Goal: Task Accomplishment & Management: Use online tool/utility

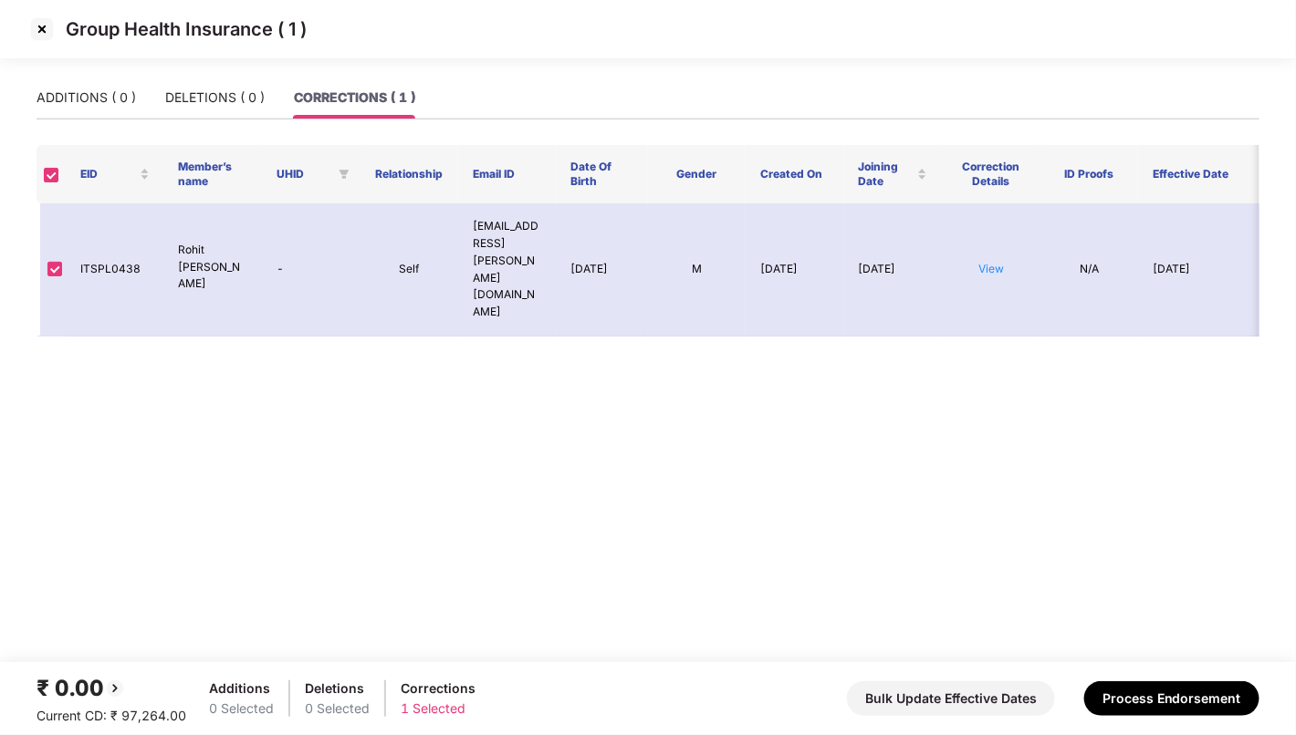
click at [42, 31] on img at bounding box center [41, 29] width 29 height 29
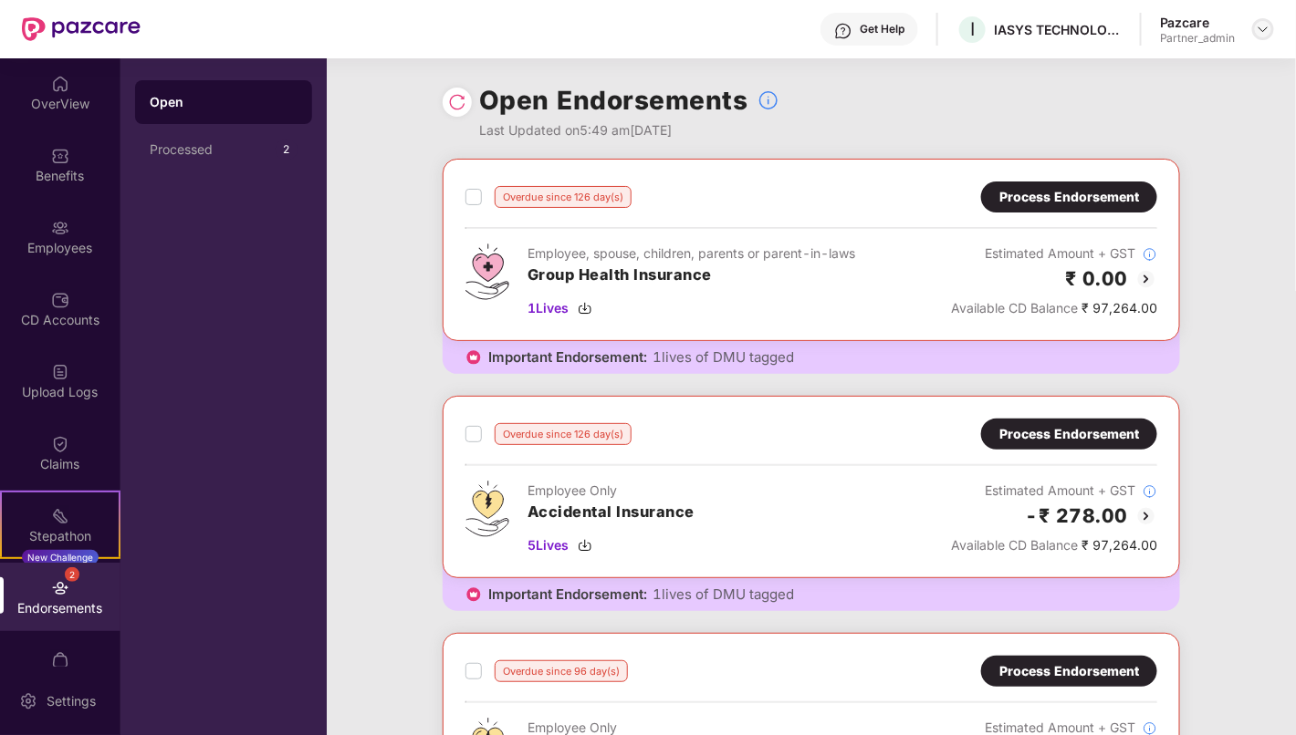
click at [1262, 26] on img at bounding box center [1262, 29] width 15 height 15
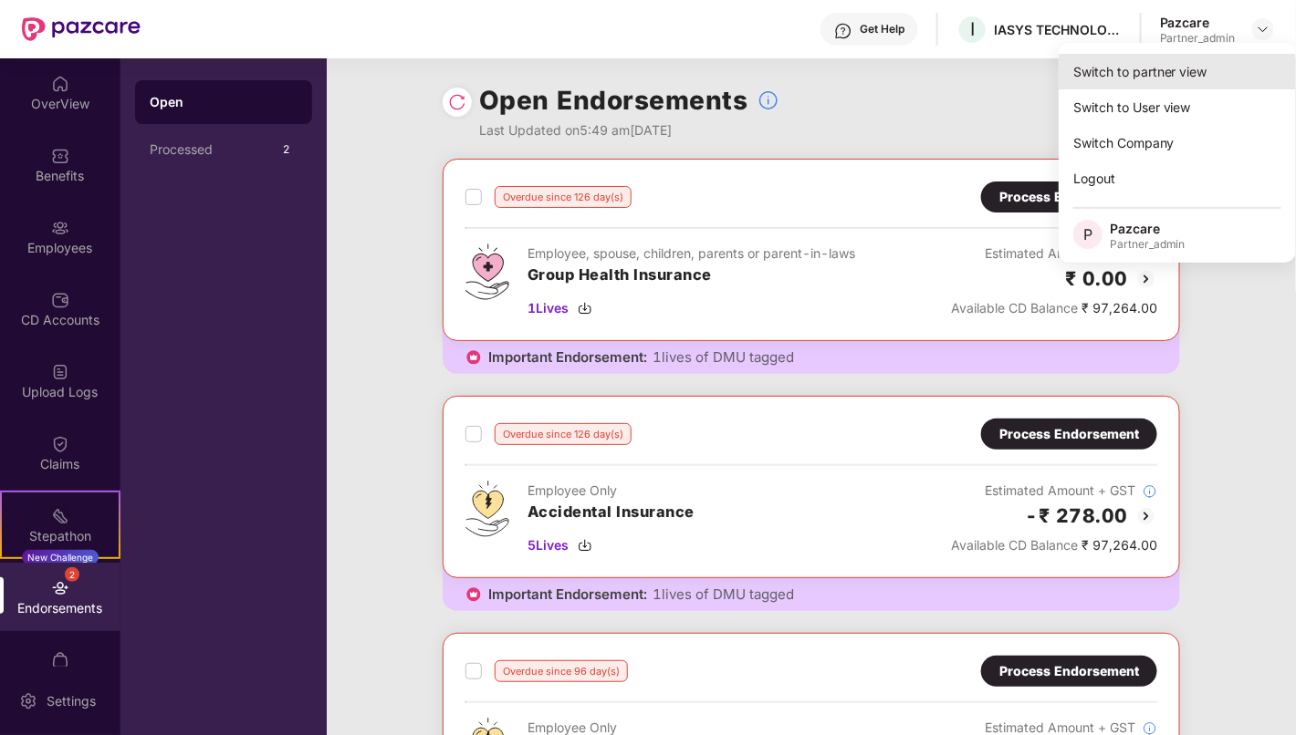
click at [1203, 75] on div "Switch to partner view" at bounding box center [1176, 72] width 237 height 36
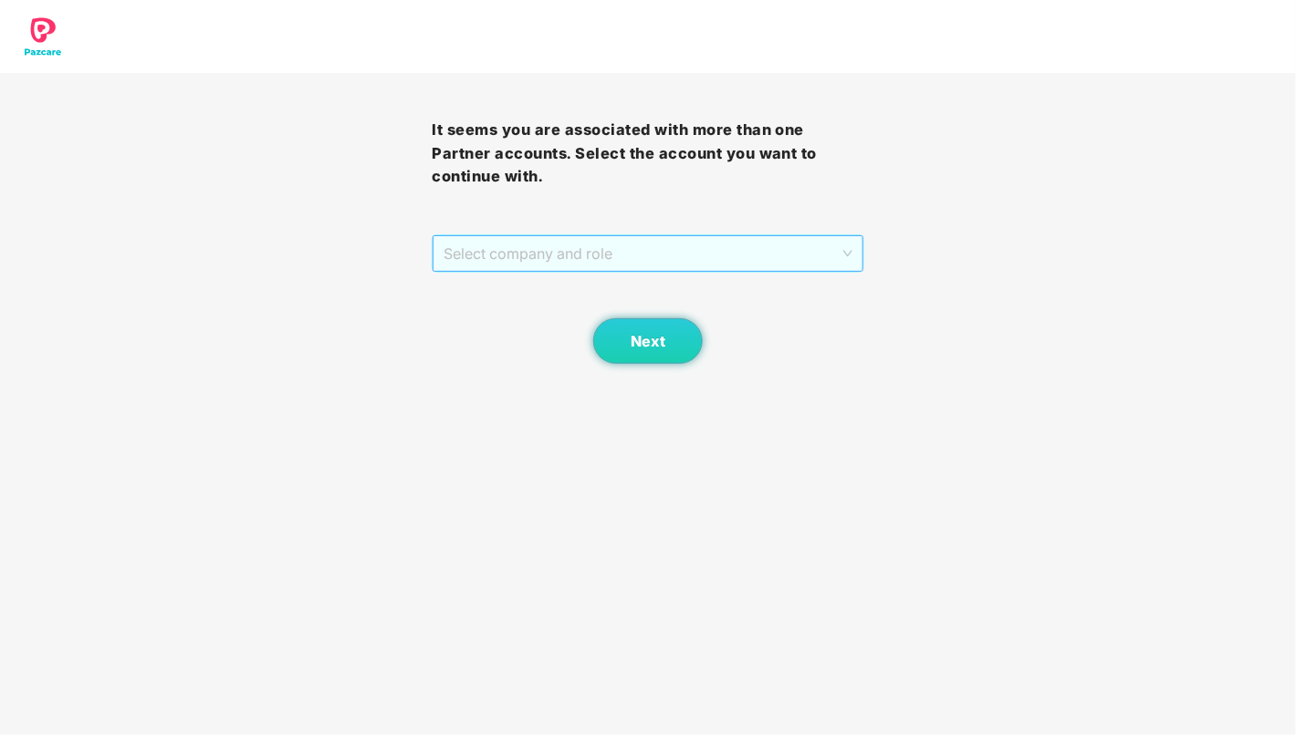
click at [662, 248] on span "Select company and role" at bounding box center [647, 253] width 408 height 35
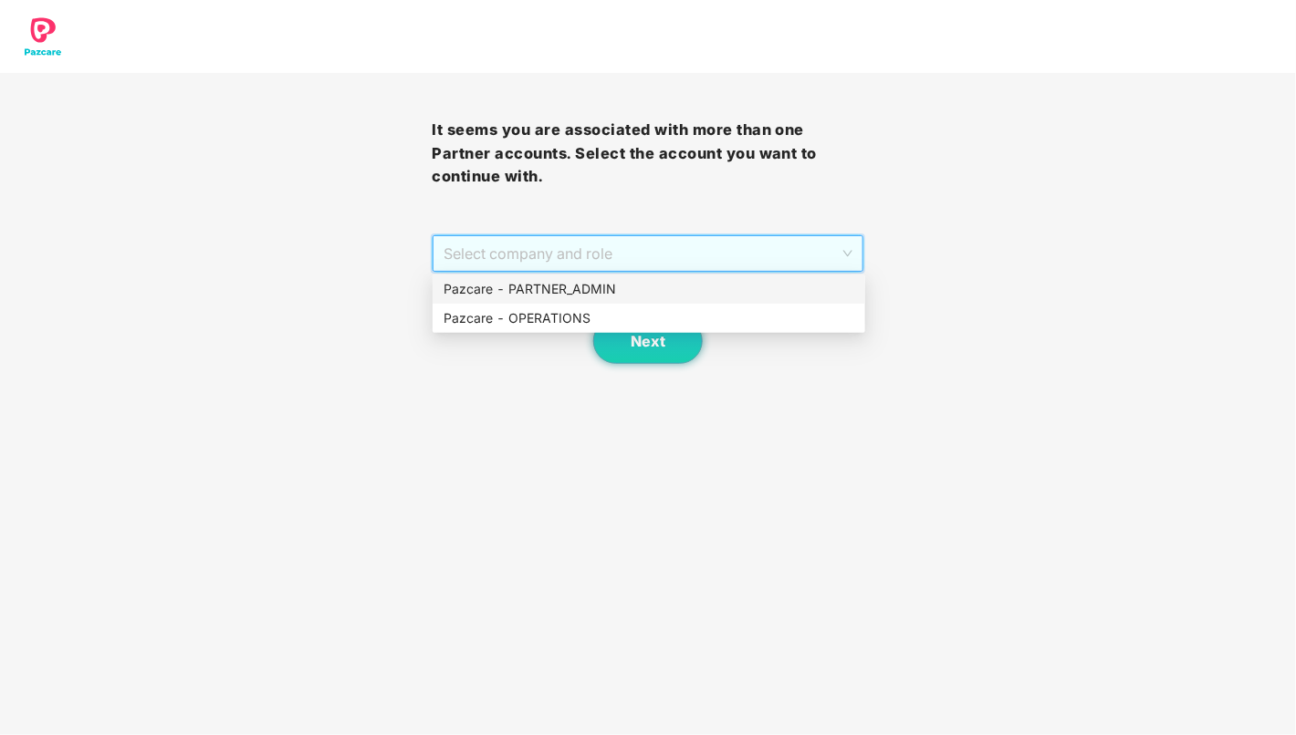
click at [653, 291] on div "Pazcare - PARTNER_ADMIN" at bounding box center [648, 289] width 411 height 20
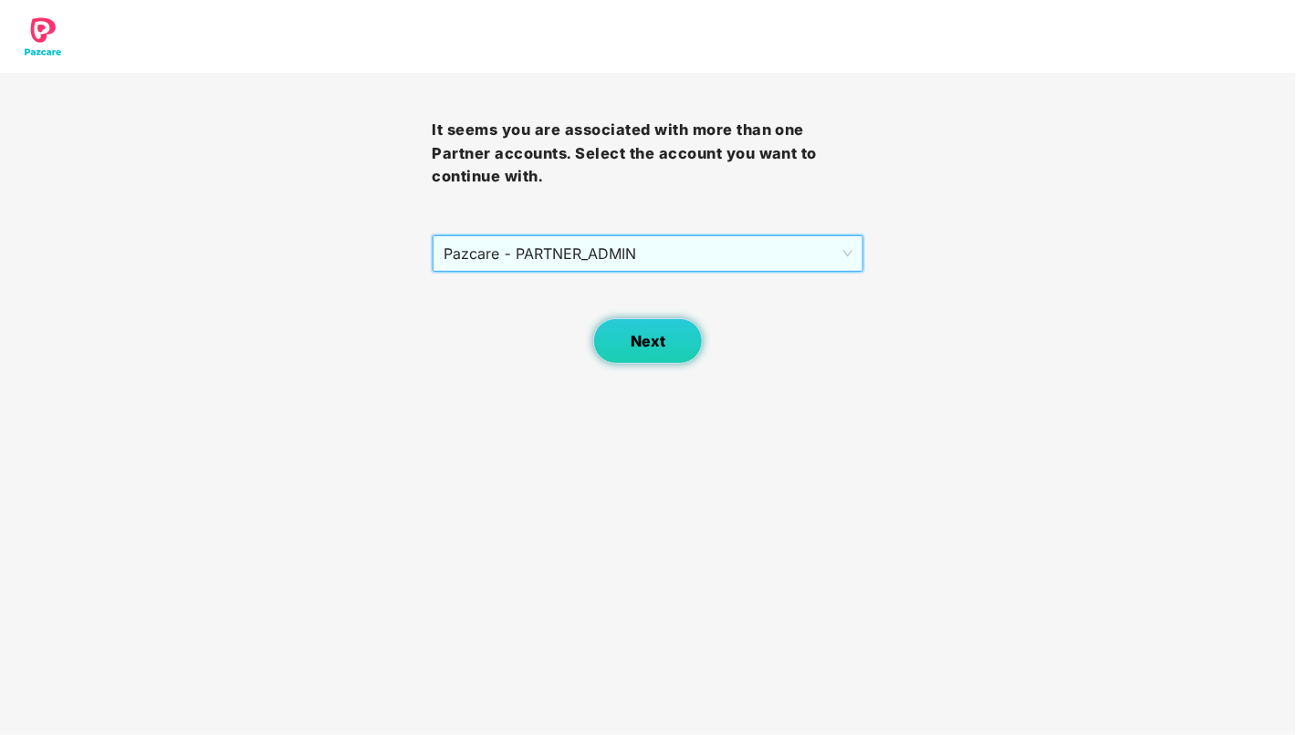
click at [653, 349] on span "Next" at bounding box center [647, 341] width 35 height 17
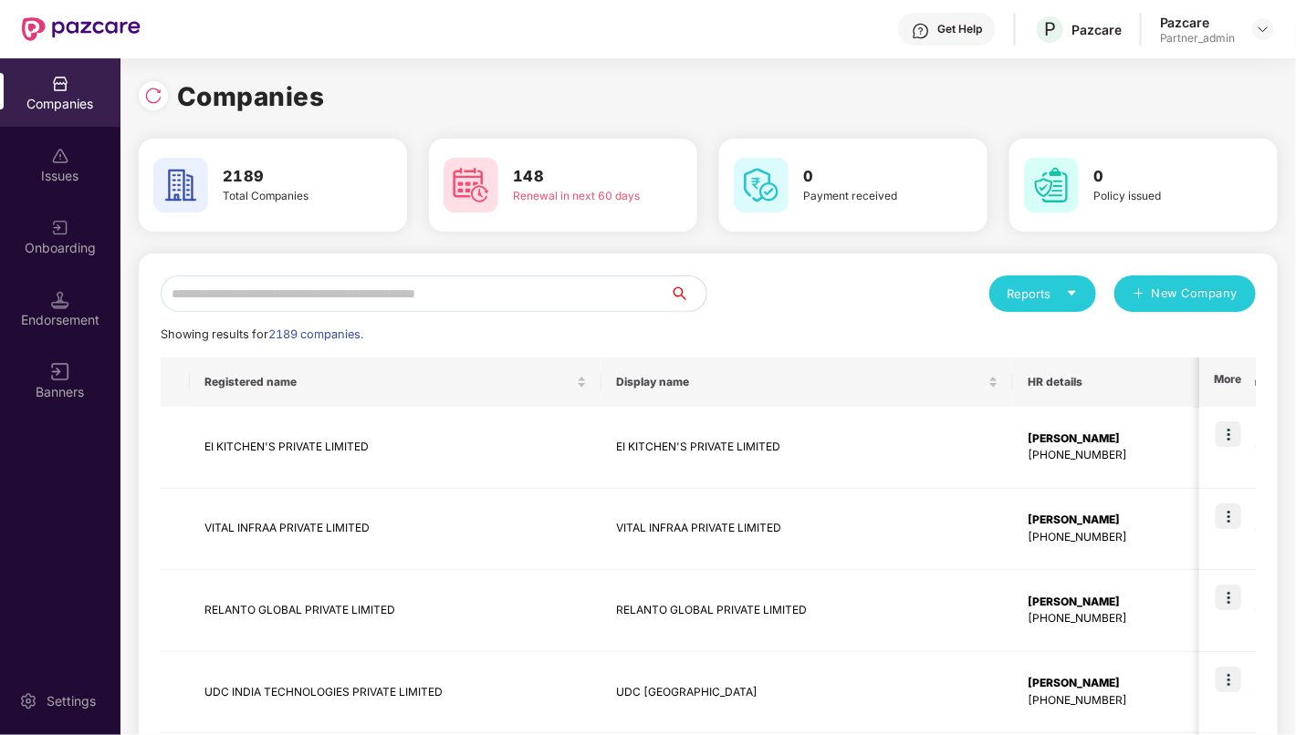
click at [466, 301] on input "text" at bounding box center [415, 294] width 509 height 36
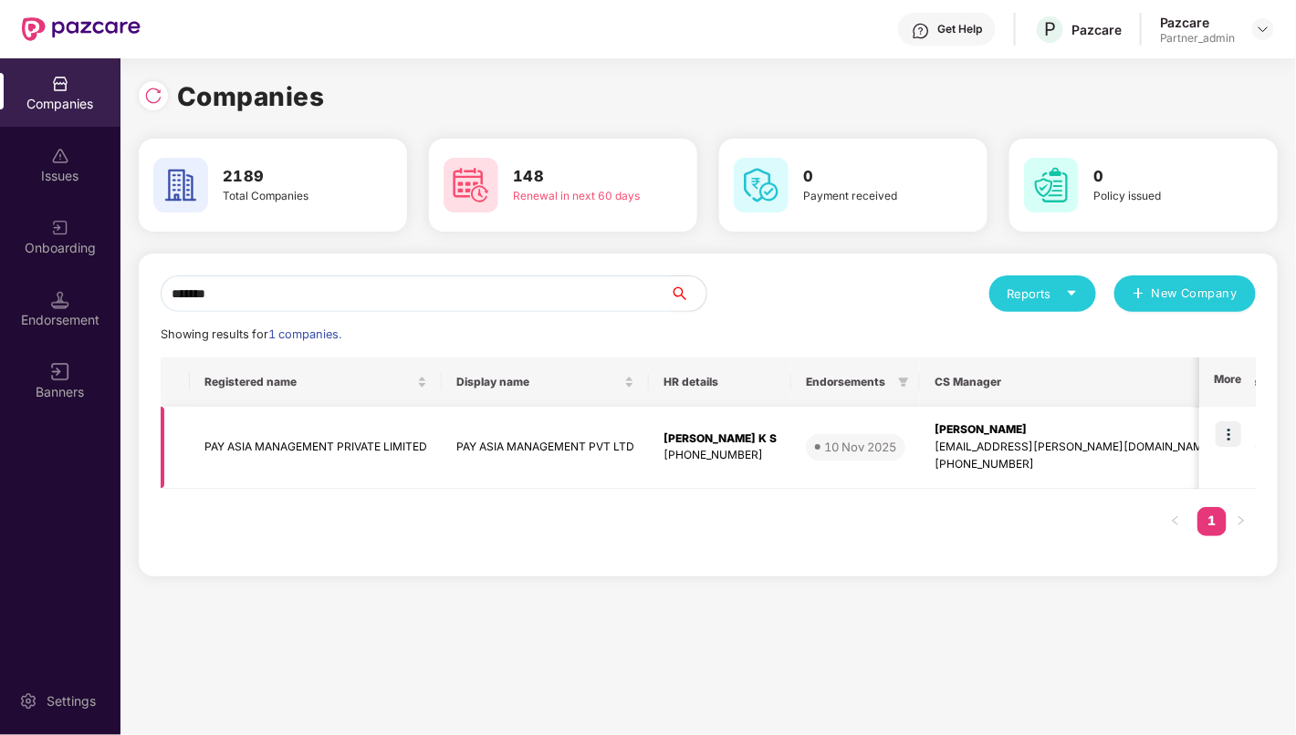
type input "*******"
click at [1233, 434] on img at bounding box center [1228, 435] width 26 height 26
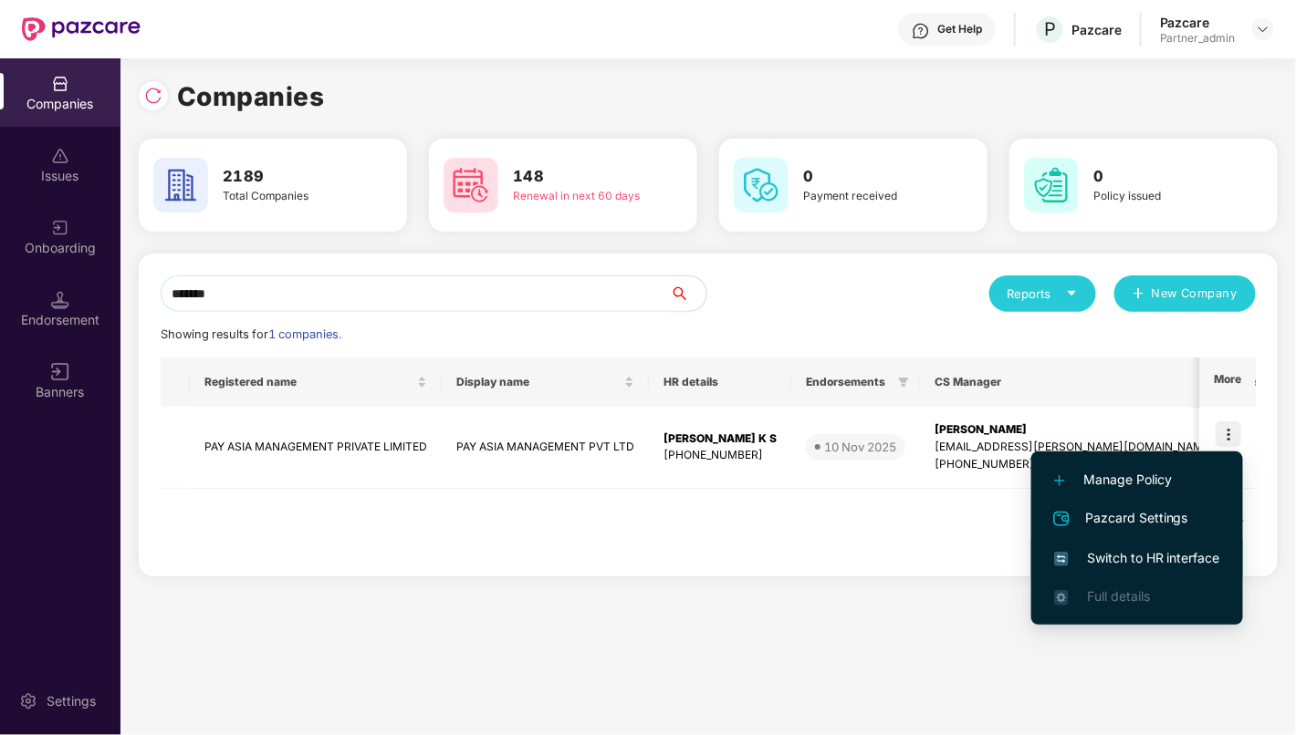
click at [1170, 558] on span "Switch to HR interface" at bounding box center [1137, 558] width 166 height 20
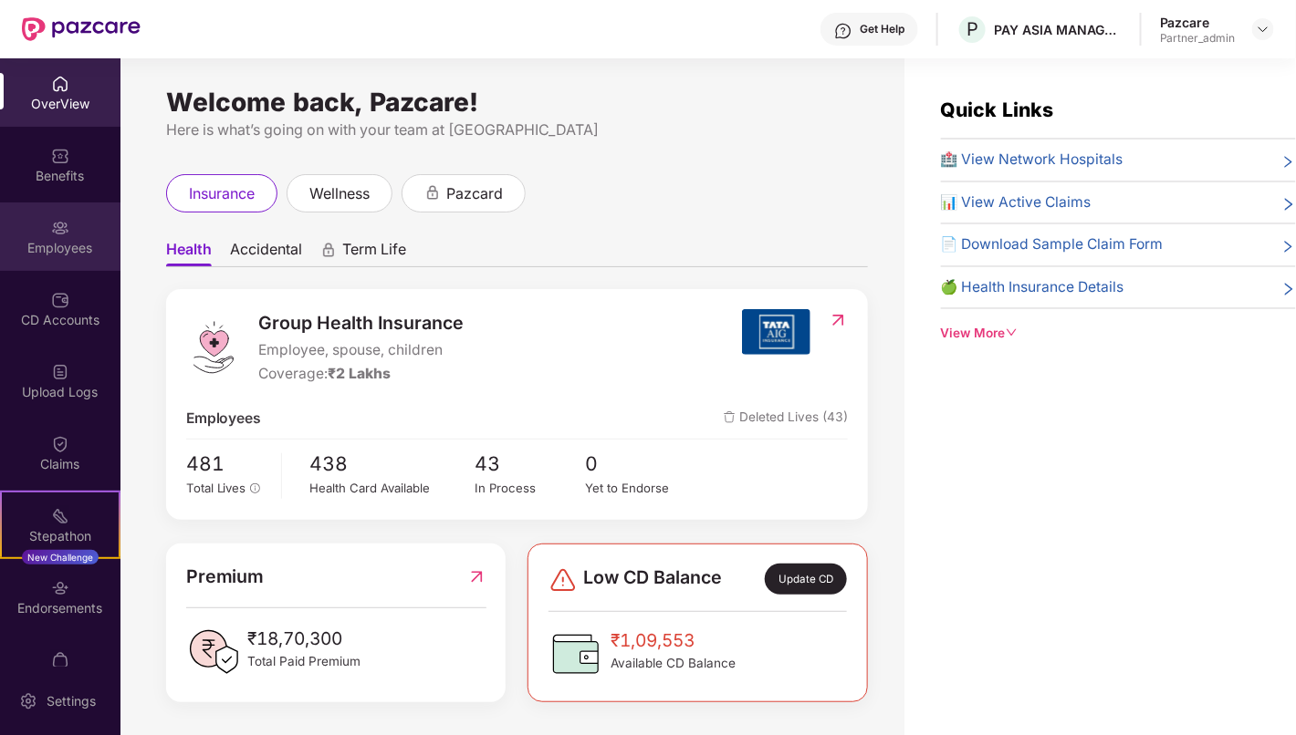
click at [67, 251] on div "Employees" at bounding box center [60, 248] width 120 height 18
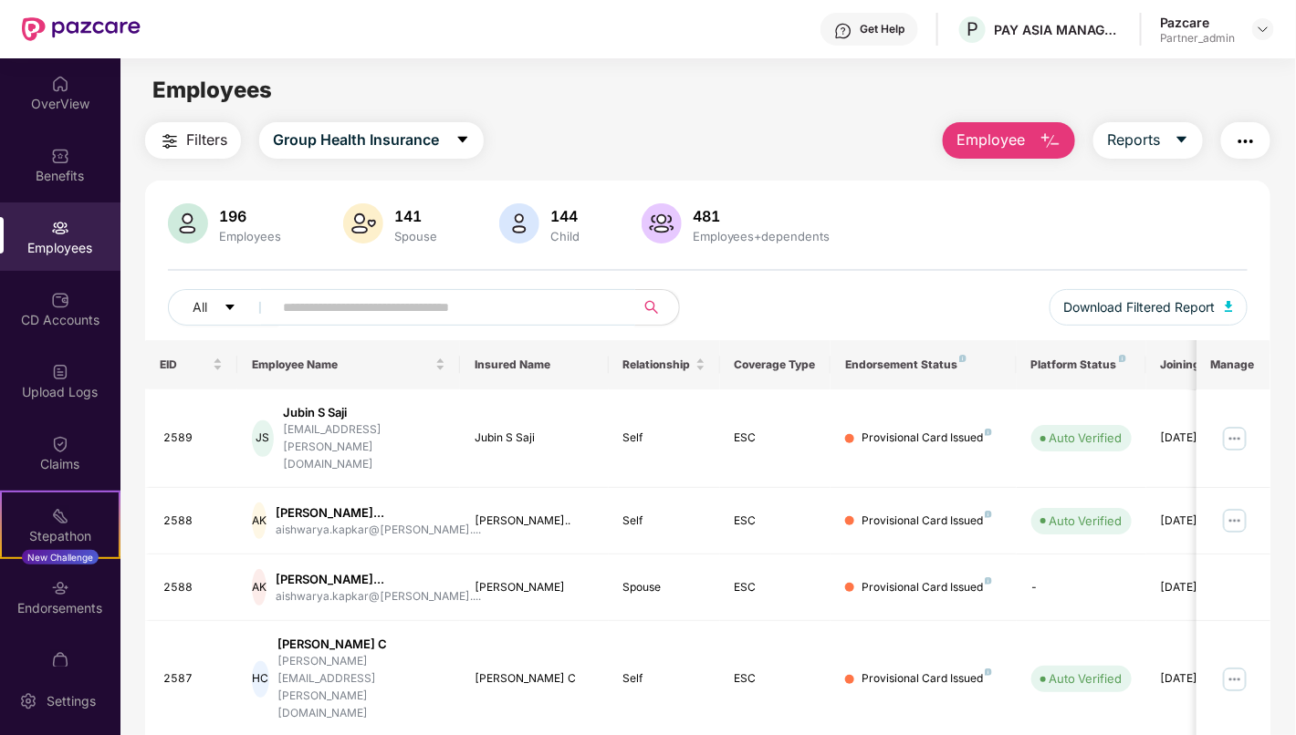
click at [497, 307] on input "text" at bounding box center [447, 307] width 328 height 27
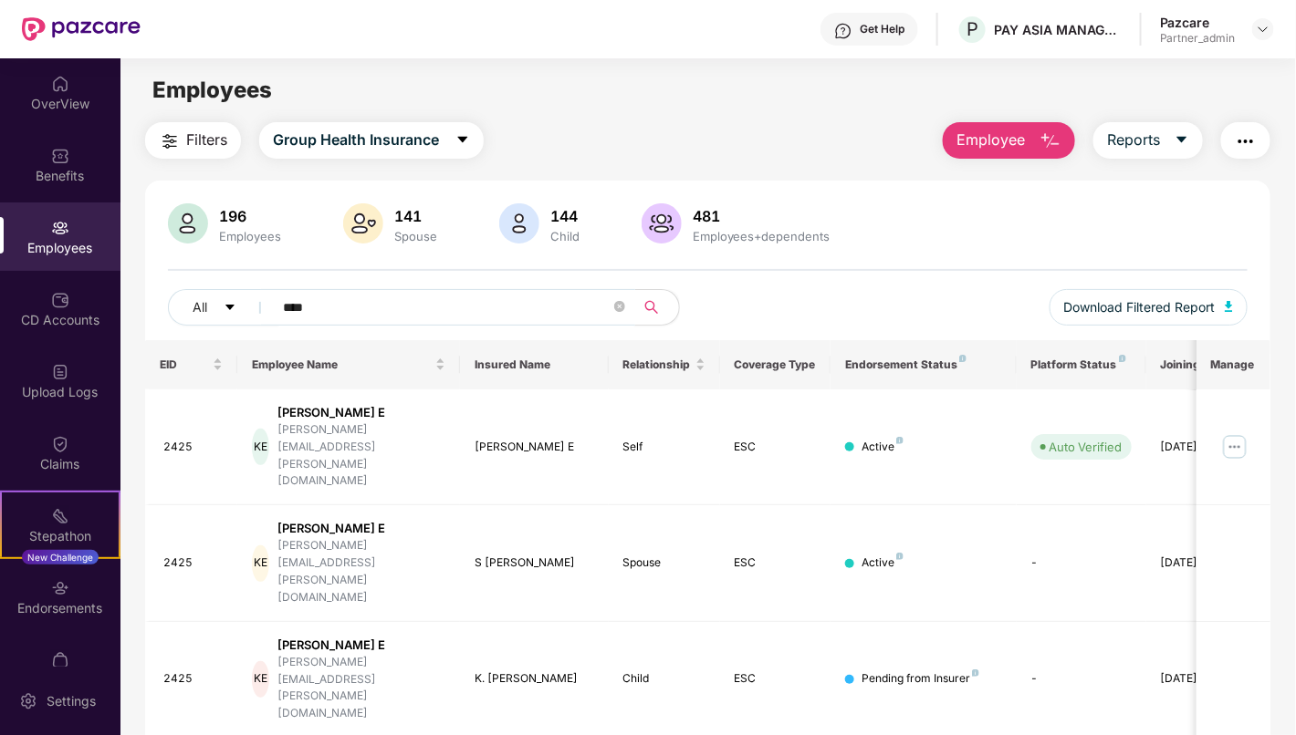
type input "****"
click at [73, 85] on div "OverView" at bounding box center [60, 92] width 120 height 68
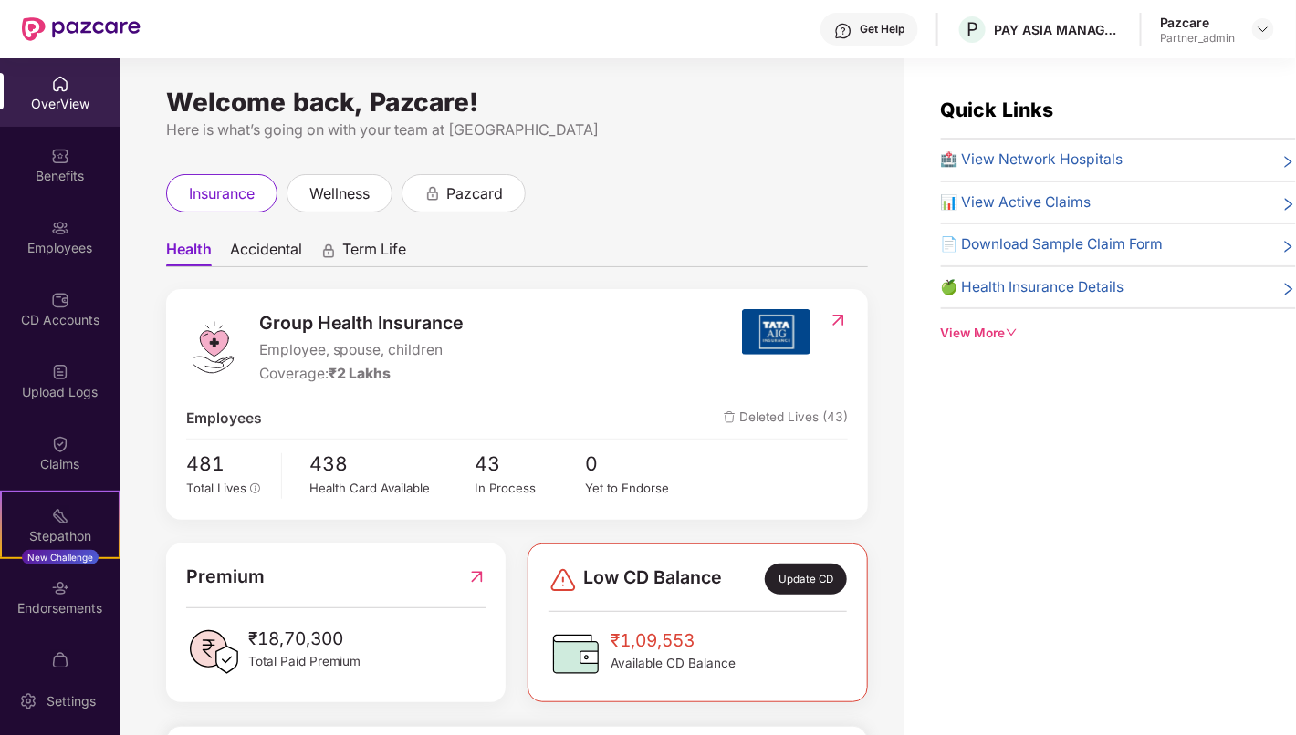
click at [85, 253] on div "Employees" at bounding box center [60, 248] width 120 height 18
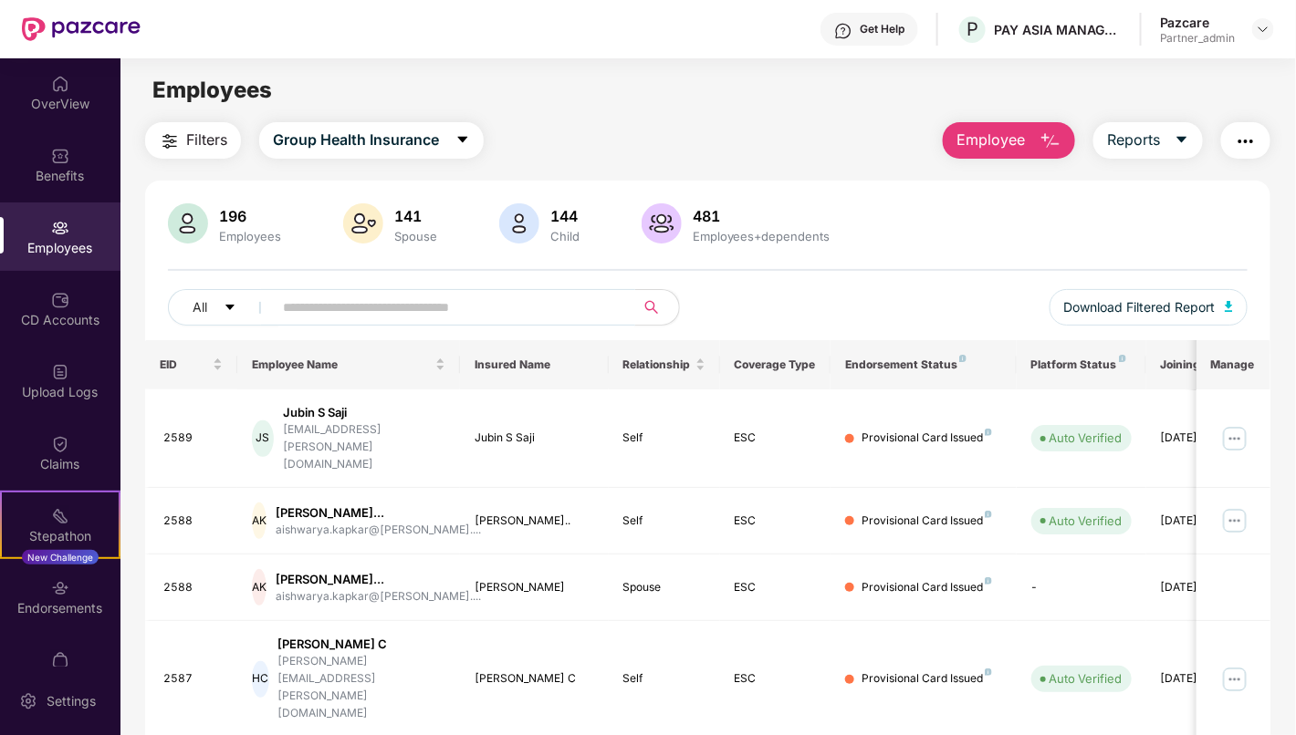
click at [387, 307] on input "text" at bounding box center [447, 307] width 328 height 27
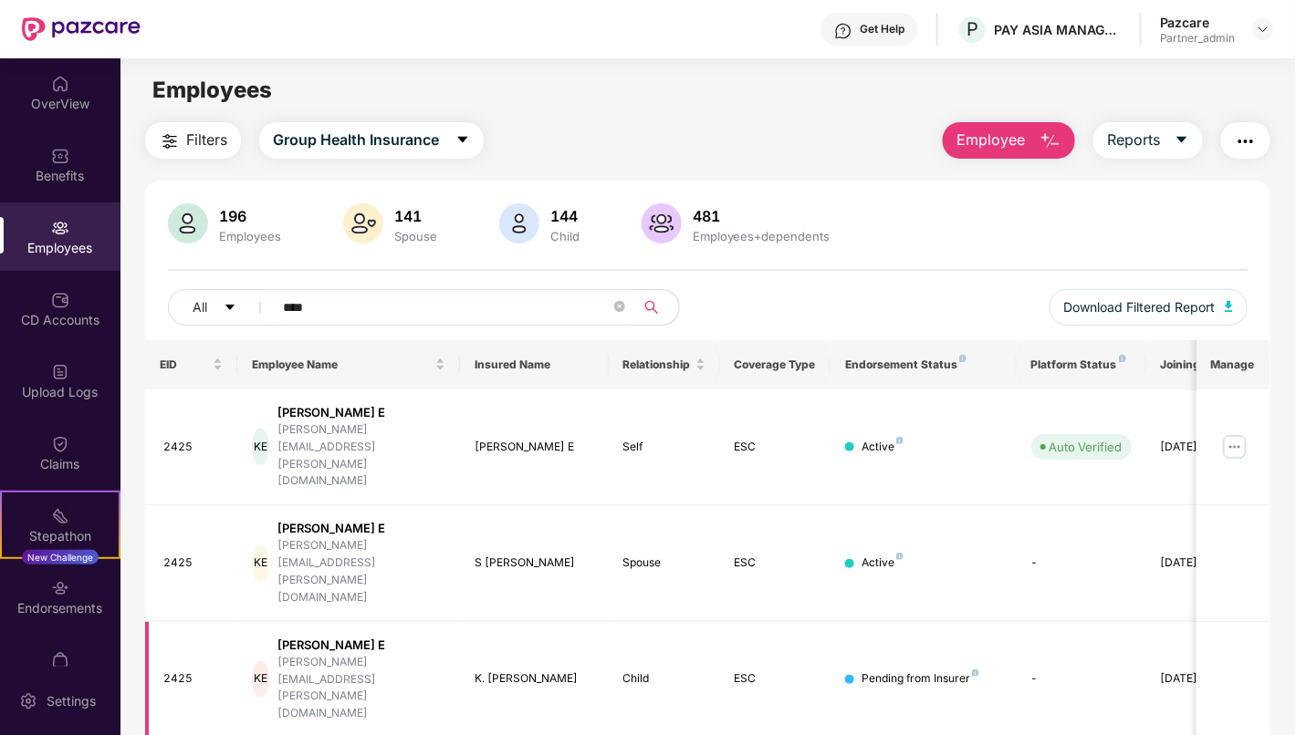
type input "****"
click at [813, 622] on td "ESC" at bounding box center [775, 680] width 111 height 116
click at [620, 309] on icon "close-circle" at bounding box center [619, 306] width 11 height 11
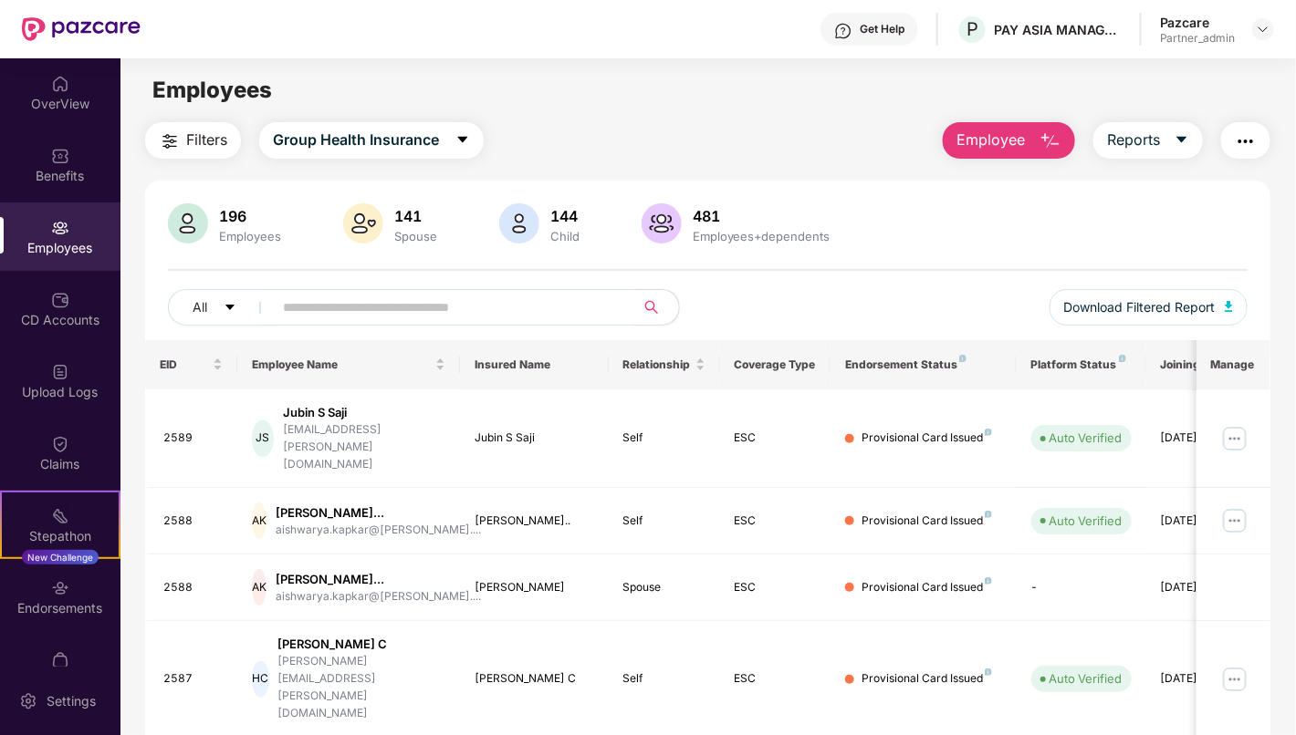
click at [194, 136] on span "Filters" at bounding box center [206, 140] width 41 height 23
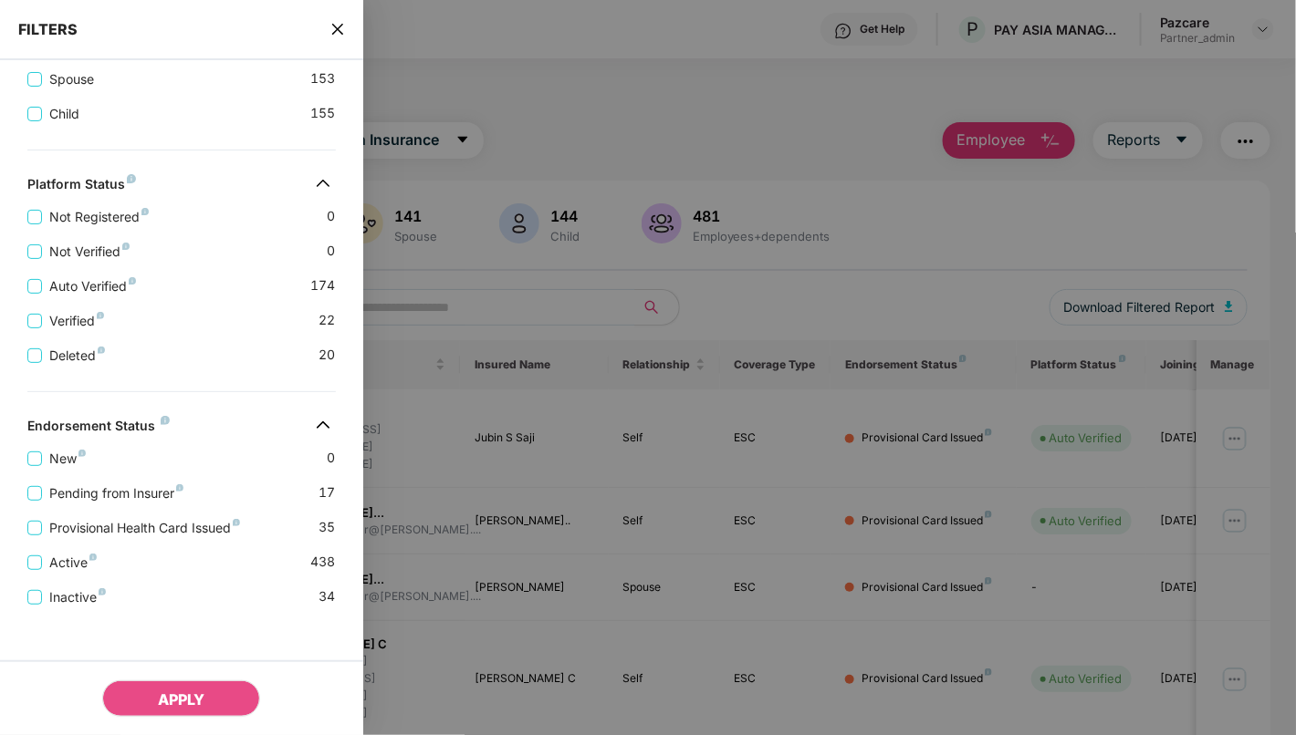
scroll to position [439, 0]
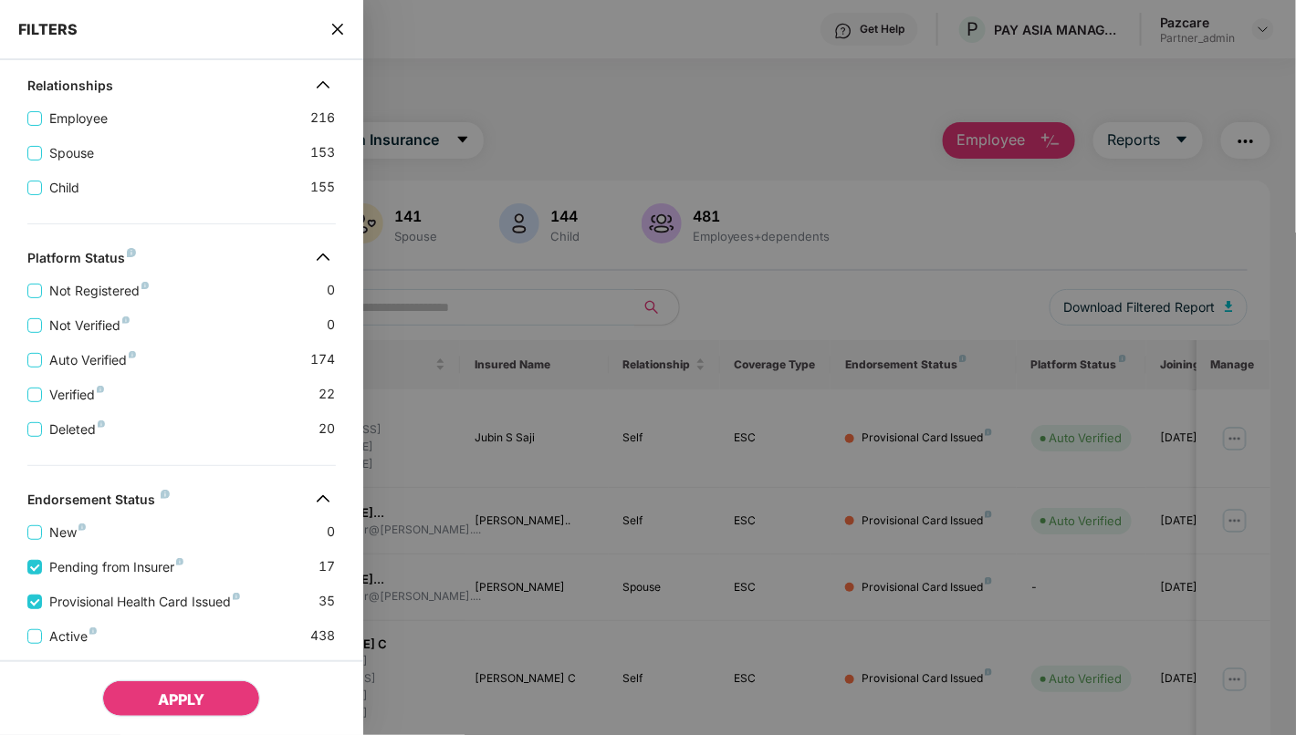
click at [194, 709] on button "APPLY" at bounding box center [181, 699] width 158 height 36
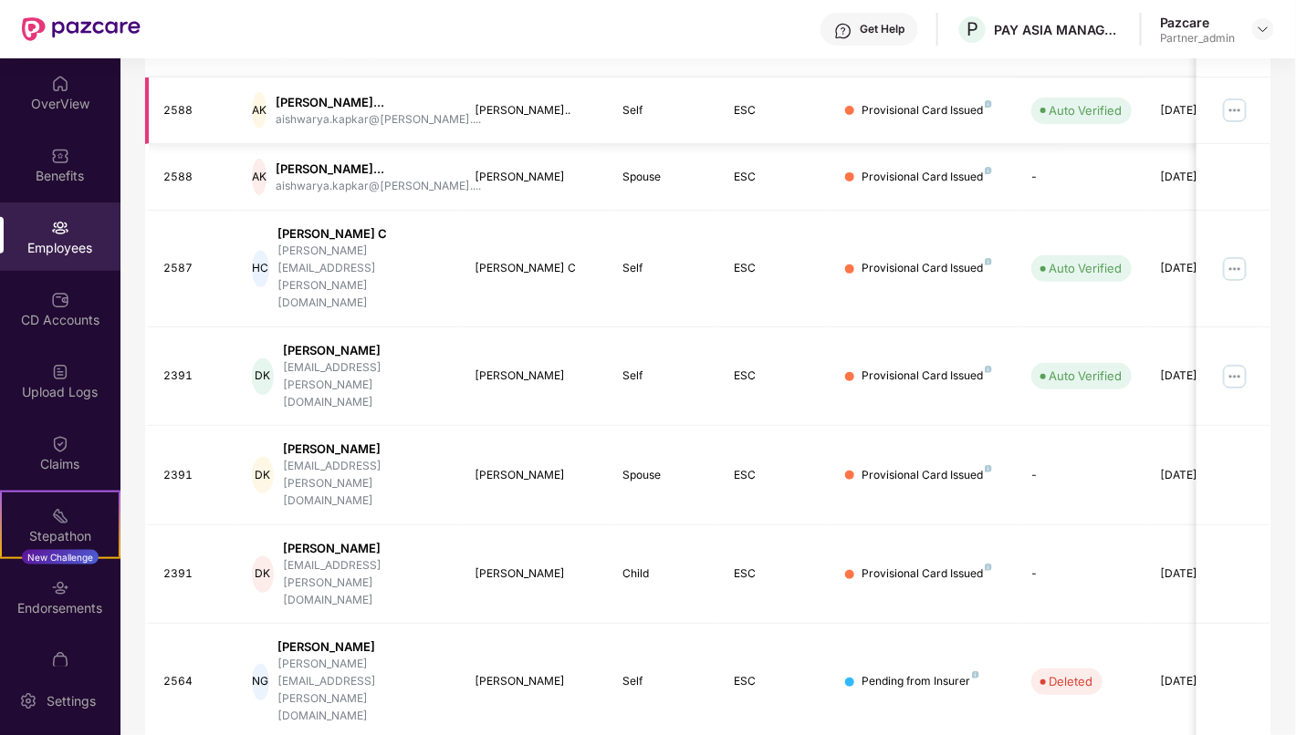
scroll to position [0, 0]
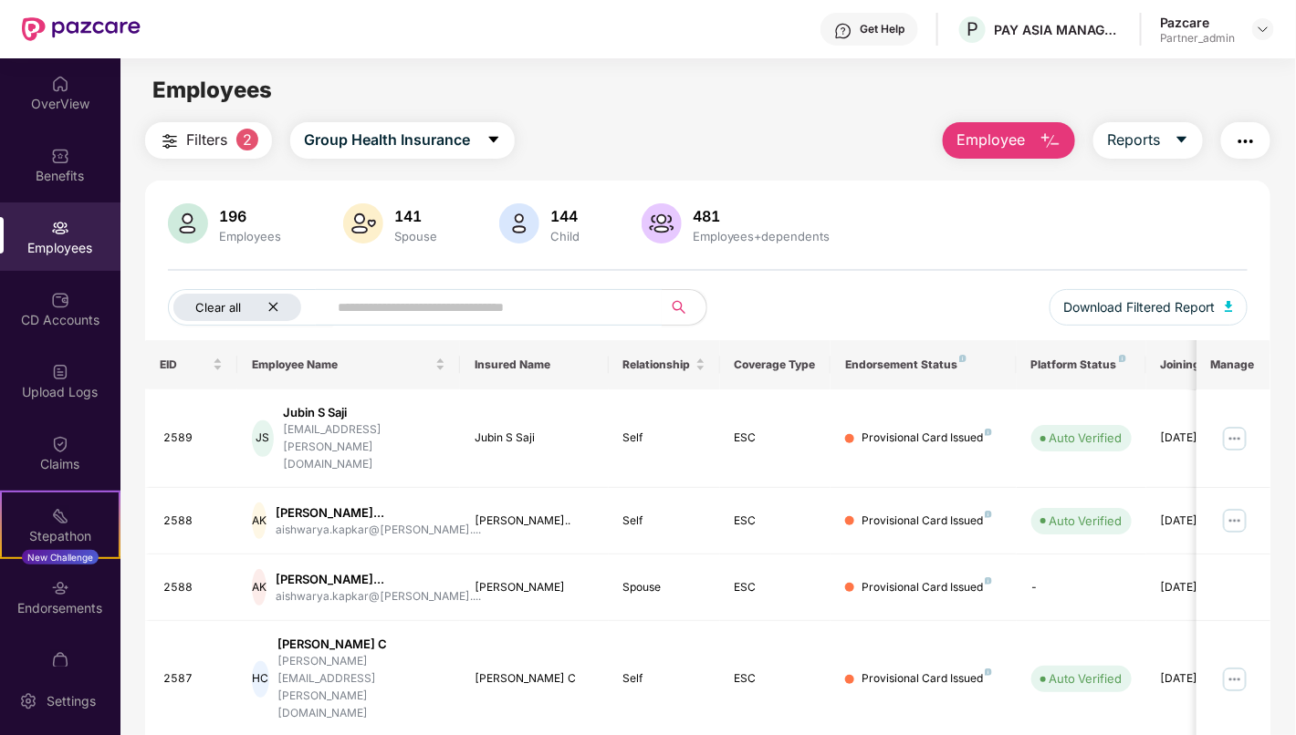
click at [267, 312] on div "Clear all" at bounding box center [237, 307] width 128 height 27
click at [413, 312] on input "text" at bounding box center [447, 307] width 328 height 27
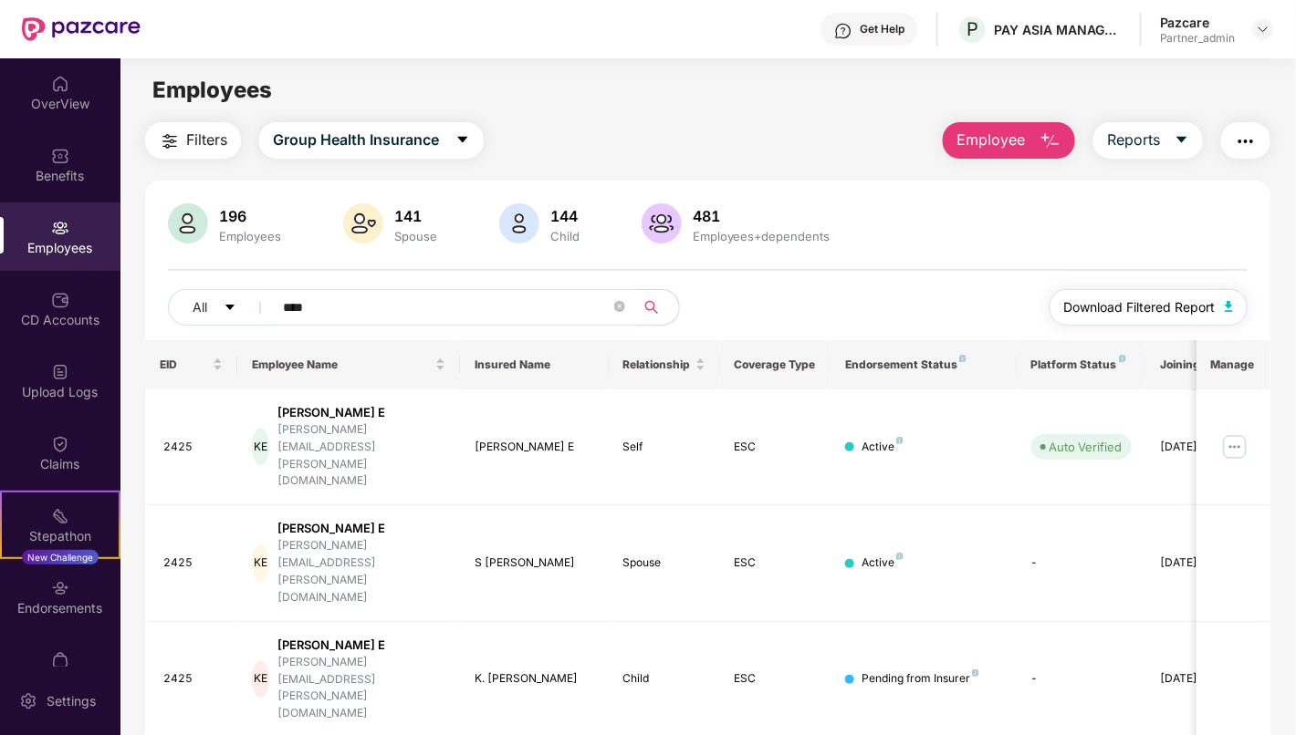
type input "****"
click at [1164, 313] on span "Download Filtered Report" at bounding box center [1139, 307] width 151 height 20
click at [1234, 432] on img at bounding box center [1234, 446] width 29 height 29
click at [1246, 133] on img "button" at bounding box center [1245, 141] width 22 height 22
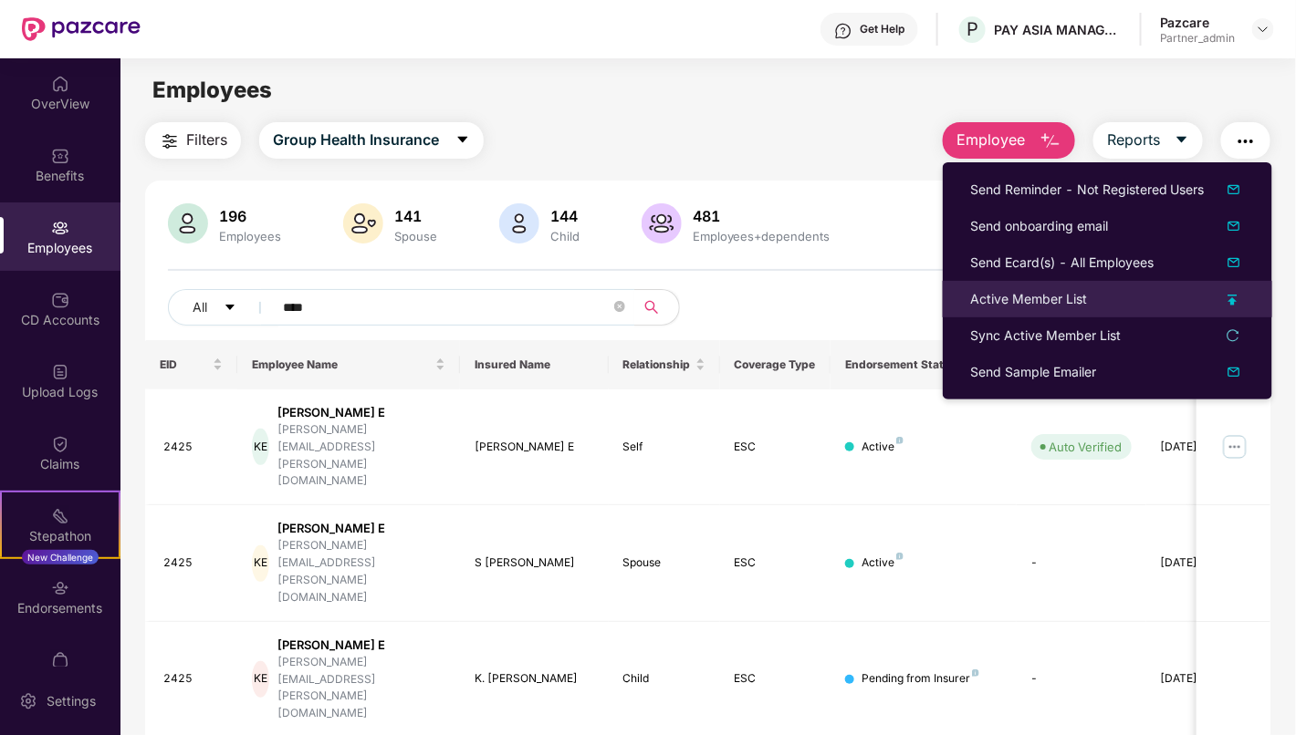
click at [1067, 293] on div "Active Member List" at bounding box center [1028, 299] width 117 height 20
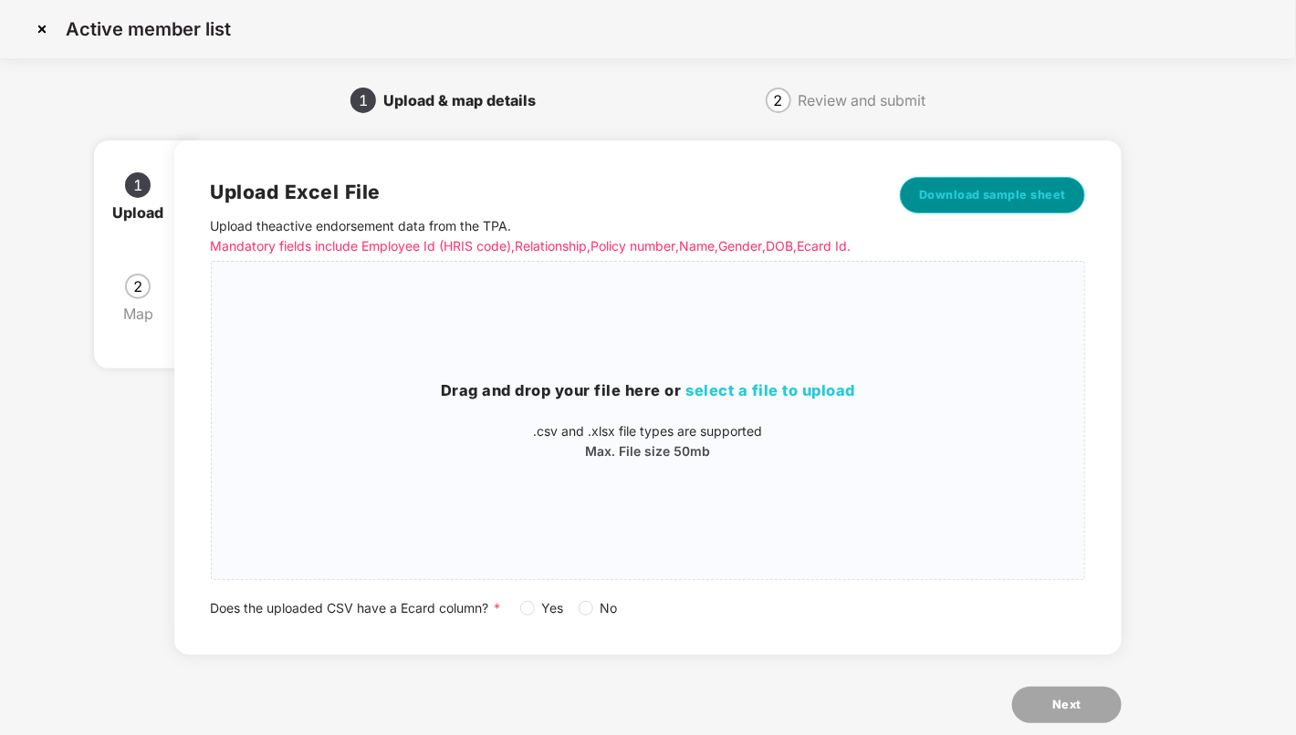
click at [1016, 193] on span "Download sample sheet" at bounding box center [993, 195] width 148 height 18
click at [794, 401] on h3 "Drag and drop your file here or select a file to upload" at bounding box center [648, 392] width 873 height 24
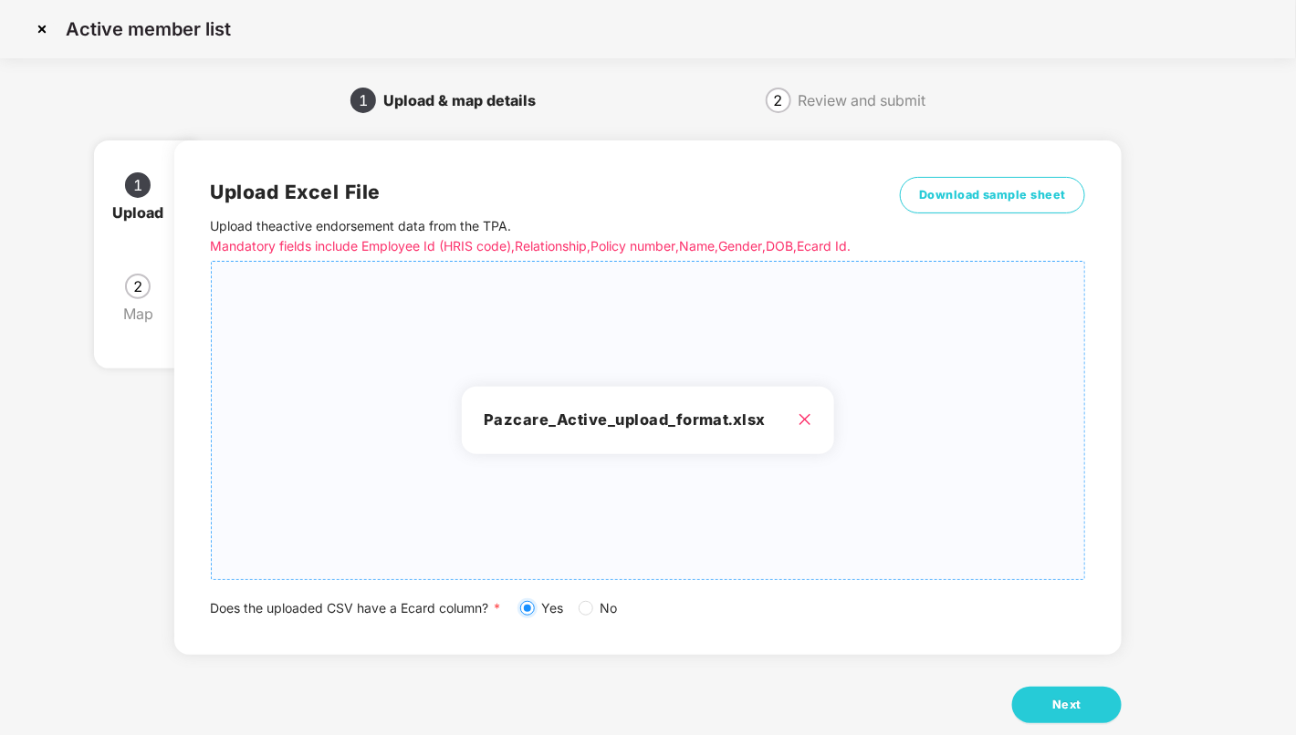
scroll to position [53, 0]
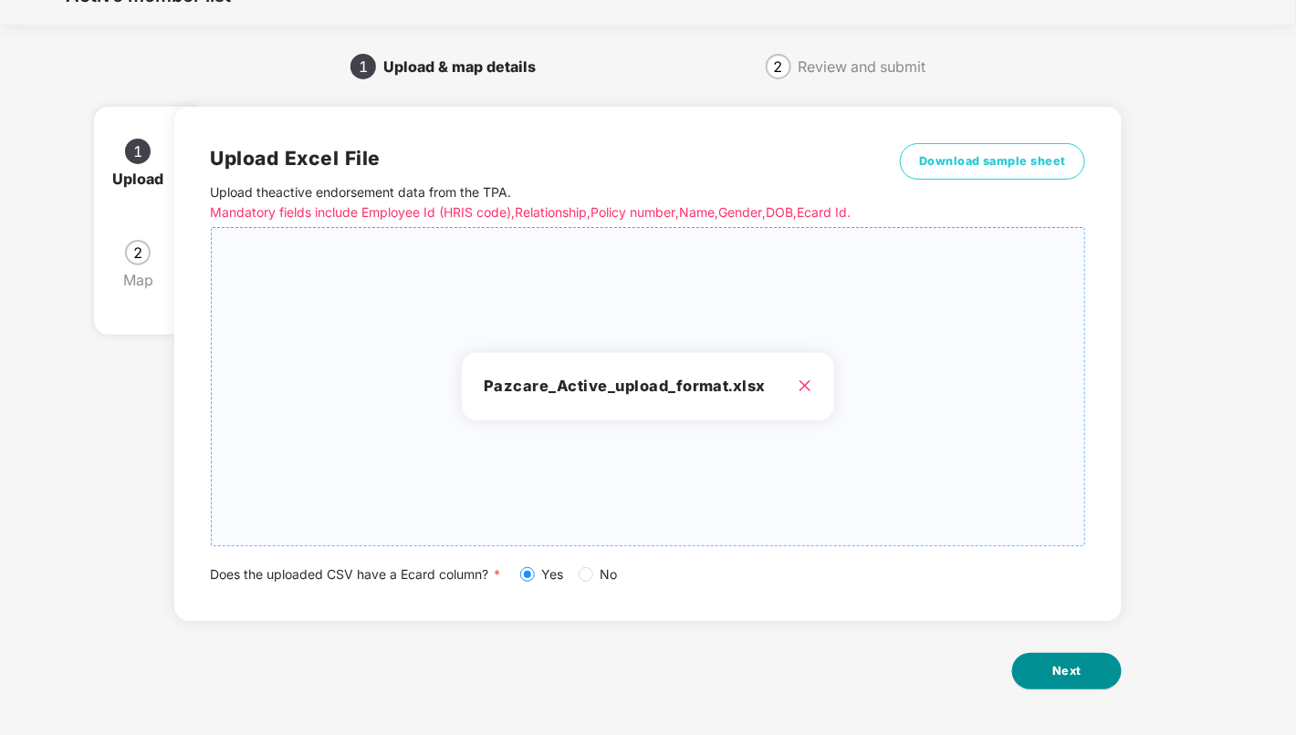
click at [1093, 672] on button "Next" at bounding box center [1066, 671] width 109 height 36
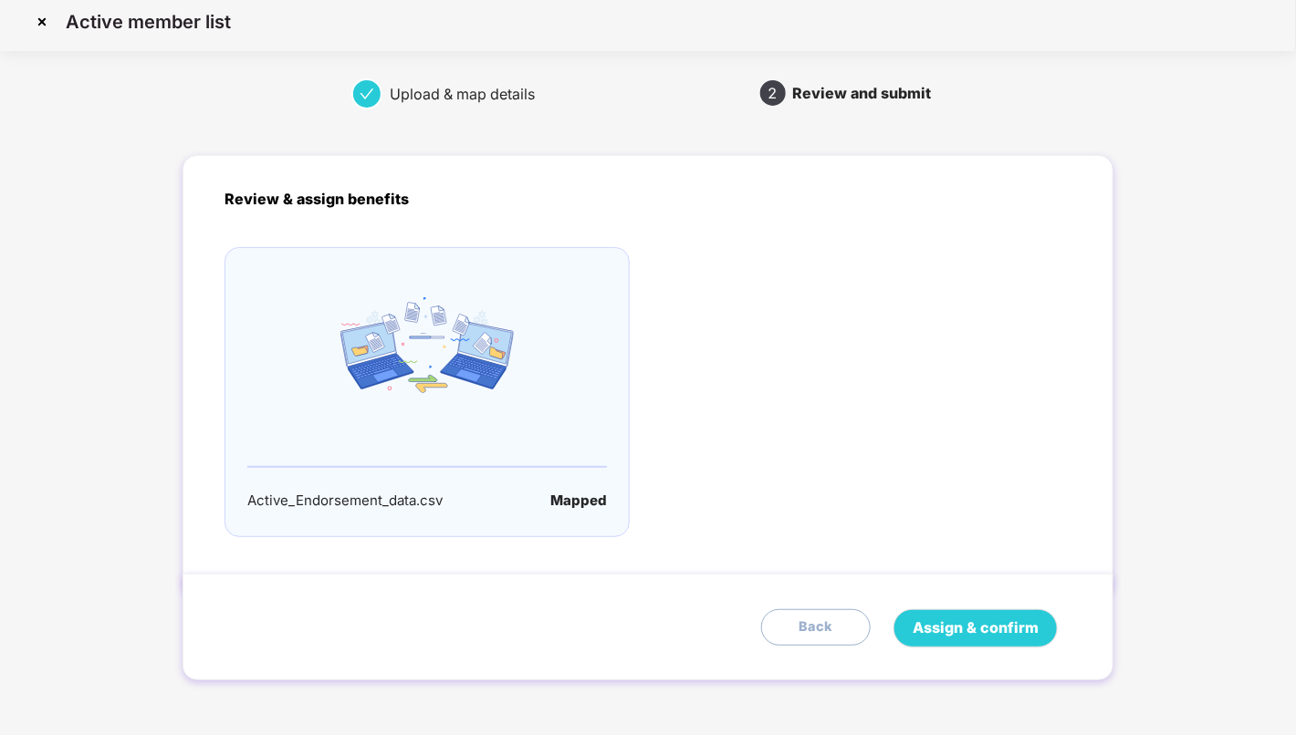
scroll to position [0, 0]
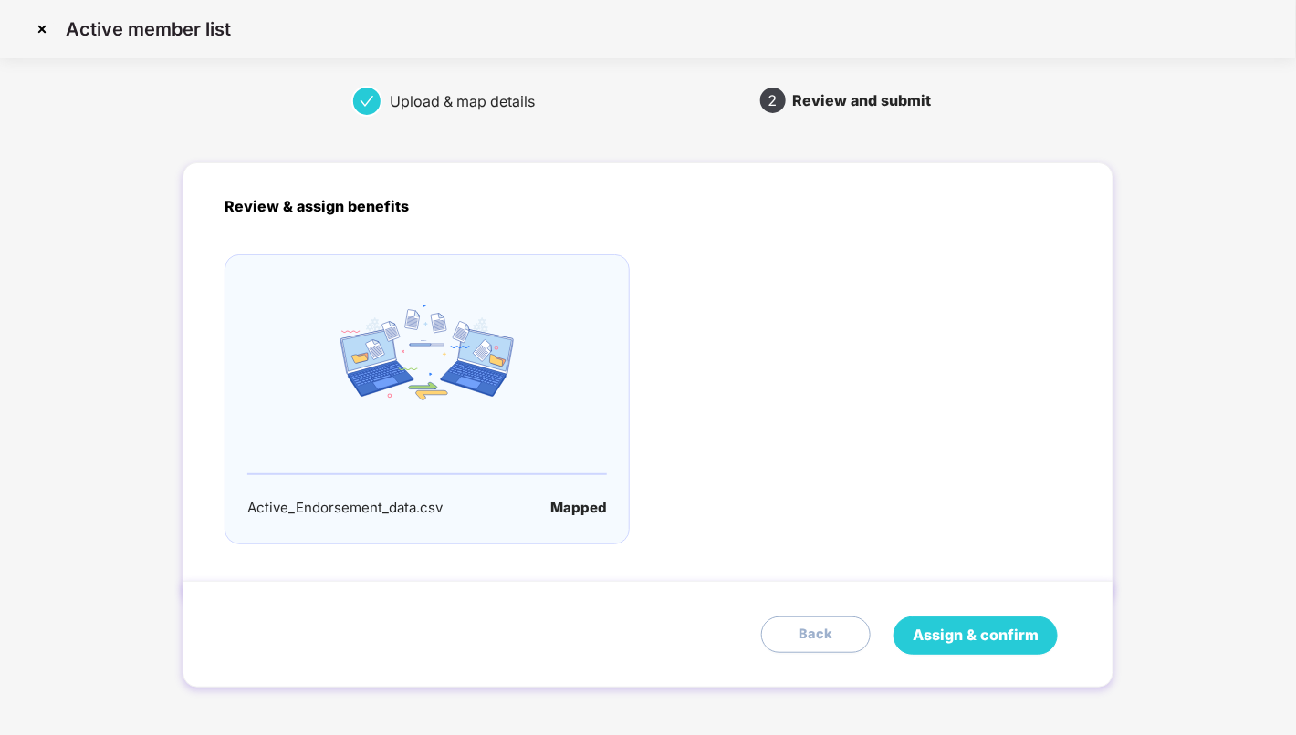
click at [1015, 630] on span "Assign & confirm" at bounding box center [975, 635] width 126 height 23
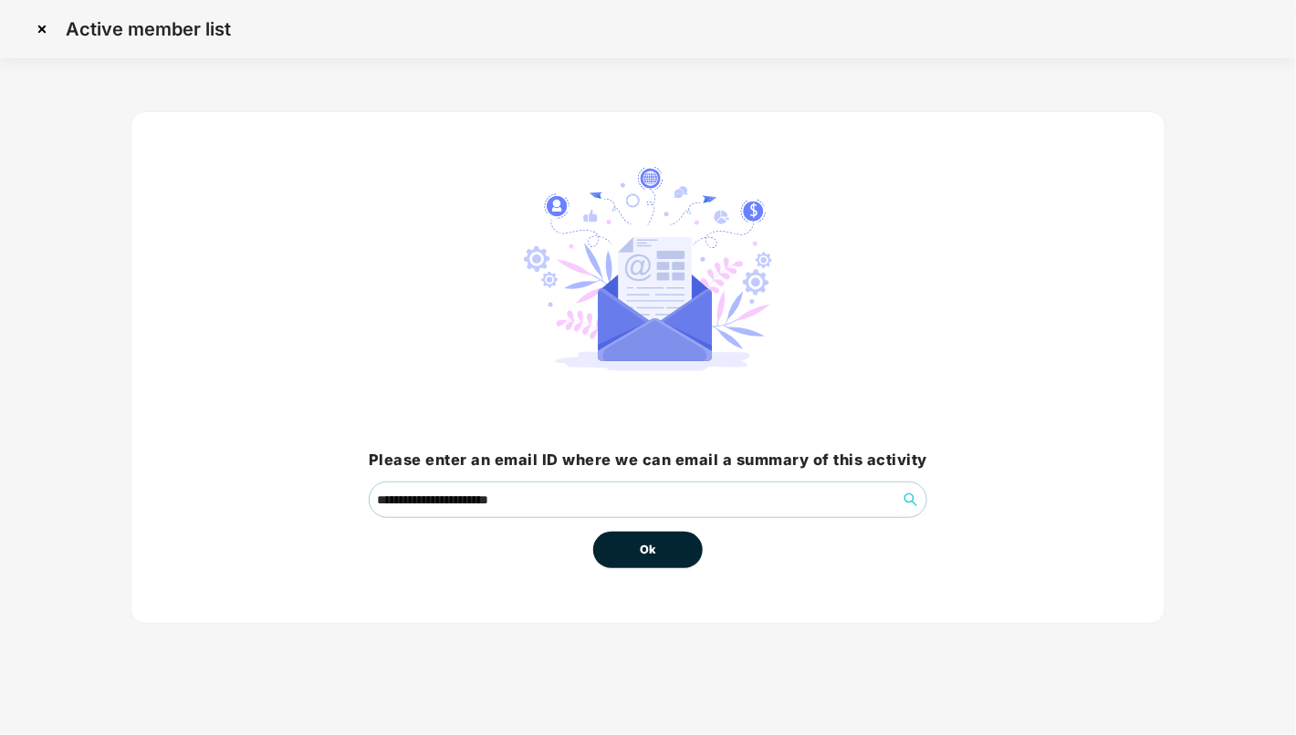
click at [662, 547] on button "Ok" at bounding box center [647, 550] width 109 height 36
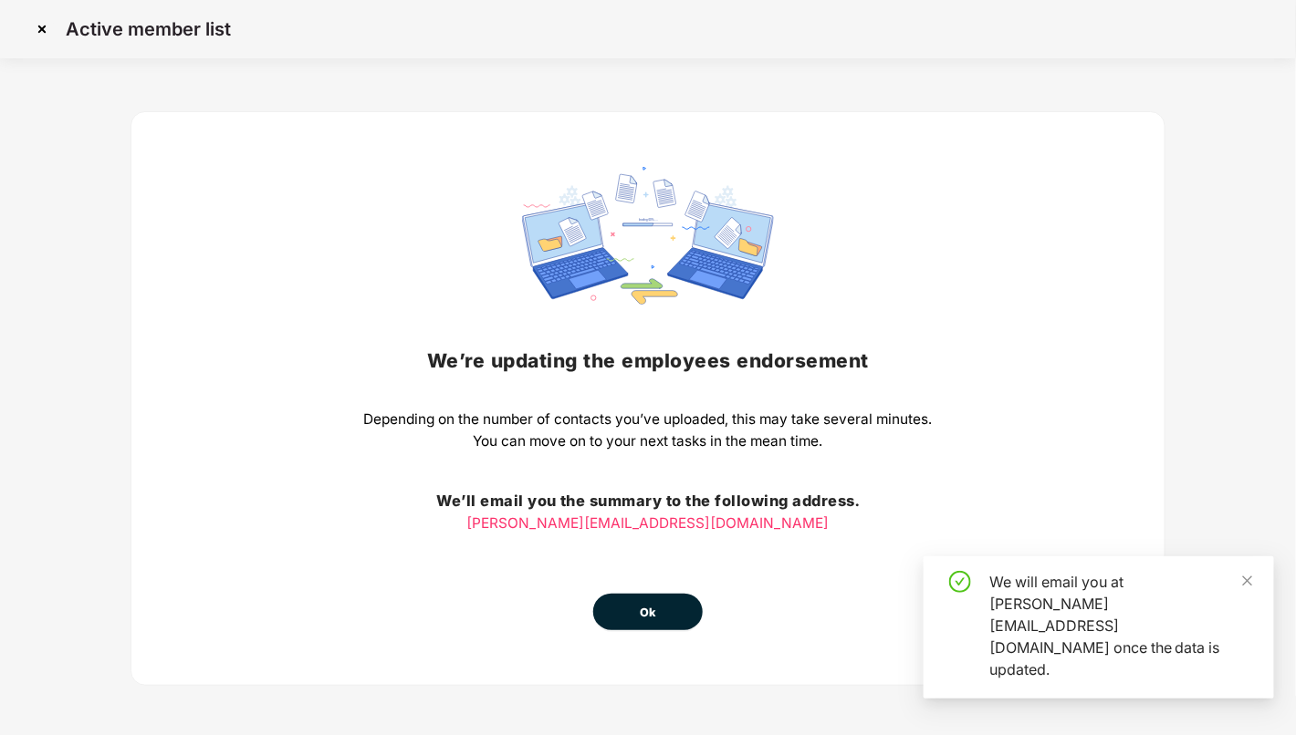
click at [651, 611] on span "Ok" at bounding box center [648, 613] width 16 height 18
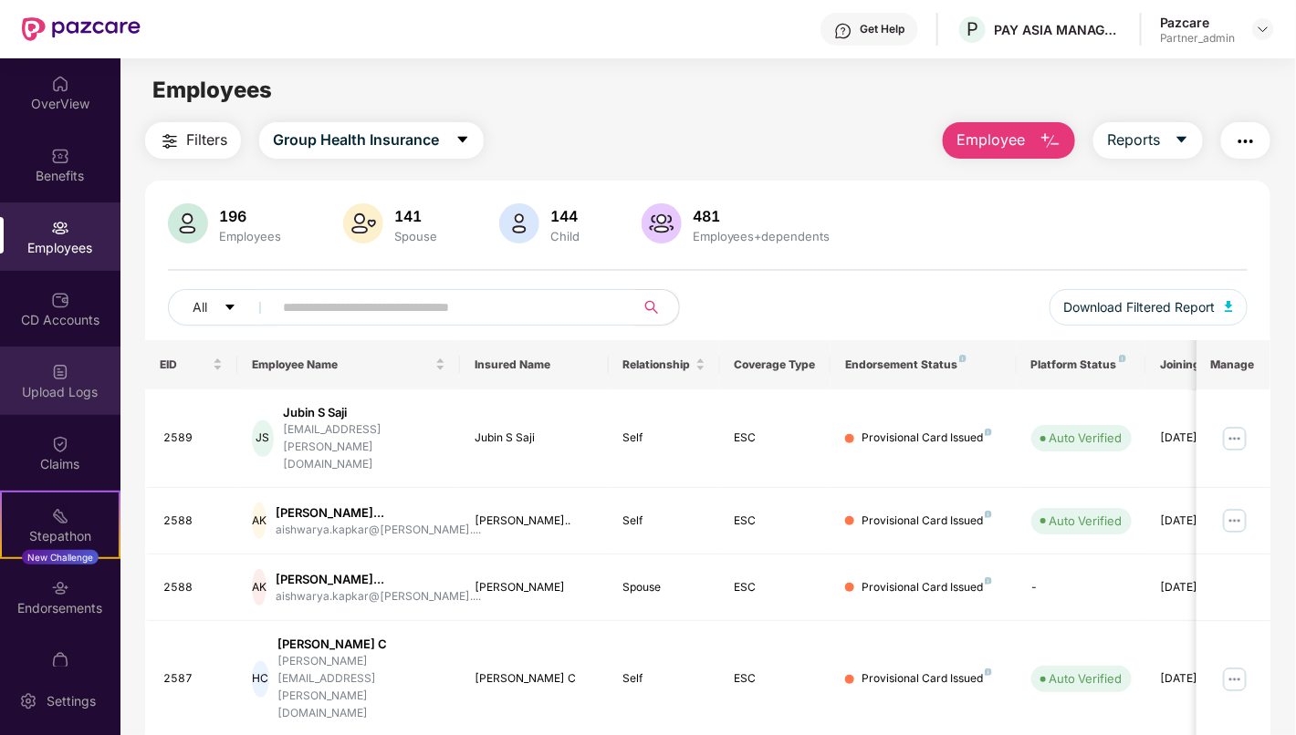
click at [72, 385] on div "Upload Logs" at bounding box center [60, 392] width 120 height 18
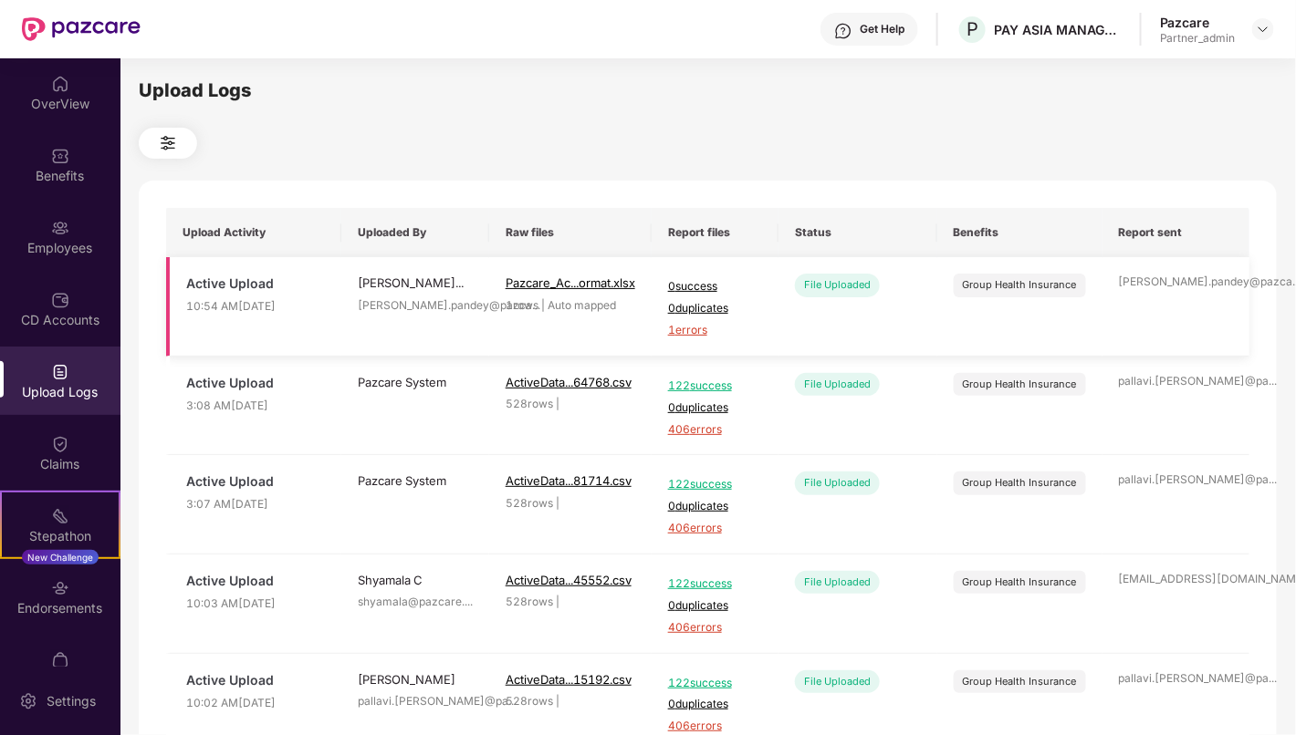
click at [697, 330] on span "1 errors" at bounding box center [715, 330] width 94 height 17
click at [78, 233] on div "Employees" at bounding box center [60, 237] width 120 height 68
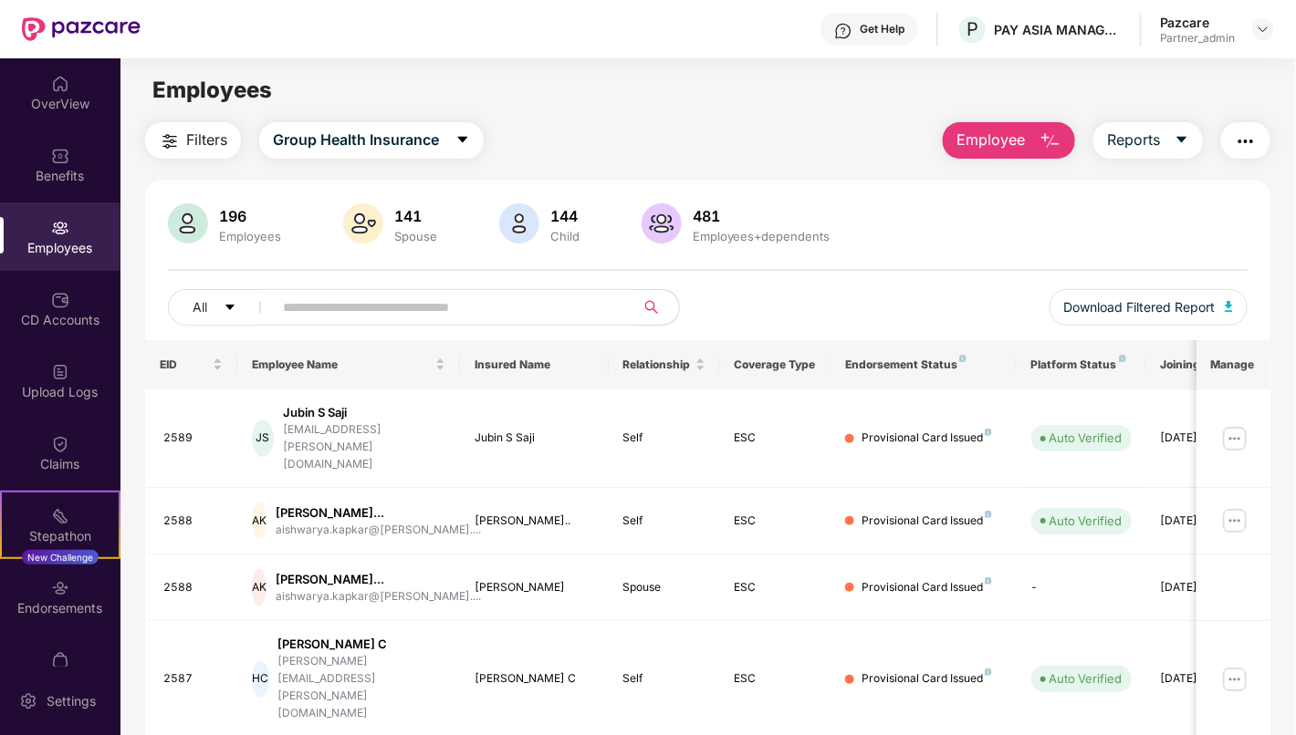
click at [1260, 141] on button "button" at bounding box center [1245, 140] width 49 height 36
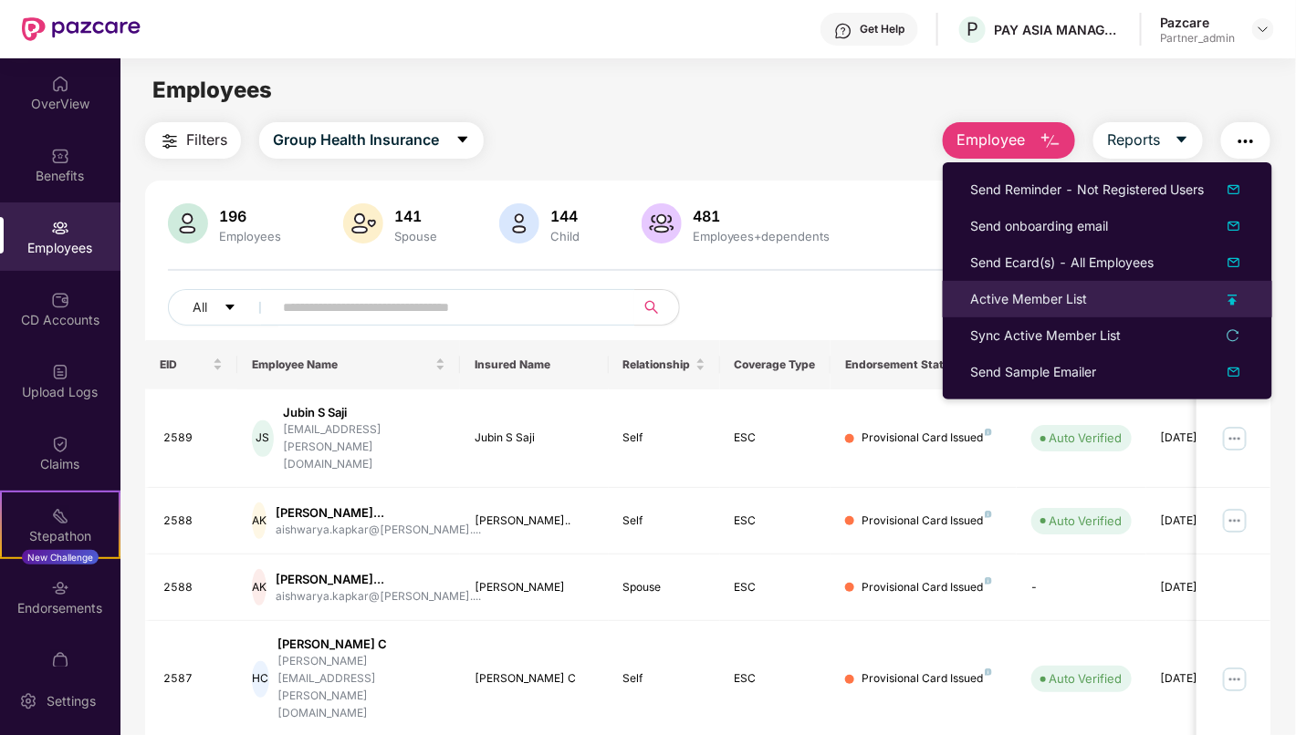
click at [1067, 297] on div "Active Member List" at bounding box center [1028, 299] width 117 height 20
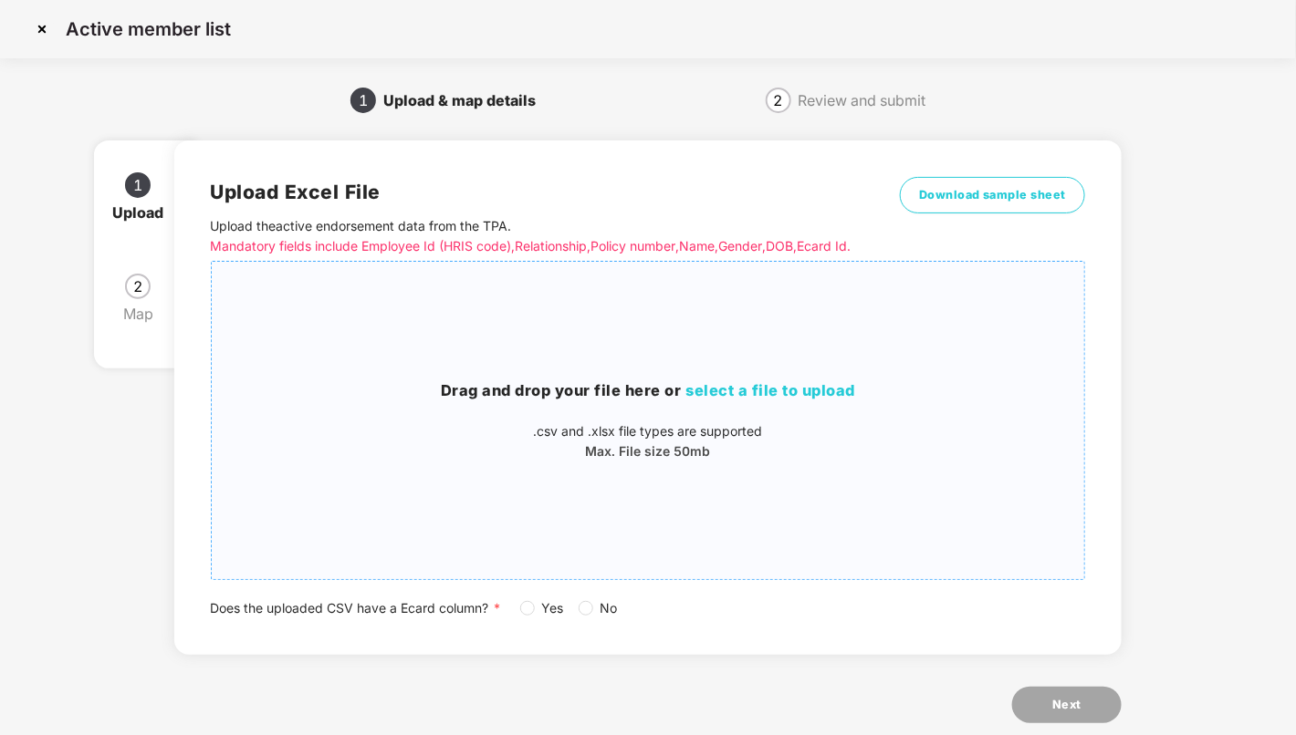
click at [724, 400] on span "select a file to upload" at bounding box center [770, 390] width 170 height 18
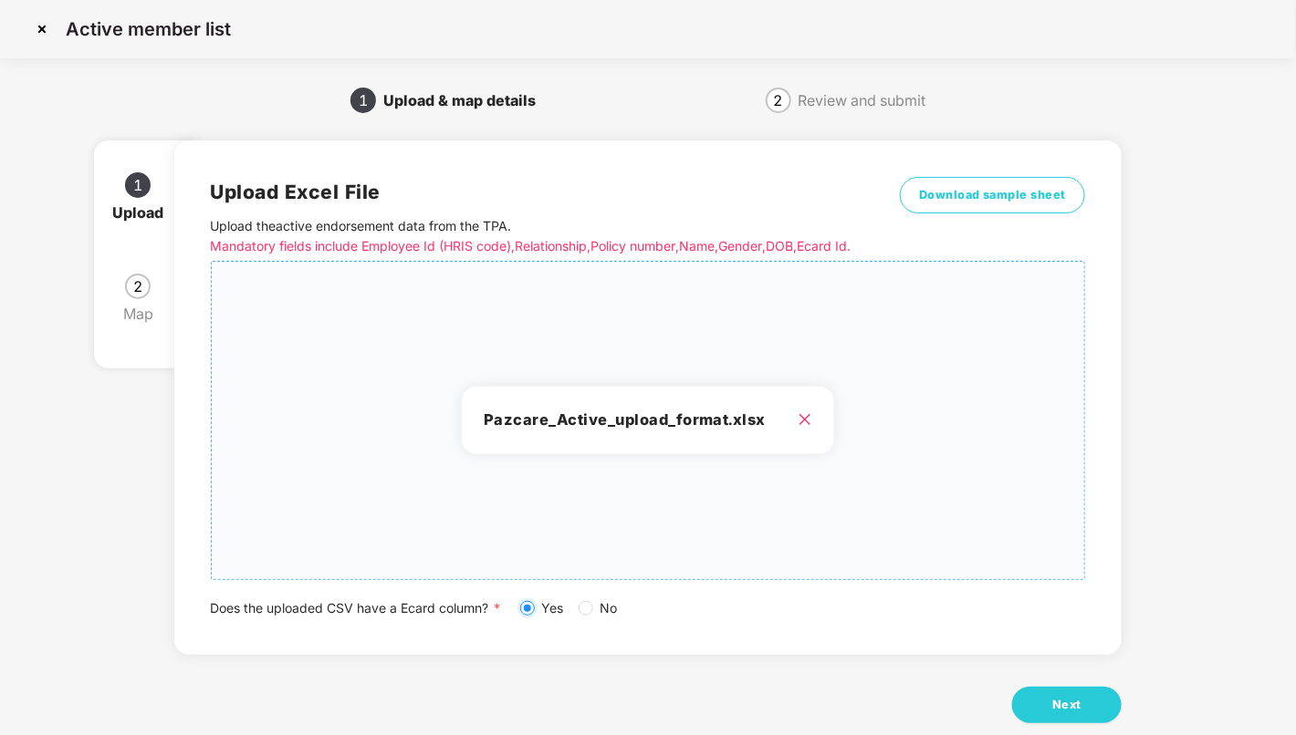
scroll to position [53, 0]
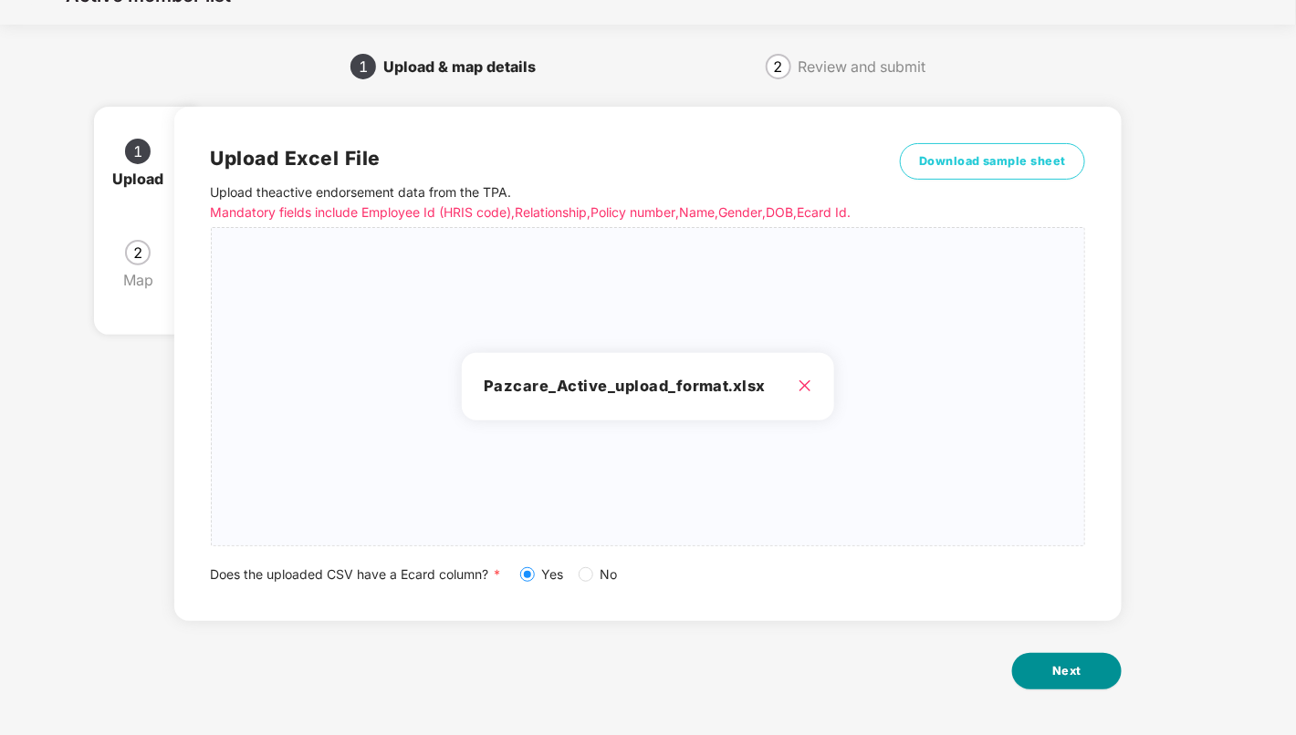
click at [1078, 670] on span "Next" at bounding box center [1066, 671] width 29 height 18
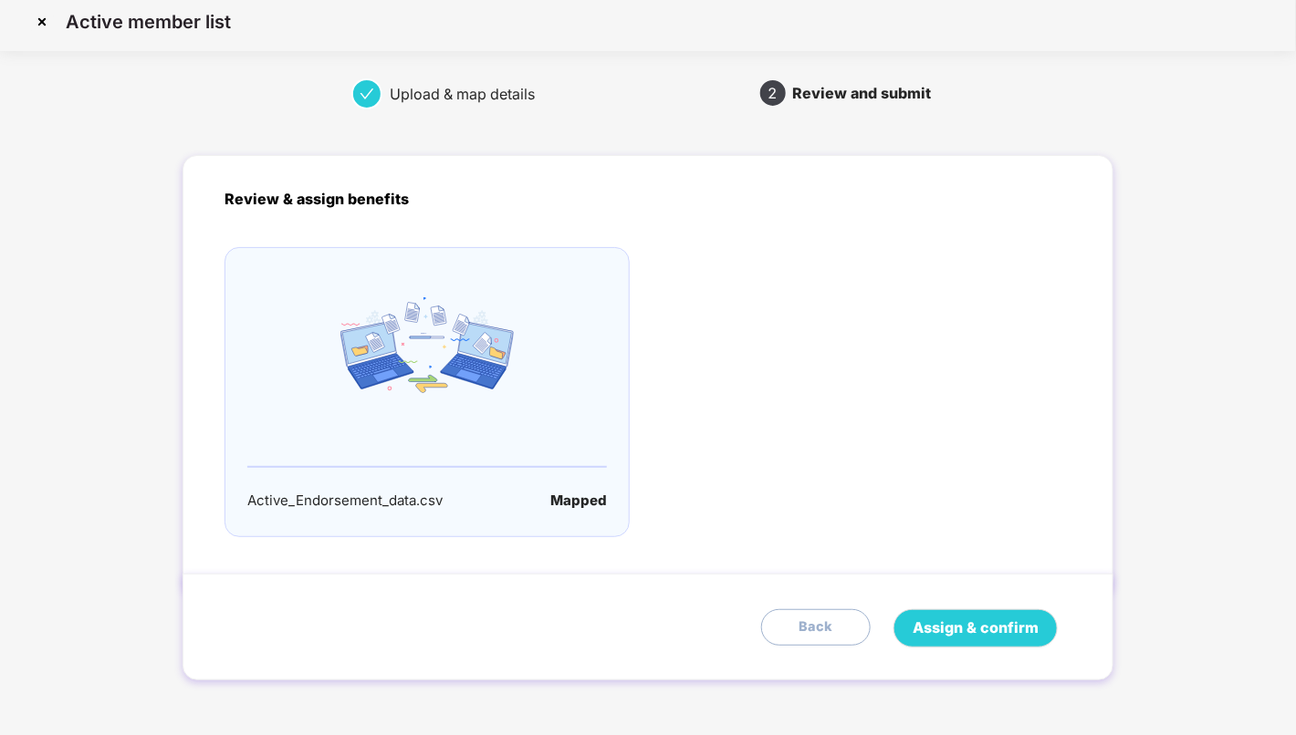
scroll to position [0, 0]
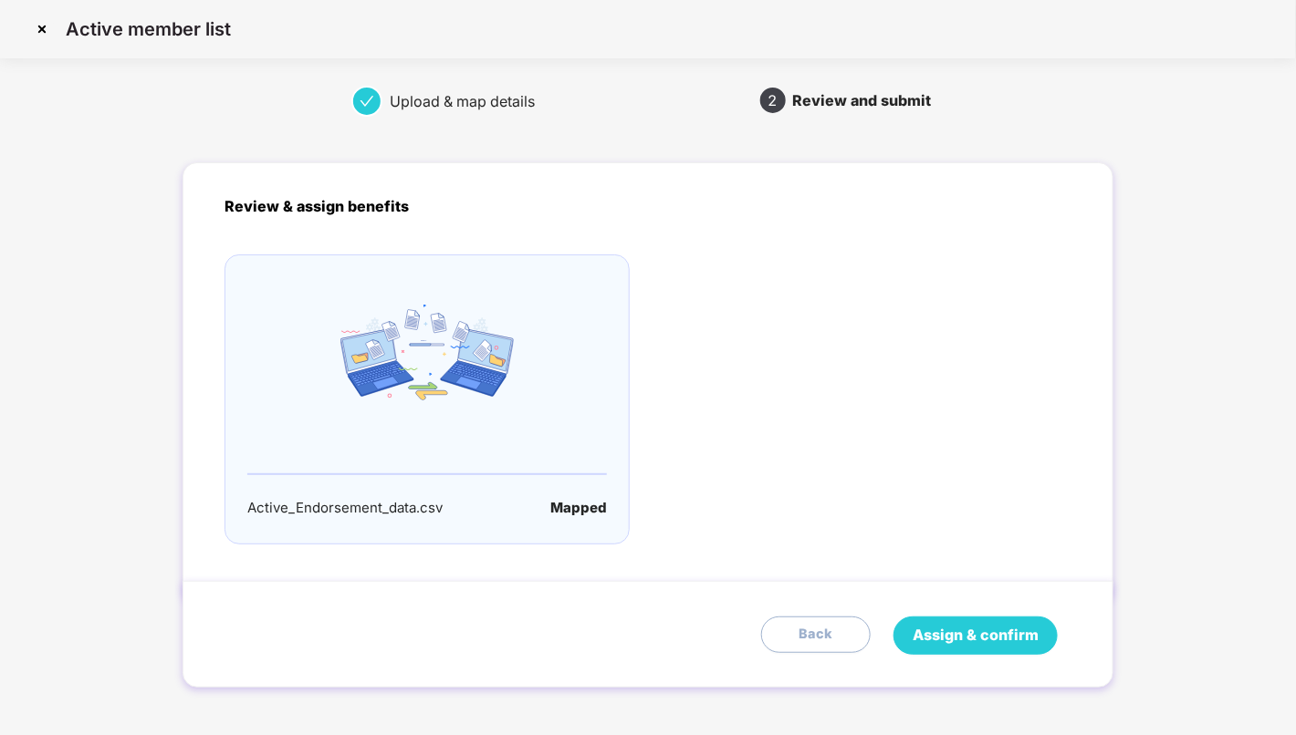
click at [1016, 631] on span "Assign & confirm" at bounding box center [975, 635] width 126 height 23
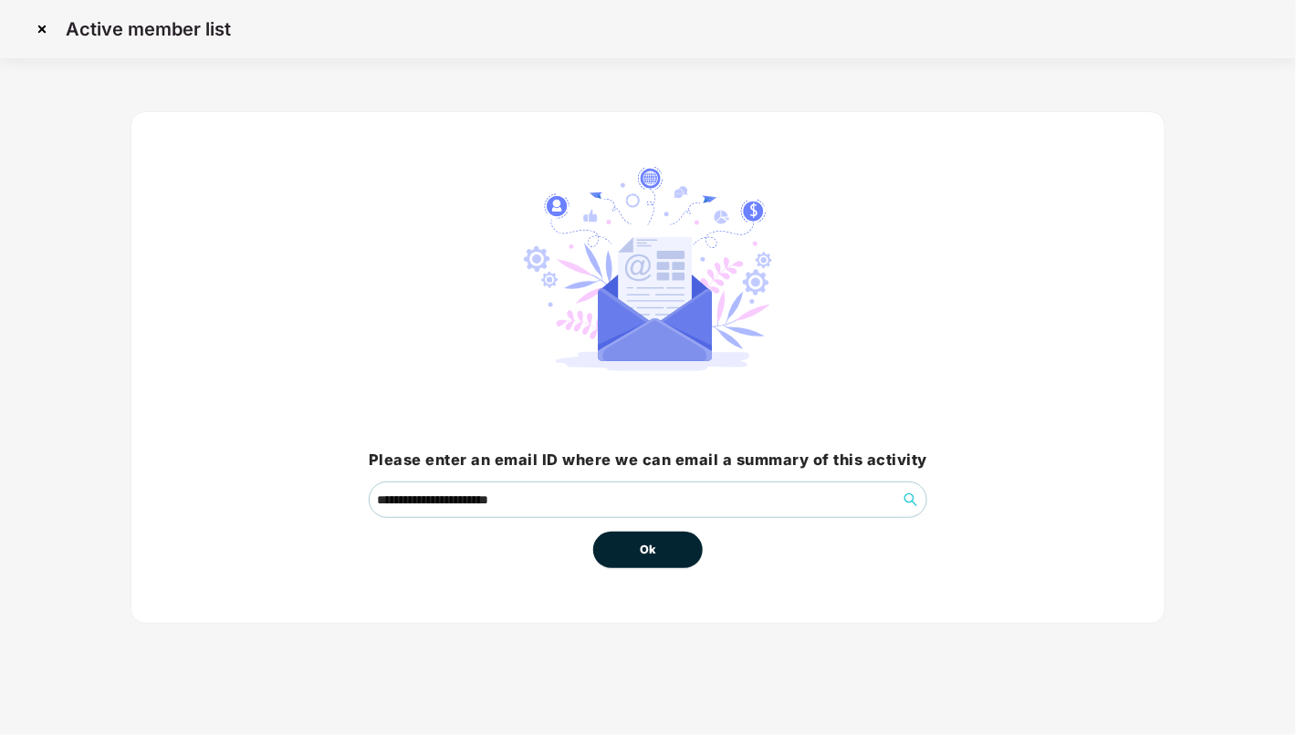
click at [681, 543] on button "Ok" at bounding box center [647, 550] width 109 height 36
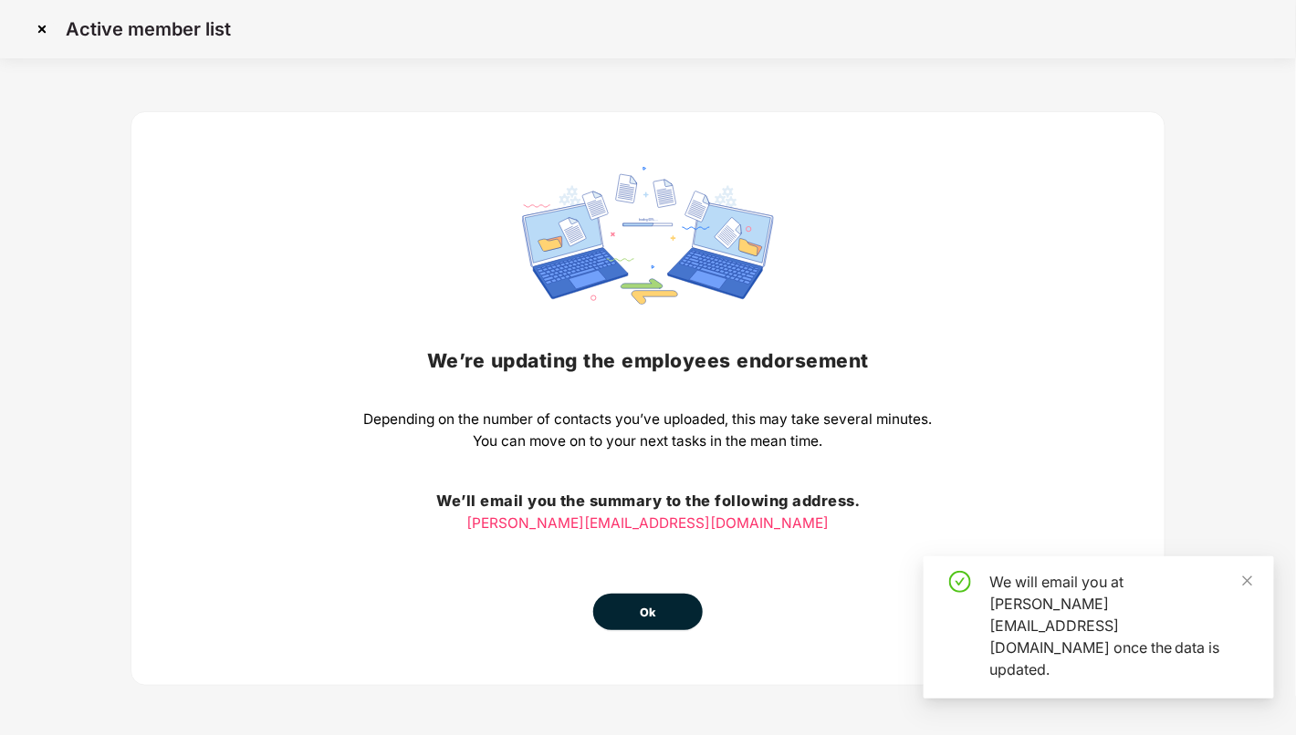
click at [662, 611] on button "Ok" at bounding box center [647, 612] width 109 height 36
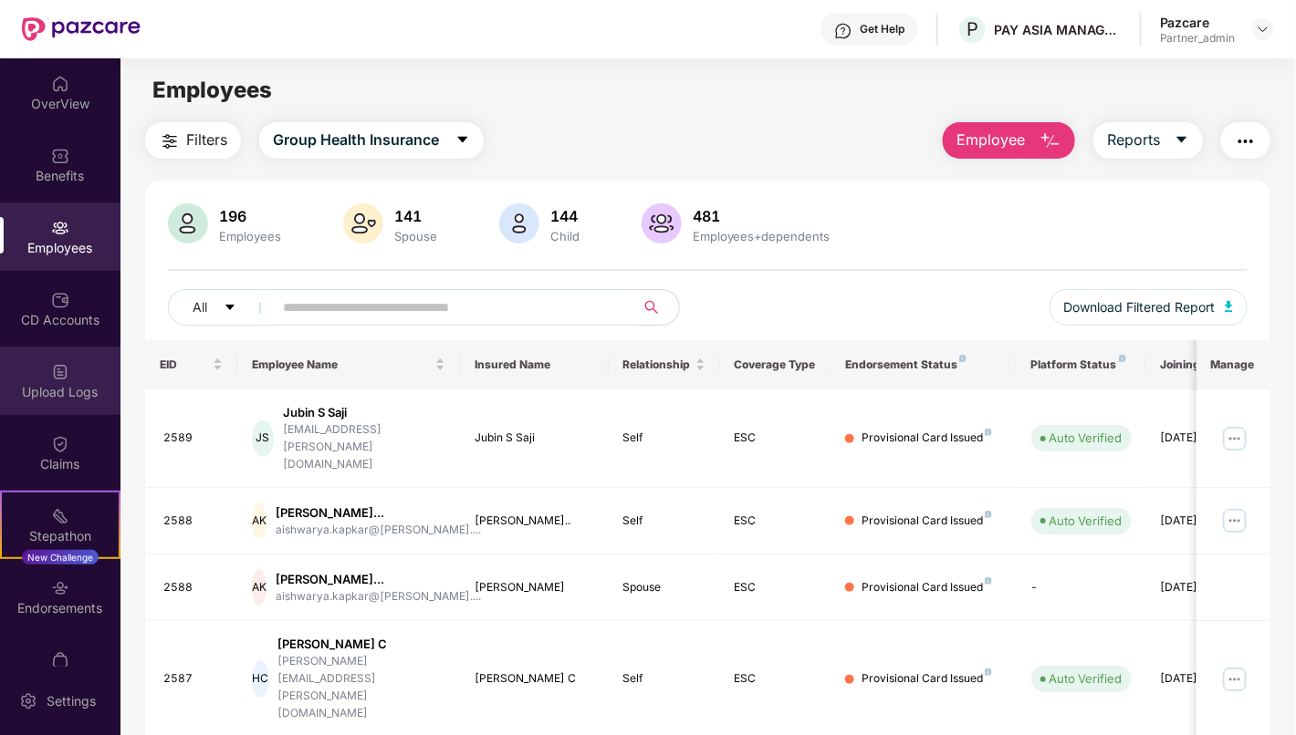
click at [68, 379] on div "Upload Logs" at bounding box center [60, 381] width 120 height 68
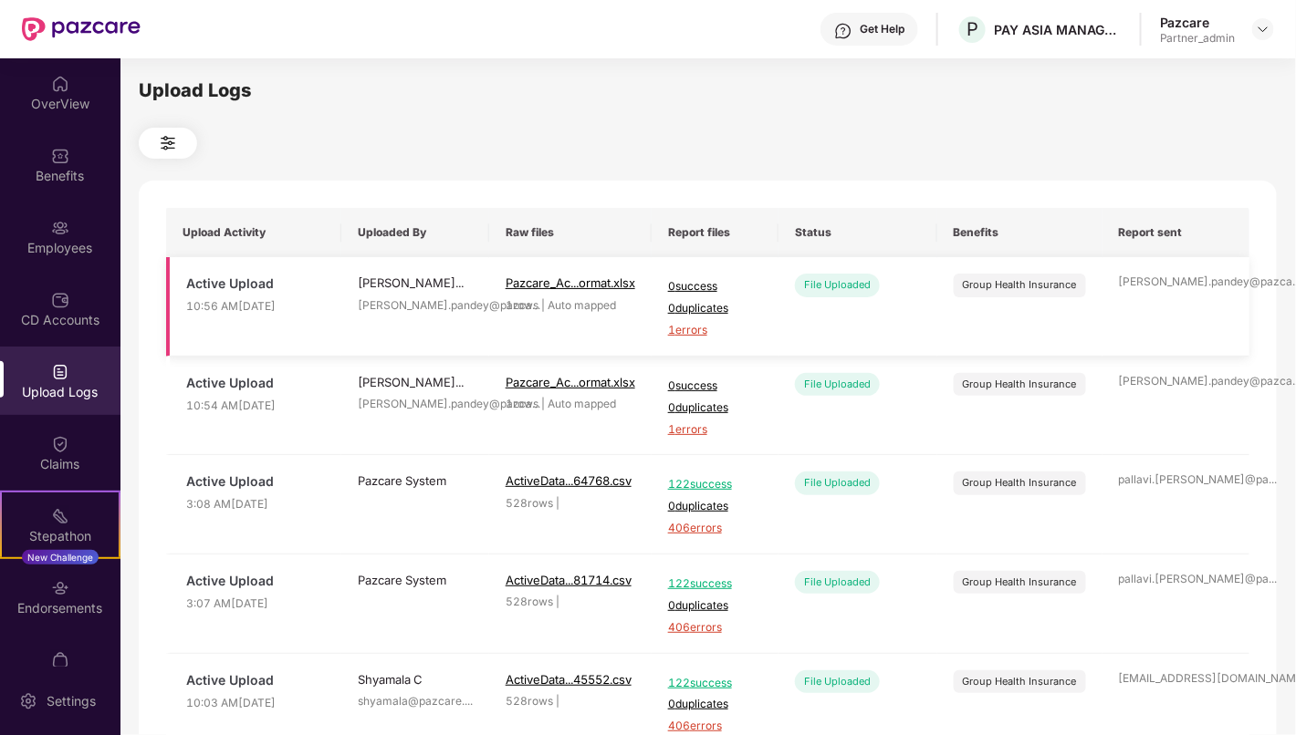
click at [696, 328] on span "1 errors" at bounding box center [715, 330] width 94 height 17
click at [47, 245] on div "Employees" at bounding box center [60, 248] width 120 height 18
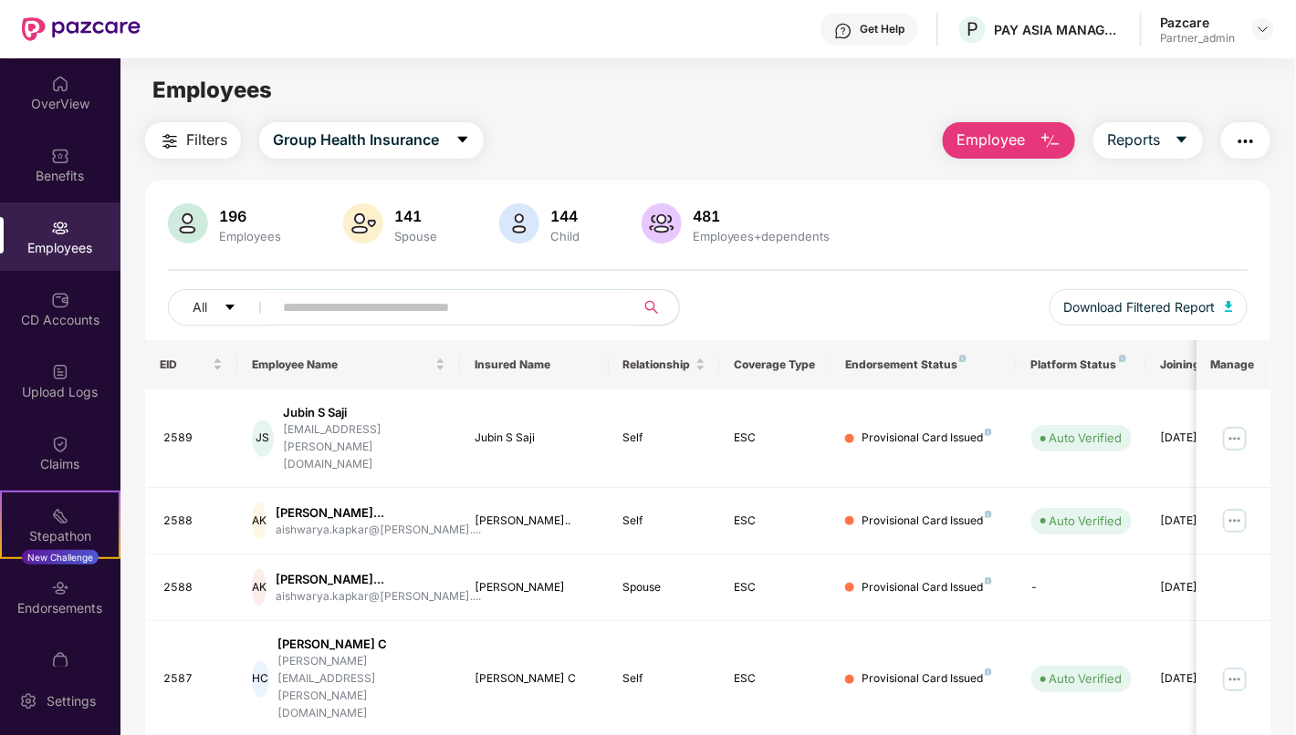
click at [1239, 140] on img "button" at bounding box center [1245, 141] width 22 height 22
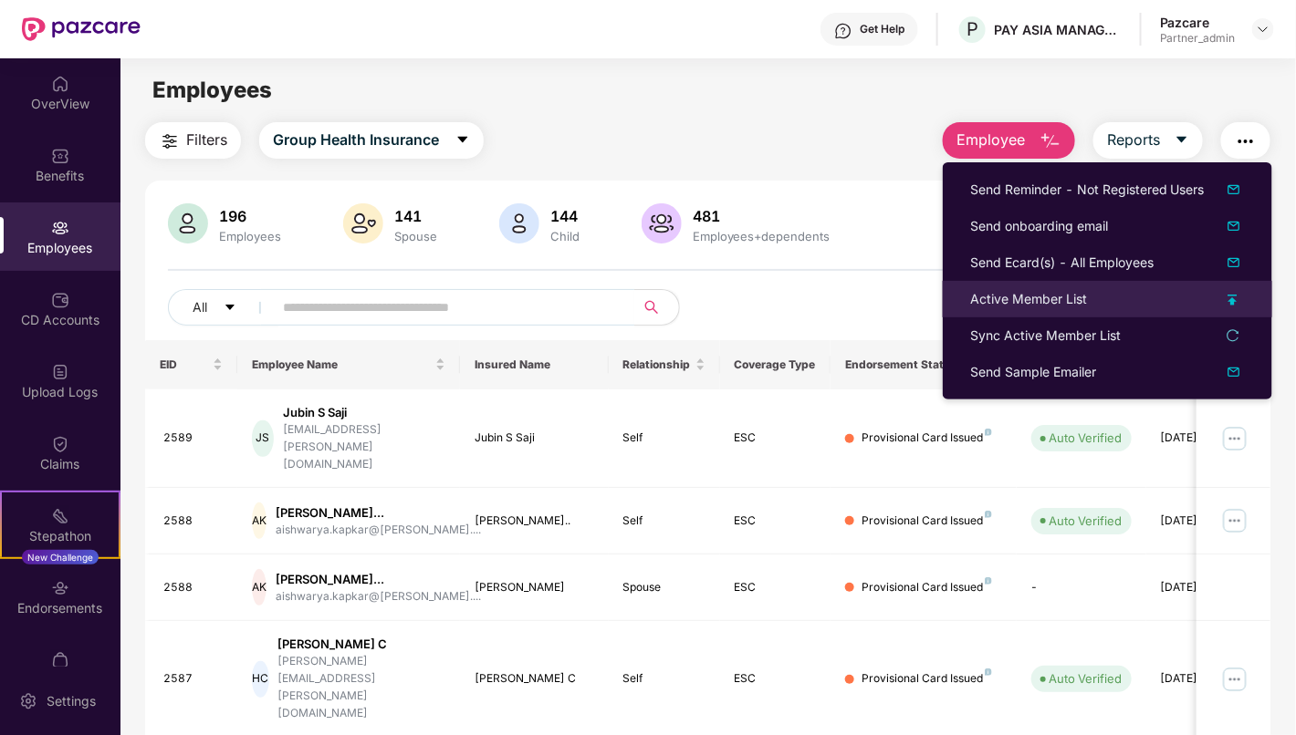
click at [1053, 298] on div "Active Member List" at bounding box center [1028, 299] width 117 height 20
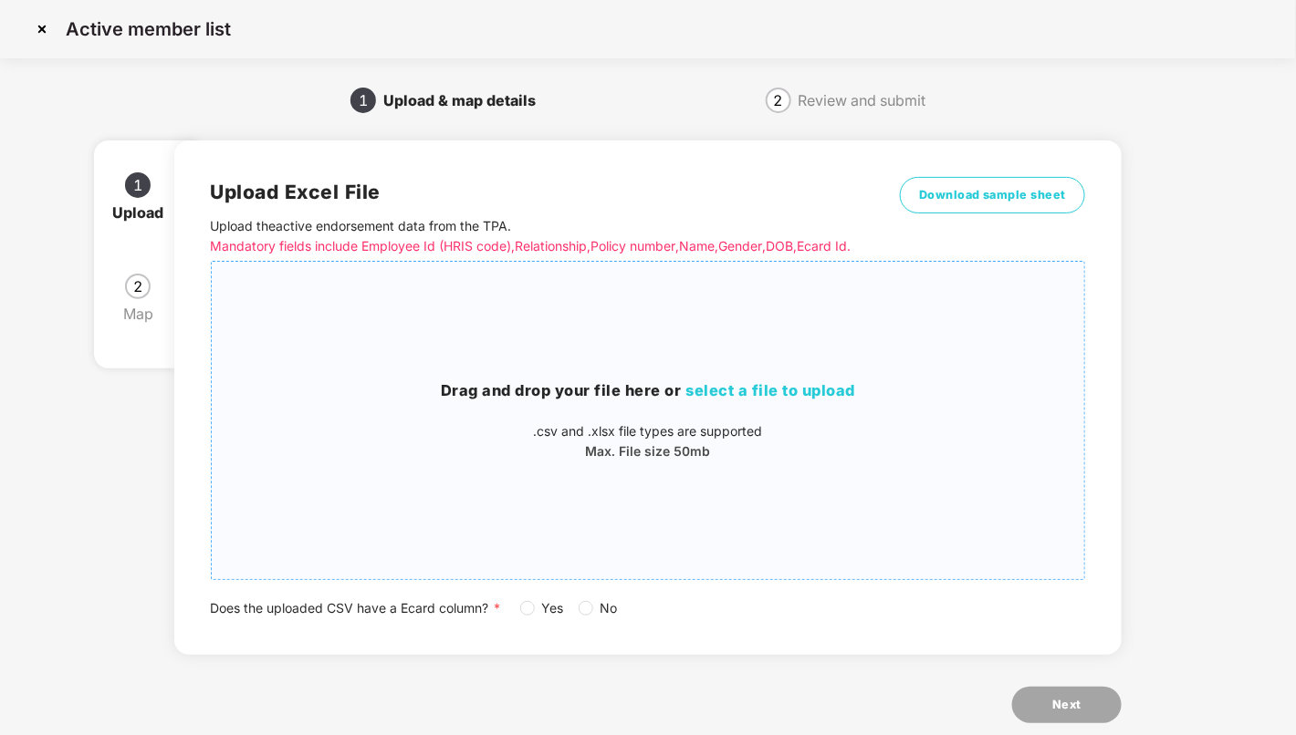
click at [654, 442] on p ".csv and .xlsx file types are supported" at bounding box center [648, 432] width 873 height 20
click at [38, 33] on img at bounding box center [41, 29] width 29 height 29
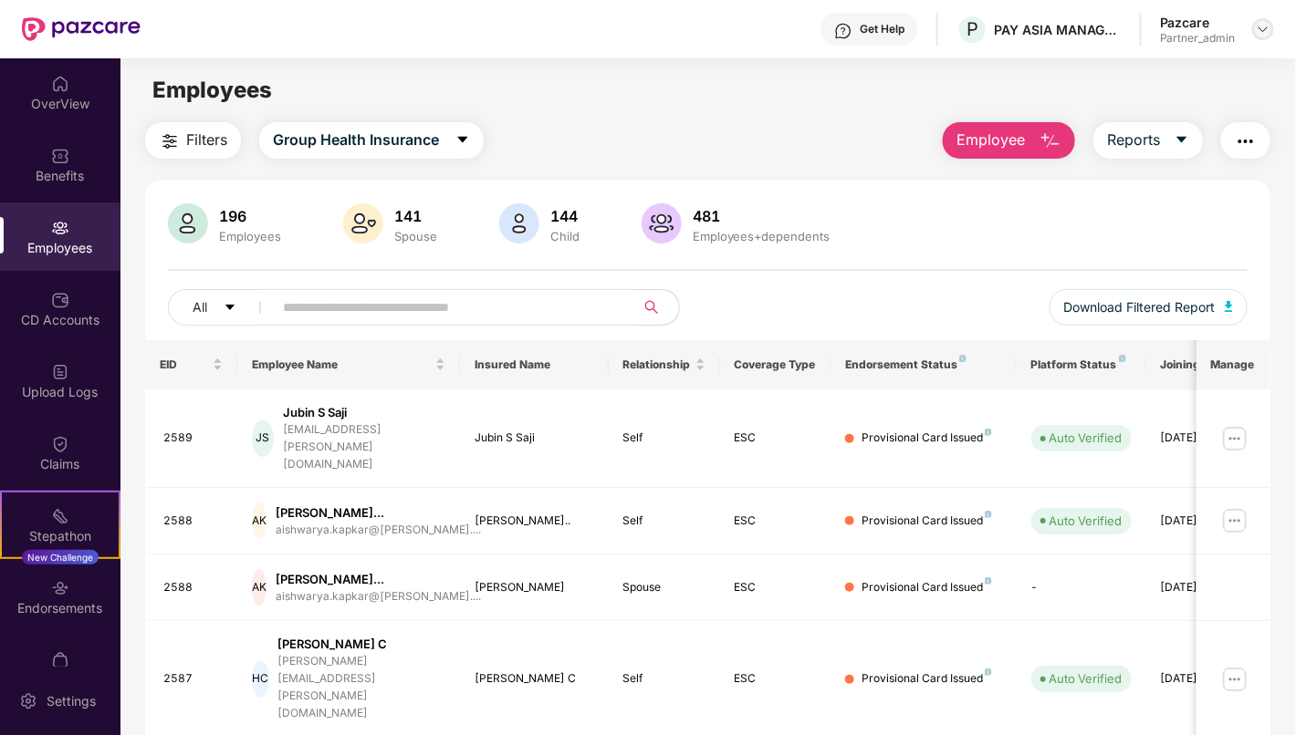
click at [1257, 33] on img at bounding box center [1262, 29] width 15 height 15
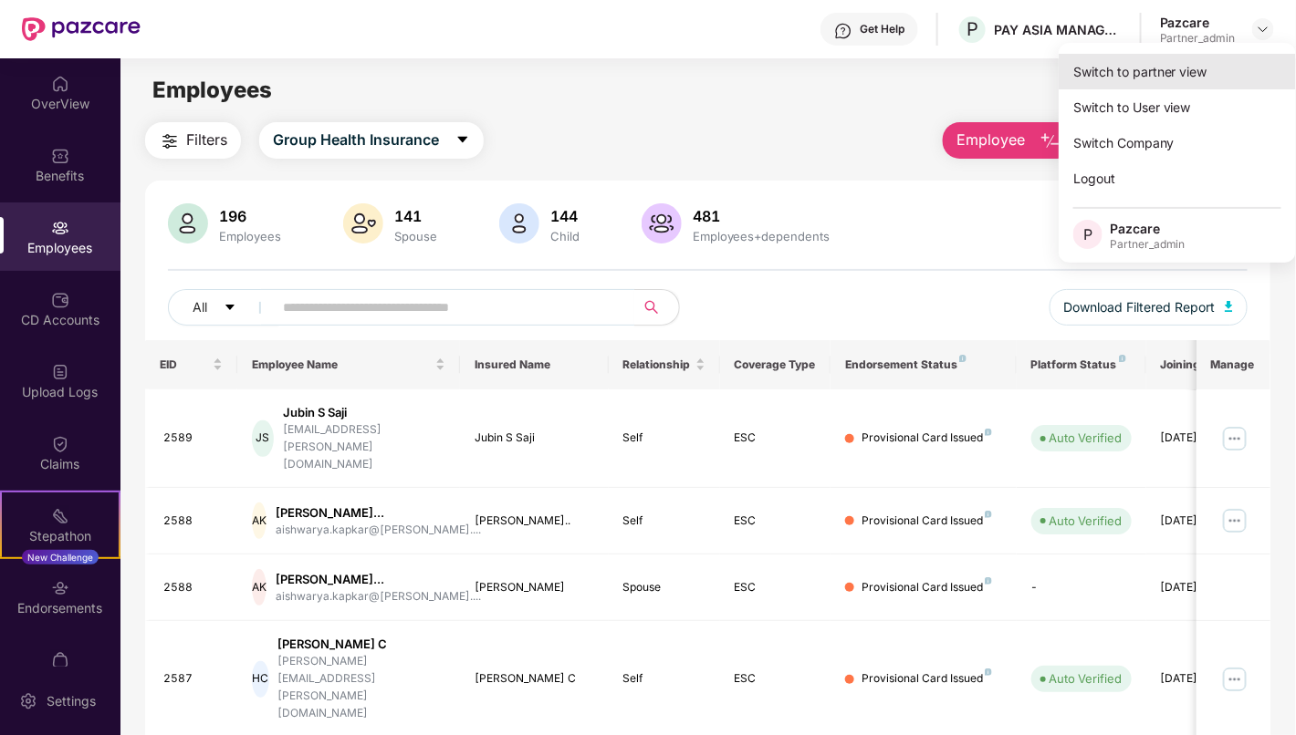
click at [1201, 60] on div "Switch to partner view" at bounding box center [1176, 72] width 237 height 36
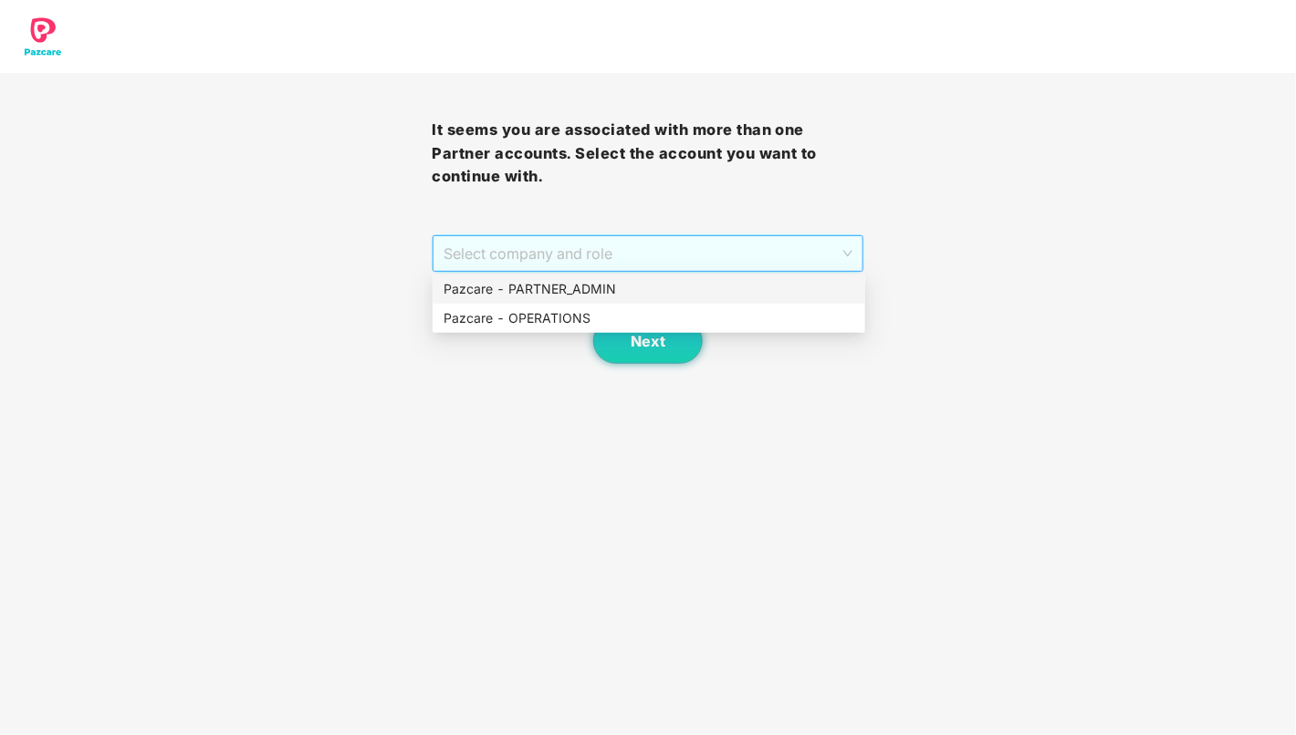
click at [809, 239] on span "Select company and role" at bounding box center [647, 253] width 408 height 35
click at [759, 284] on div "Pazcare - PARTNER_ADMIN" at bounding box center [648, 289] width 411 height 20
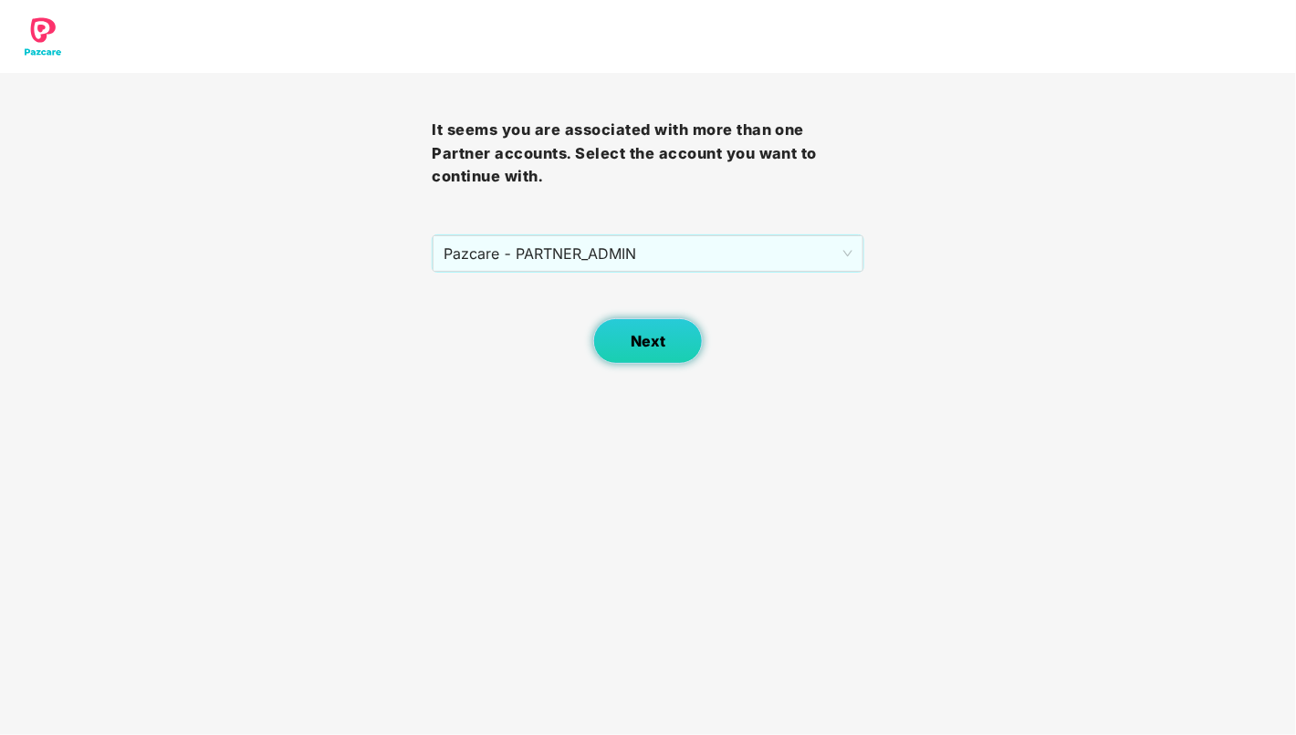
click at [657, 342] on span "Next" at bounding box center [647, 341] width 35 height 17
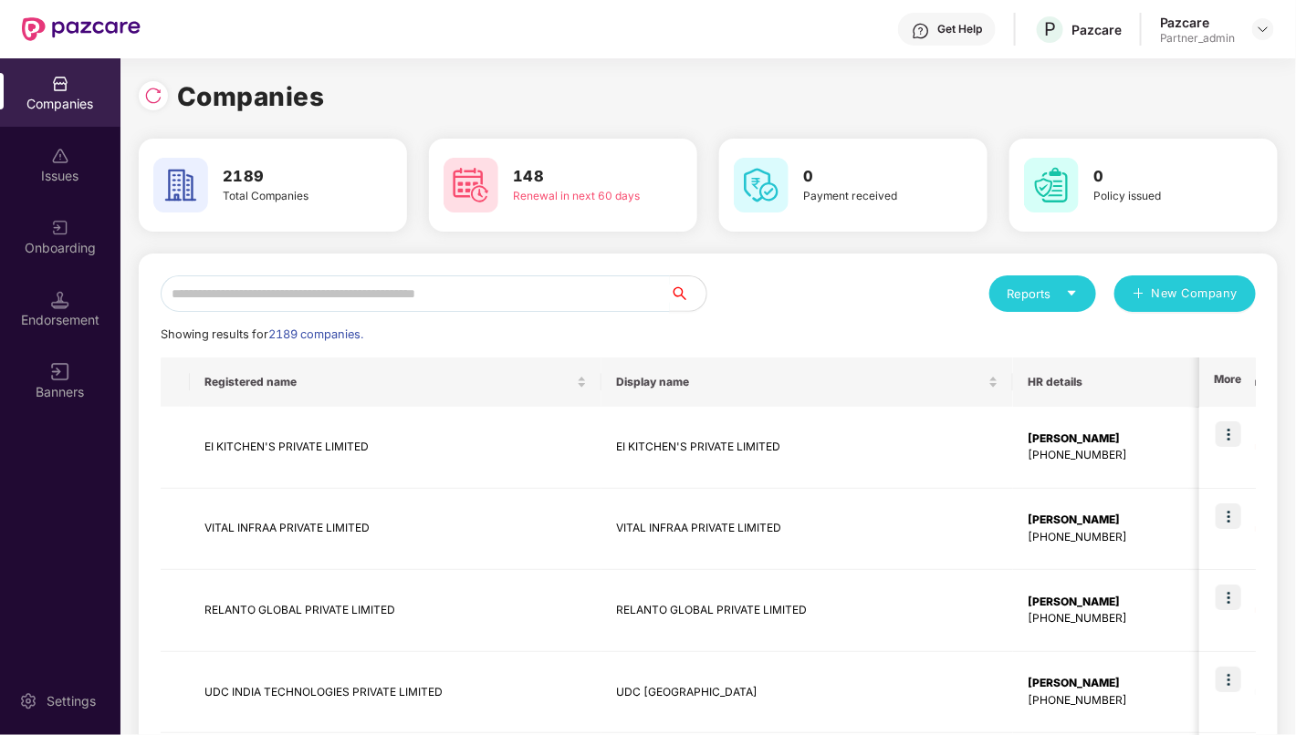
click at [578, 293] on input "text" at bounding box center [415, 294] width 509 height 36
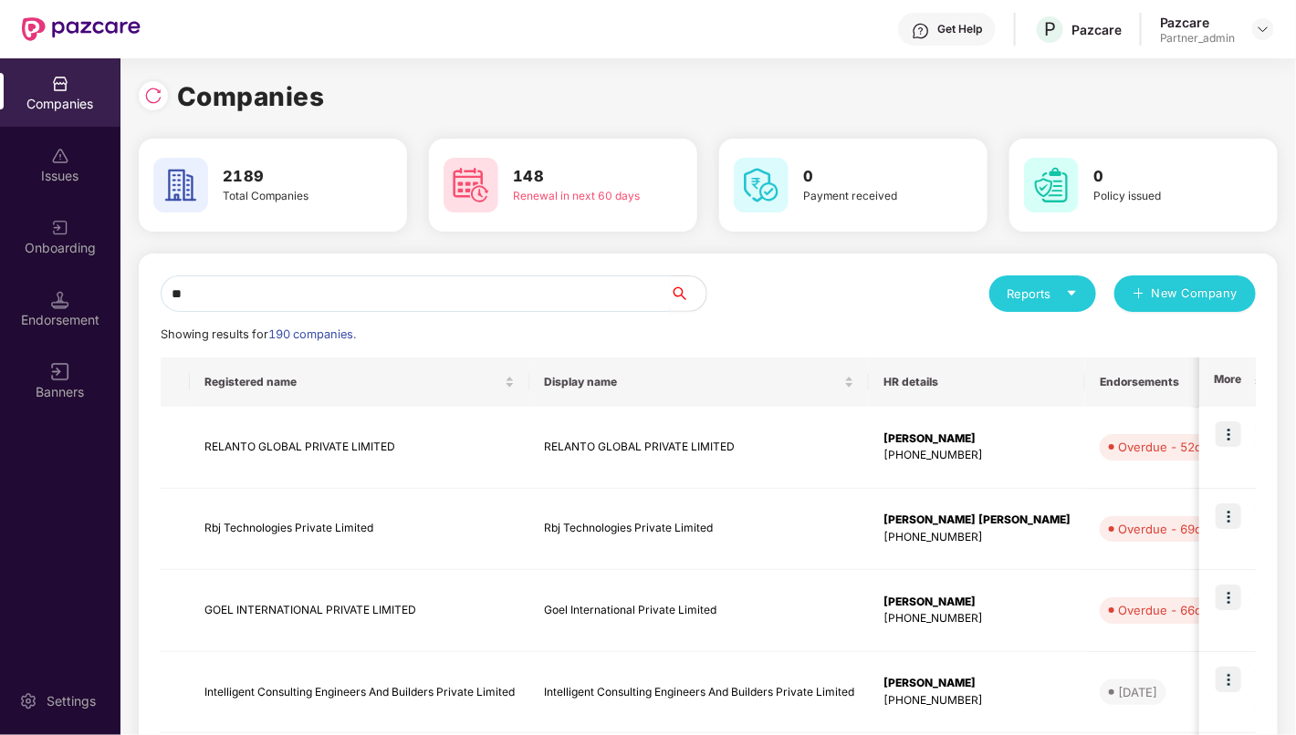
type input "*"
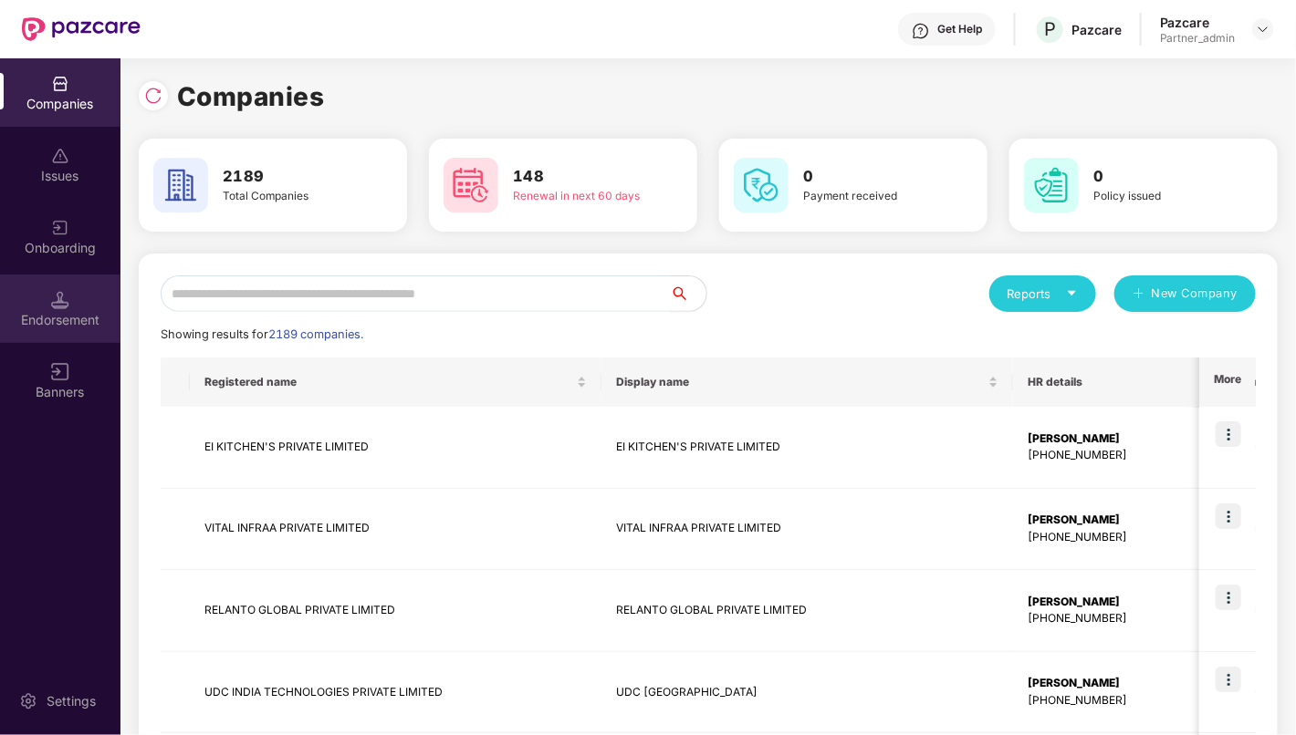
click at [64, 316] on div "Endorsement" at bounding box center [60, 320] width 120 height 18
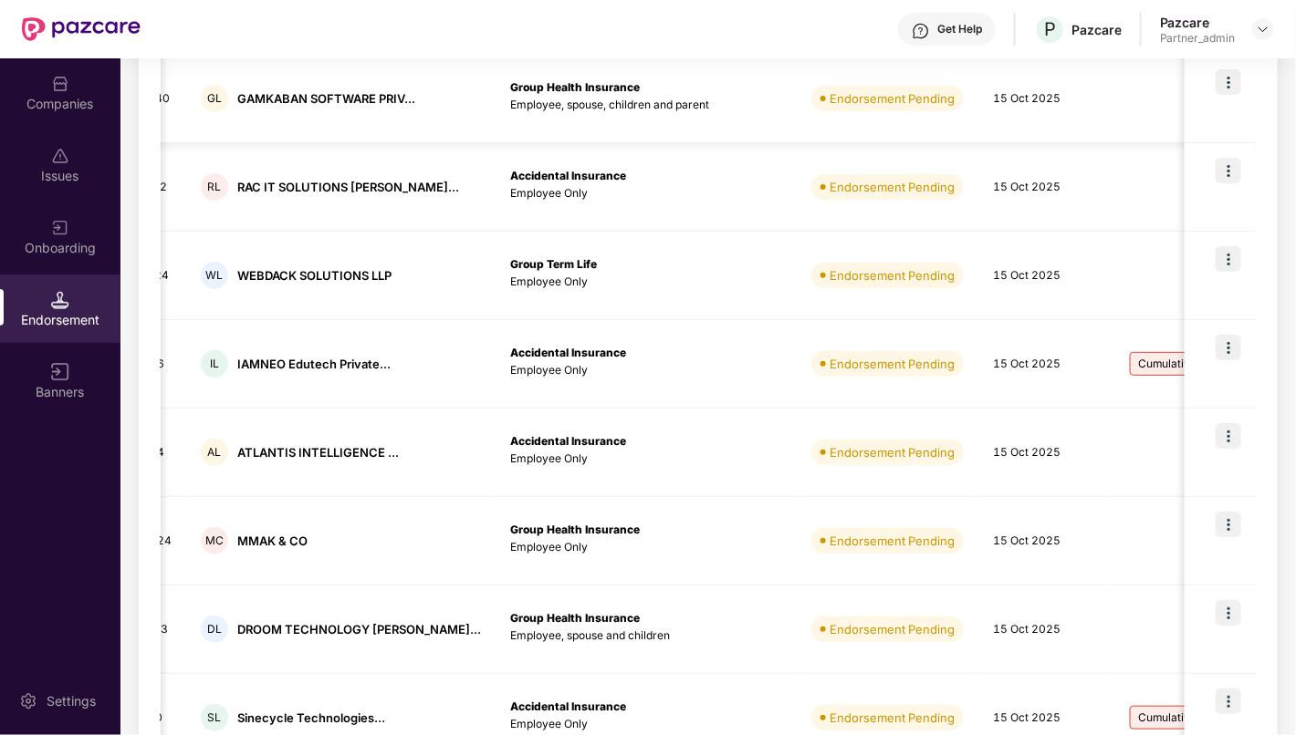
scroll to position [579, 0]
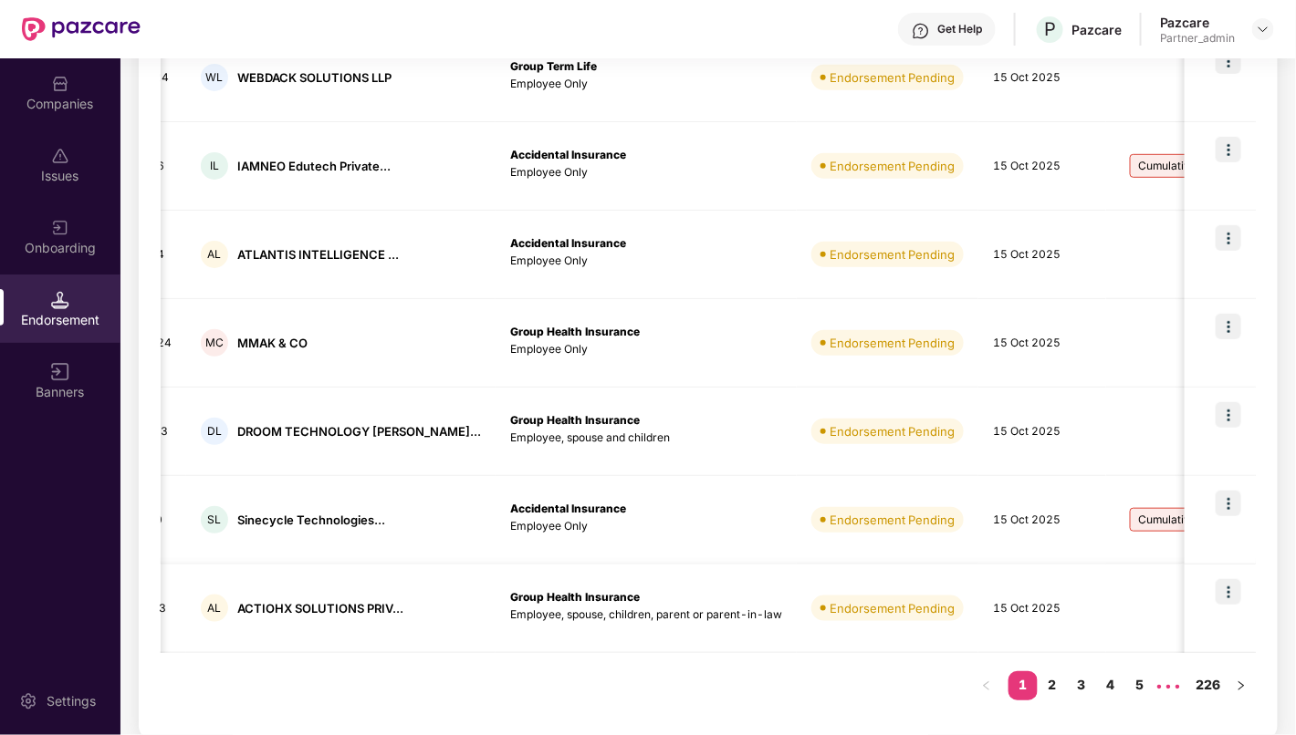
click at [978, 613] on td "15 Oct 2025" at bounding box center [1042, 609] width 128 height 88
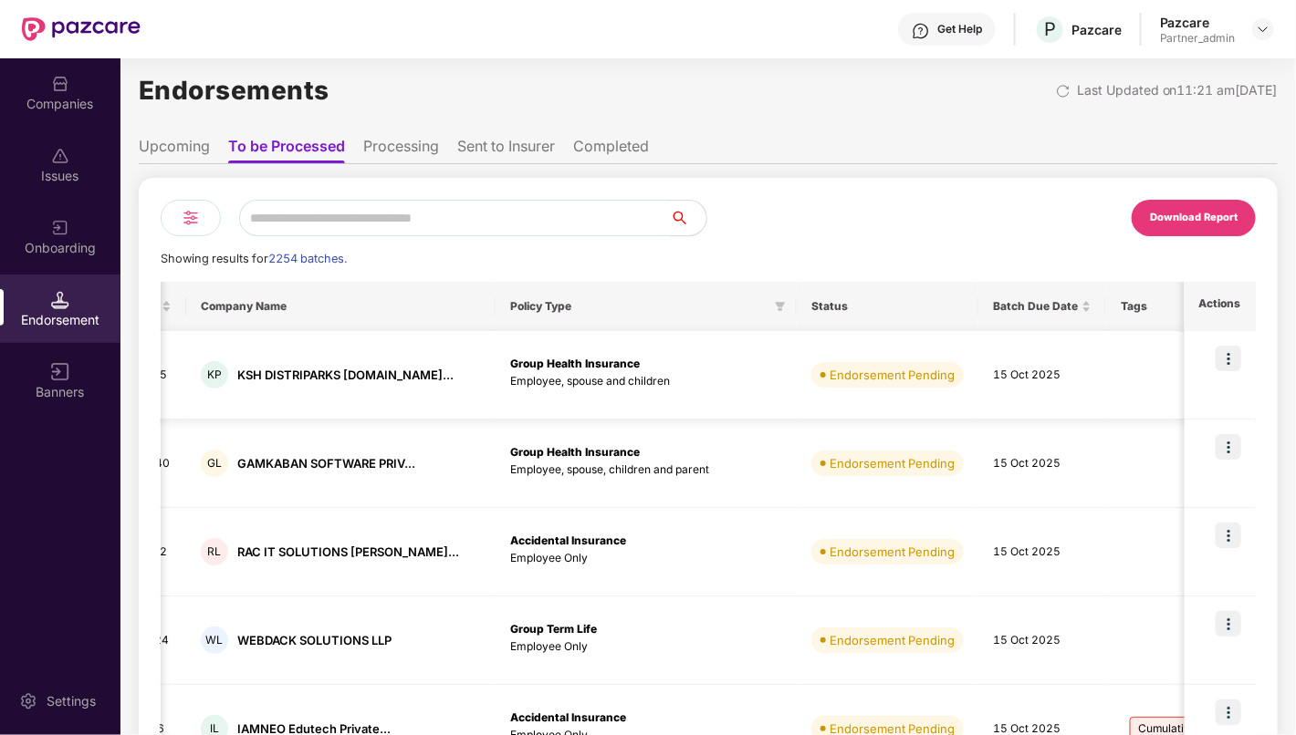
scroll to position [12, 0]
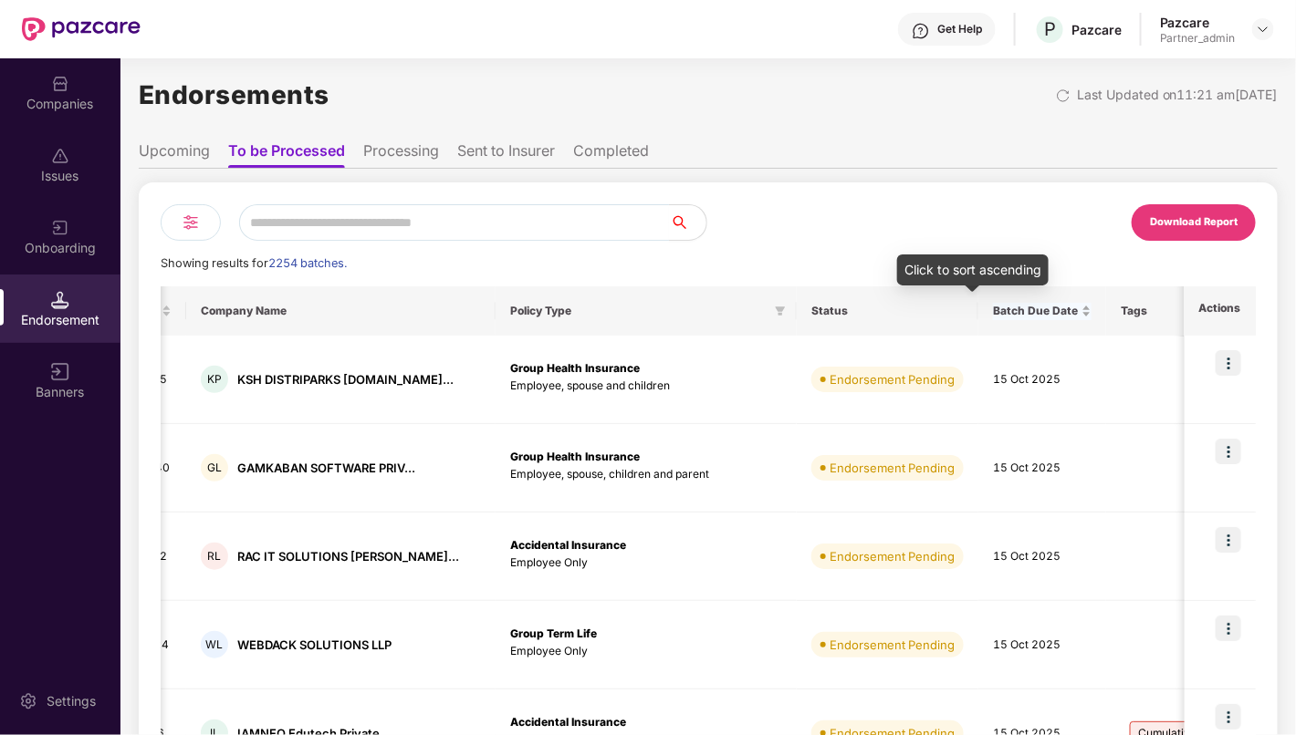
click at [1015, 309] on div "Batch Due Date" at bounding box center [1042, 311] width 99 height 17
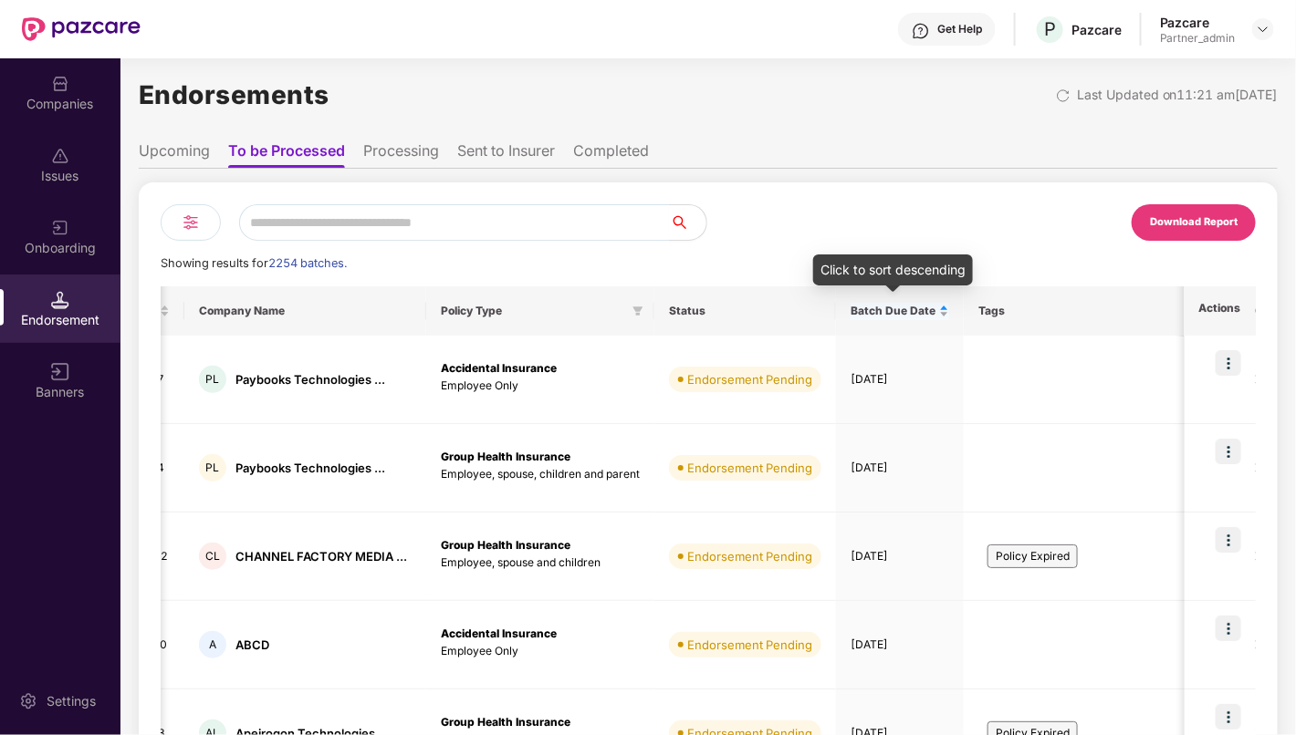
click at [932, 318] on div "Batch Due Date" at bounding box center [899, 311] width 99 height 17
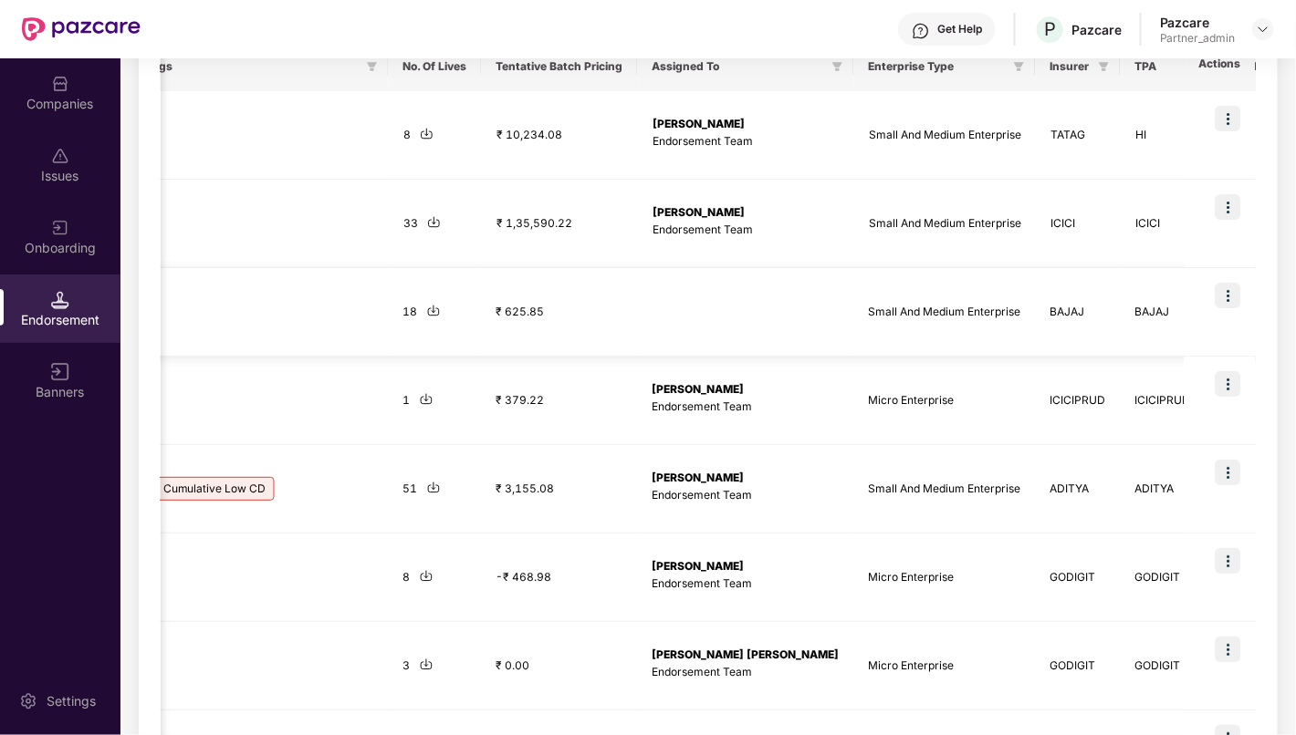
scroll to position [579, 0]
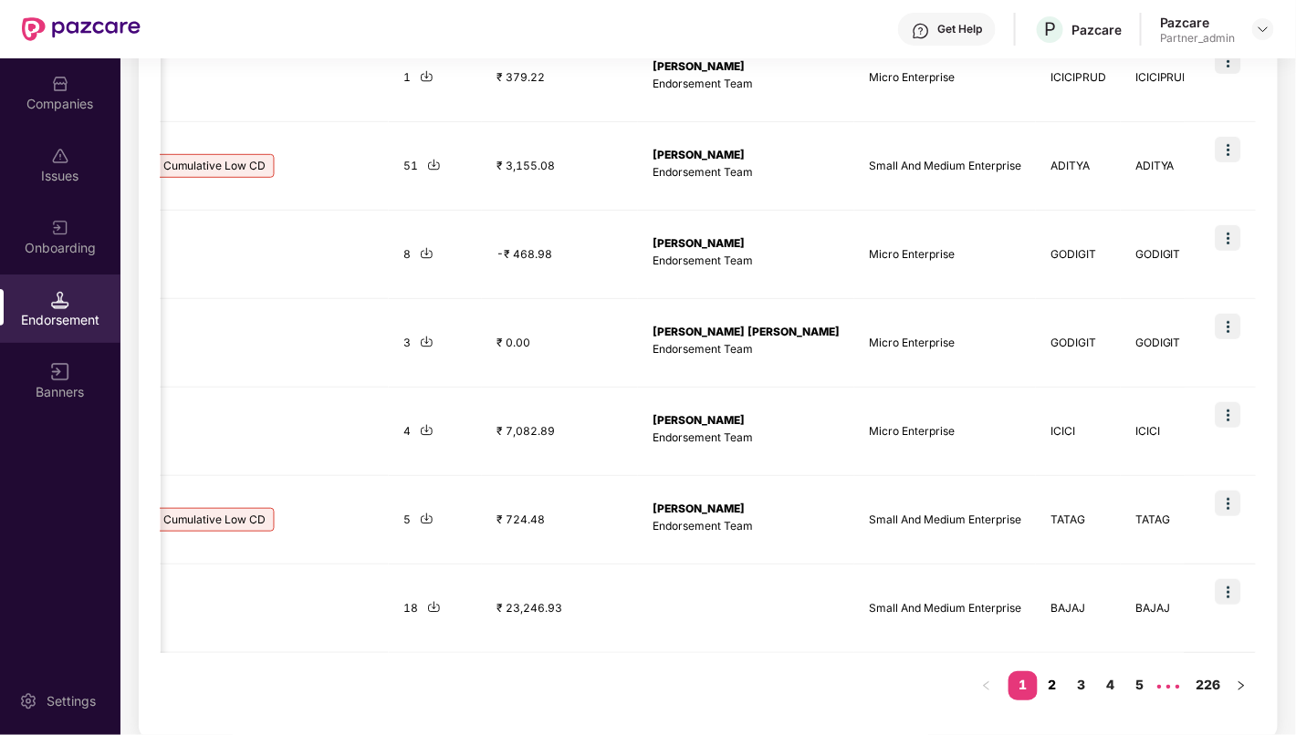
click at [1054, 679] on link "2" at bounding box center [1051, 685] width 29 height 27
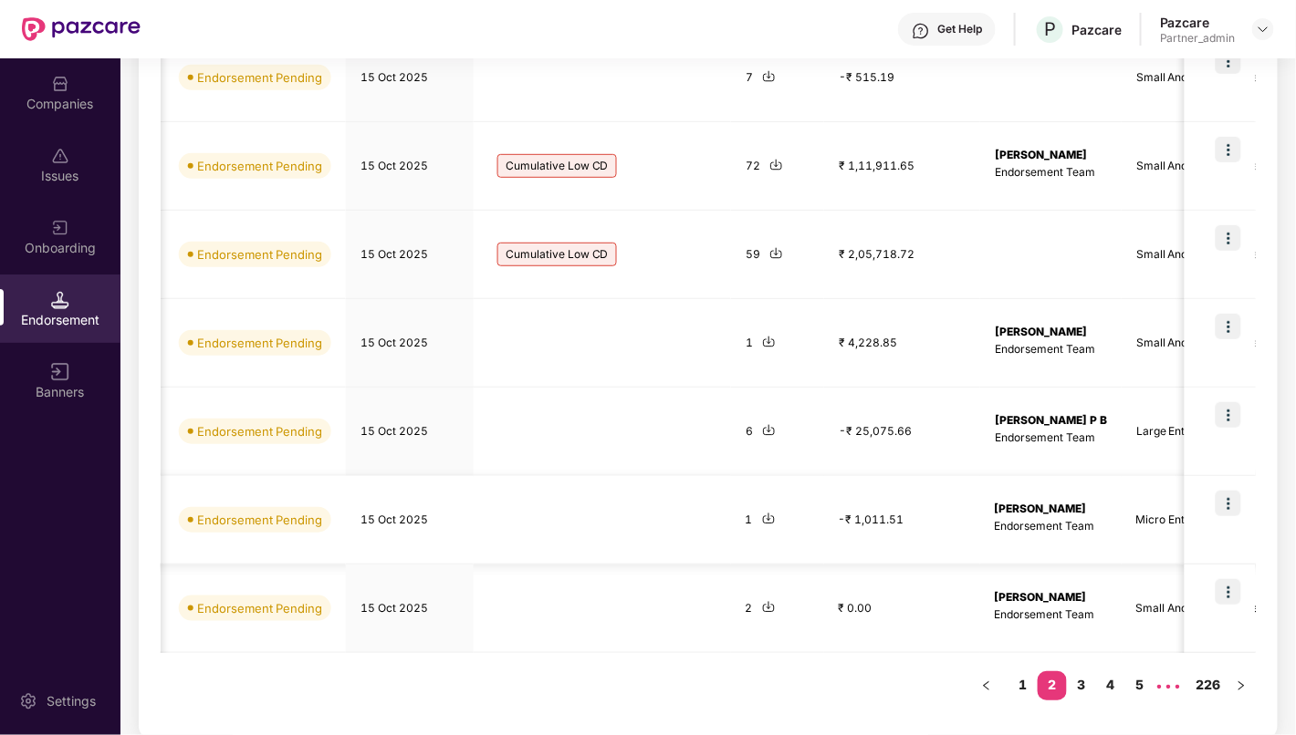
scroll to position [0, 1110]
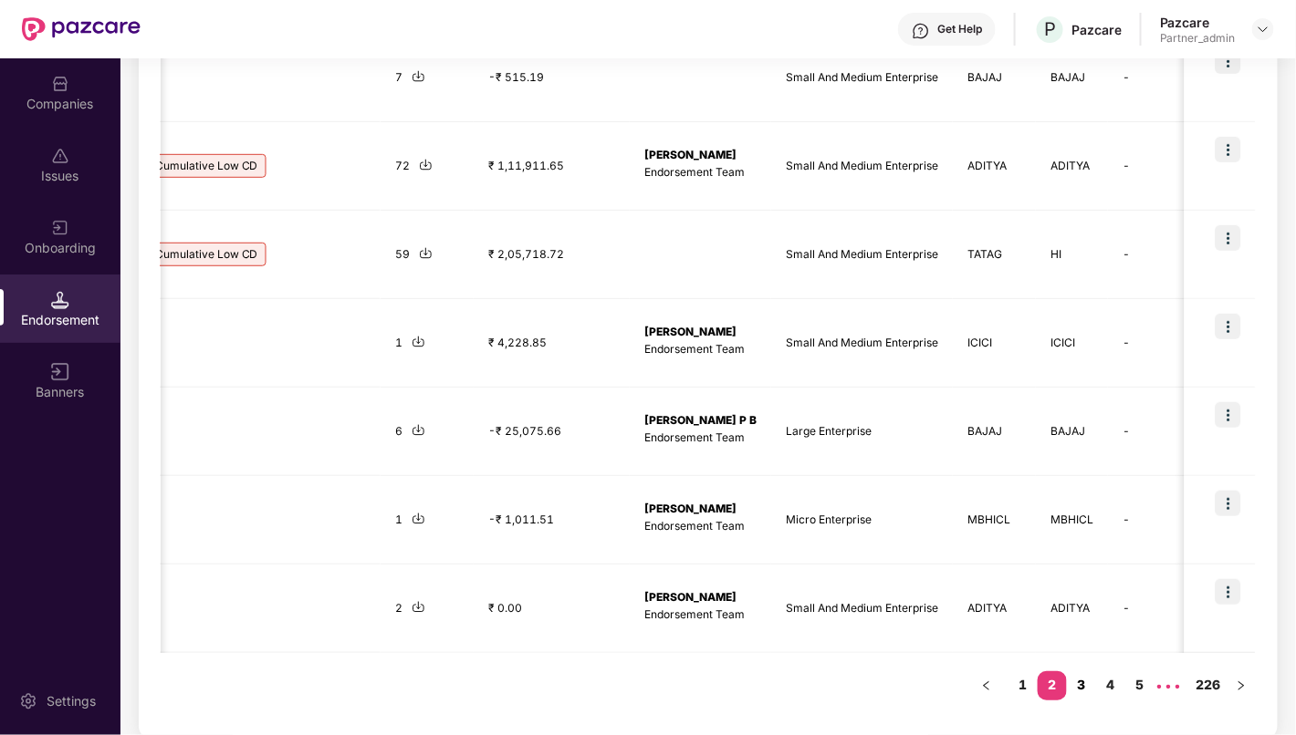
click at [1088, 679] on link "3" at bounding box center [1081, 685] width 29 height 27
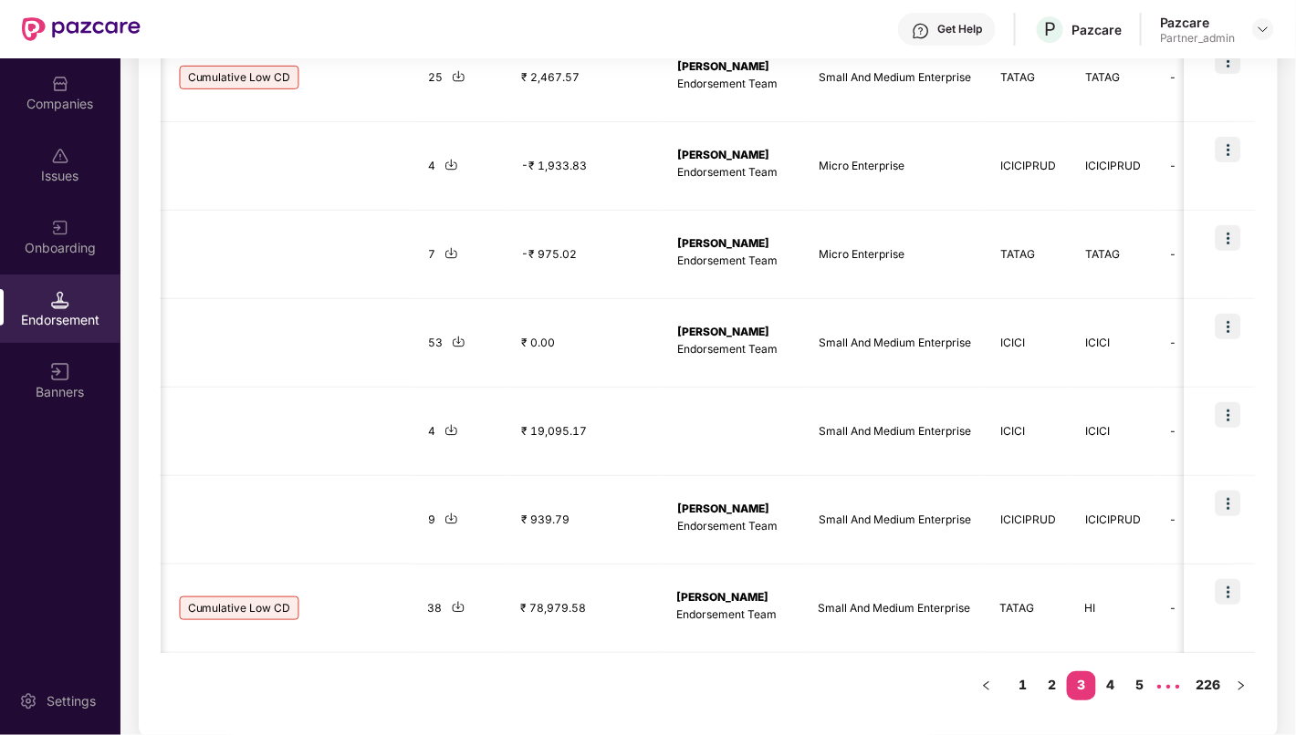
scroll to position [0, 1129]
click at [1116, 677] on link "4" at bounding box center [1110, 685] width 29 height 27
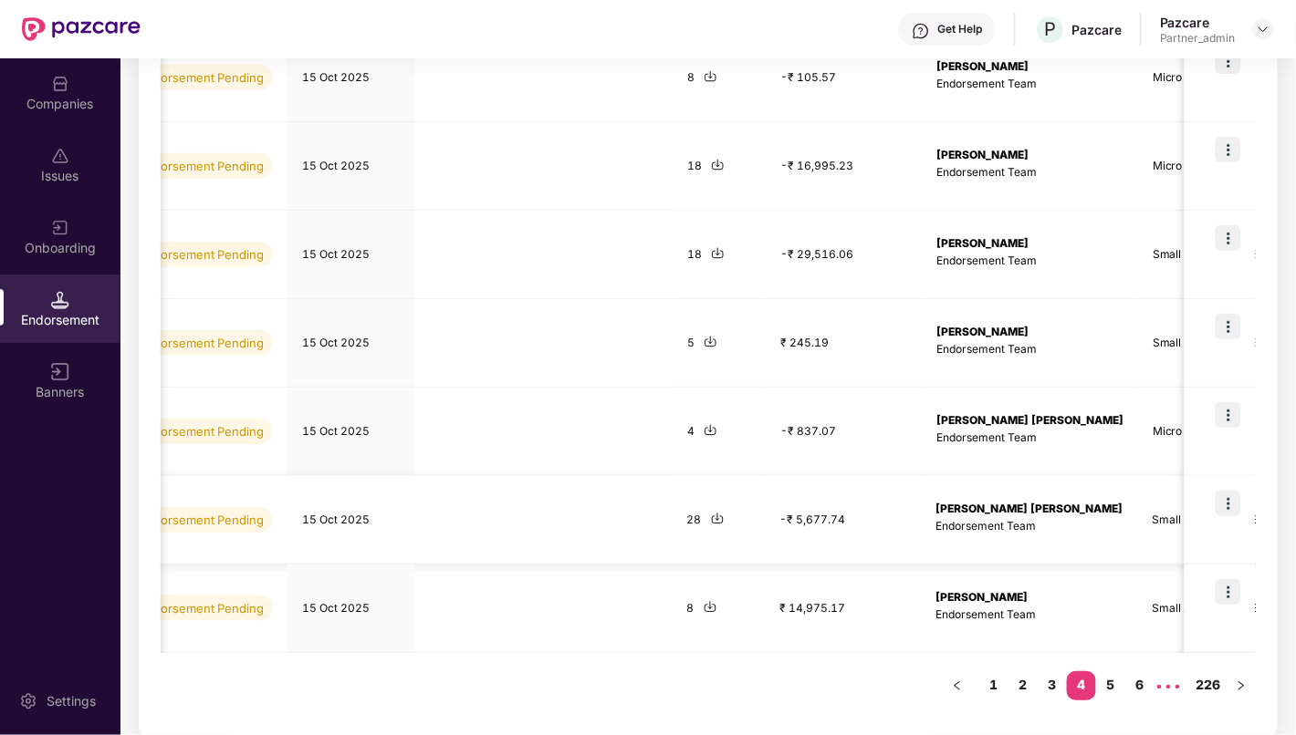
scroll to position [0, 1128]
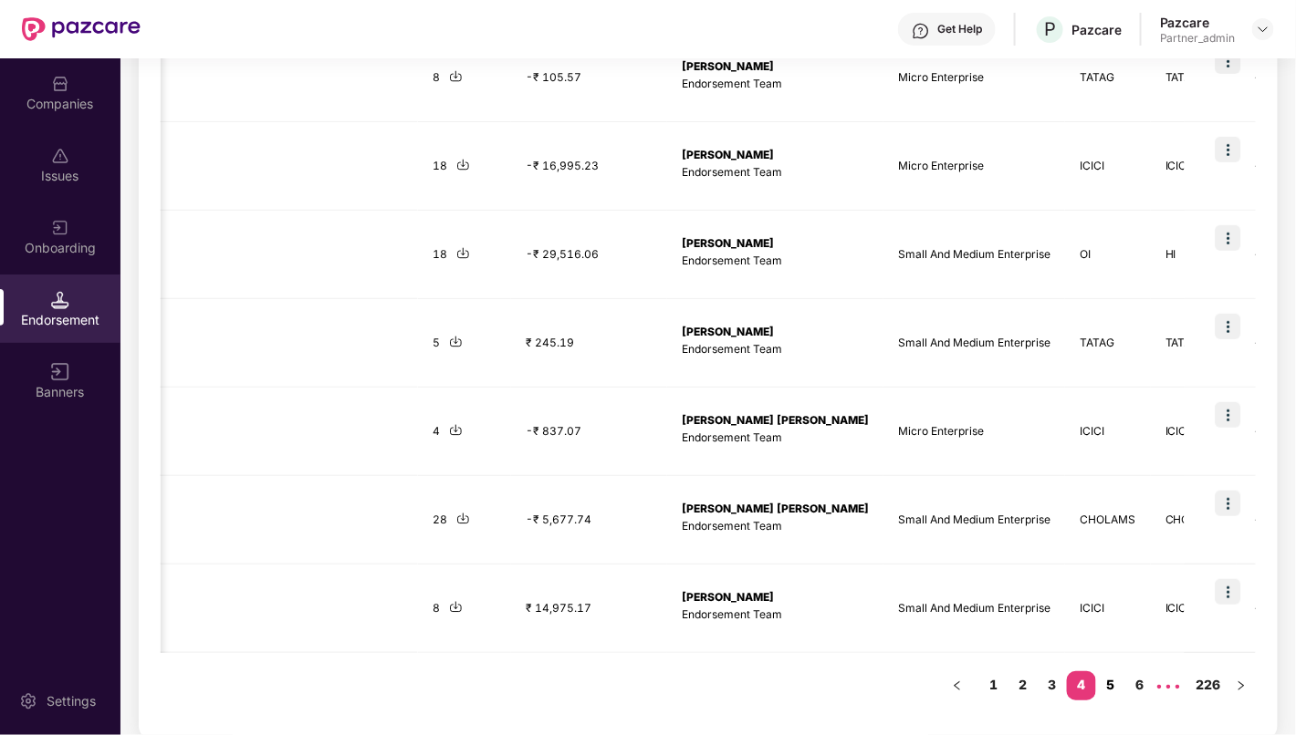
click at [1119, 684] on link "5" at bounding box center [1110, 685] width 29 height 27
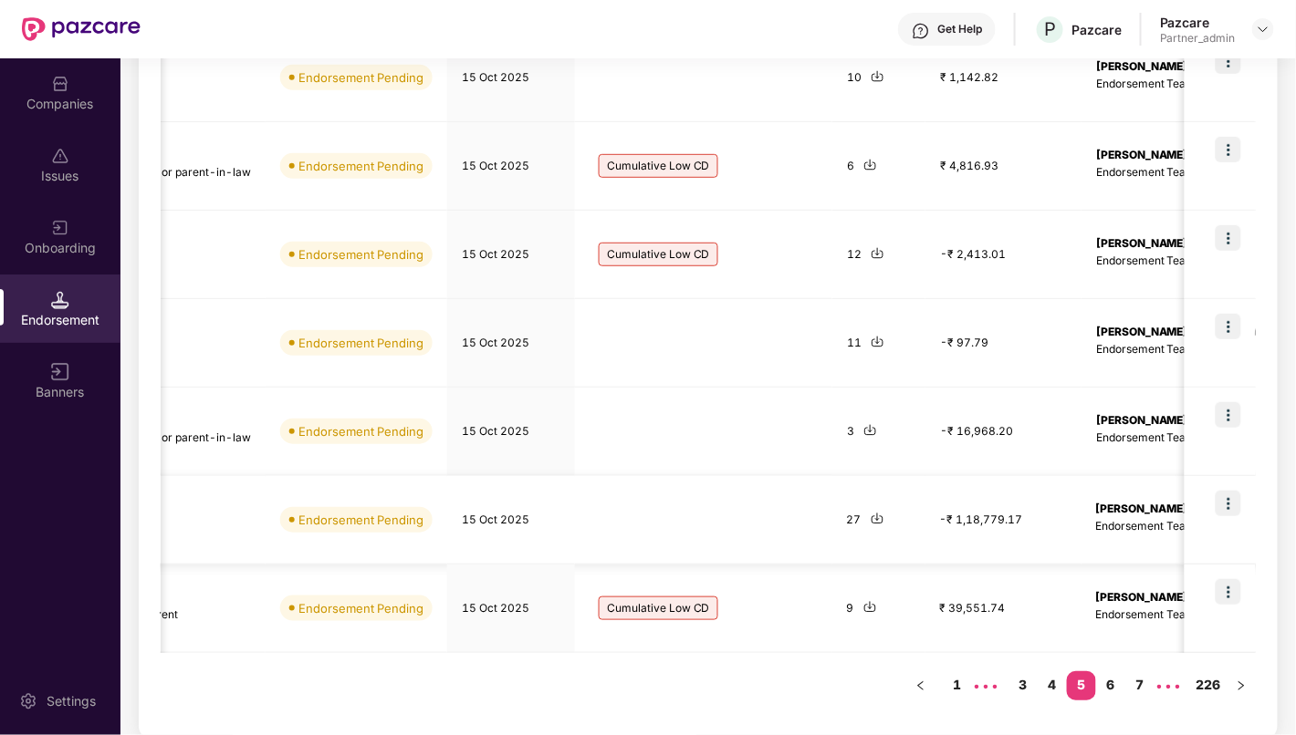
scroll to position [0, 627]
click at [1117, 680] on link "6" at bounding box center [1110, 685] width 29 height 27
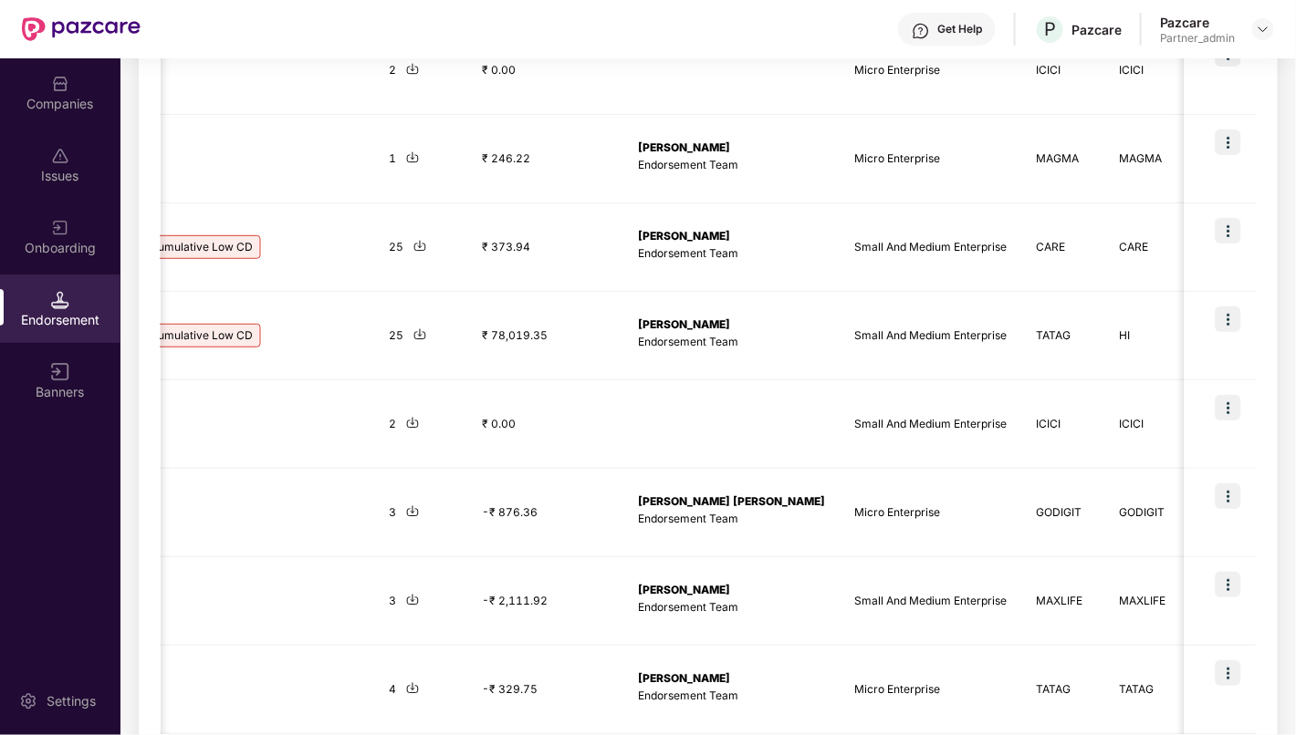
scroll to position [579, 0]
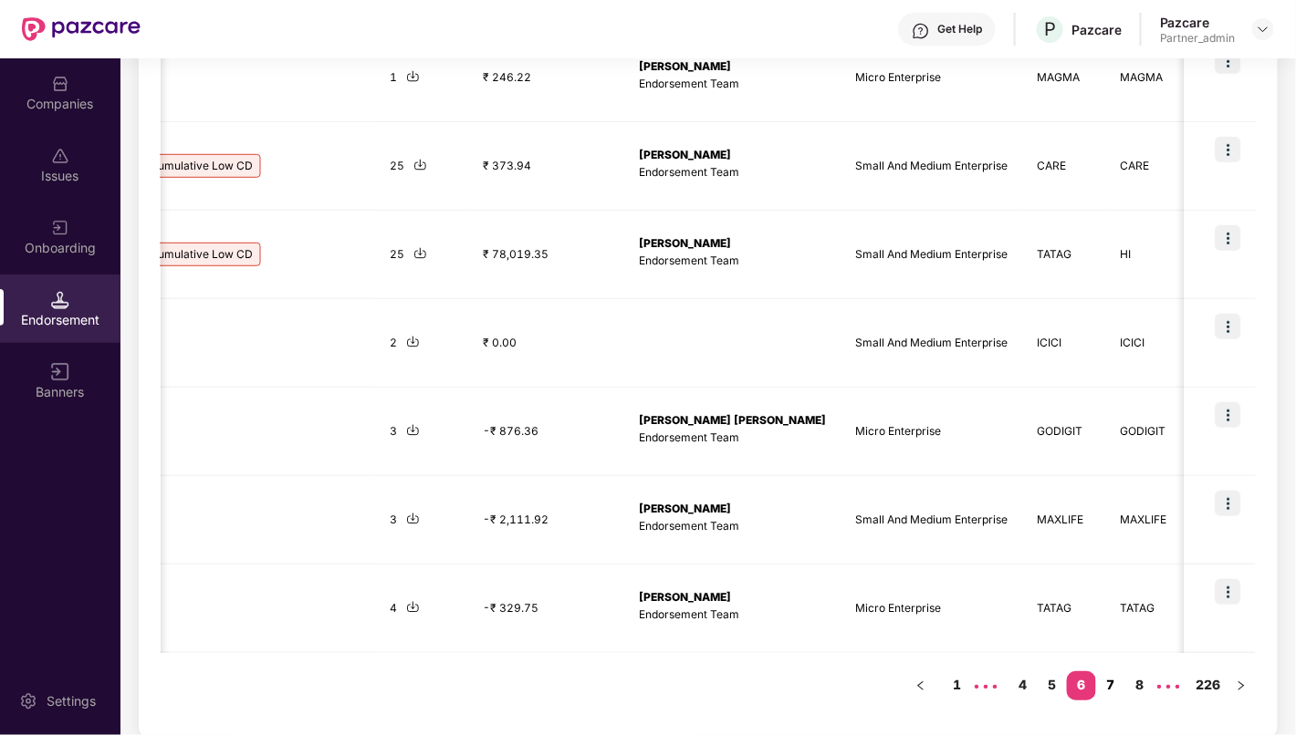
click at [1110, 686] on link "7" at bounding box center [1110, 685] width 29 height 27
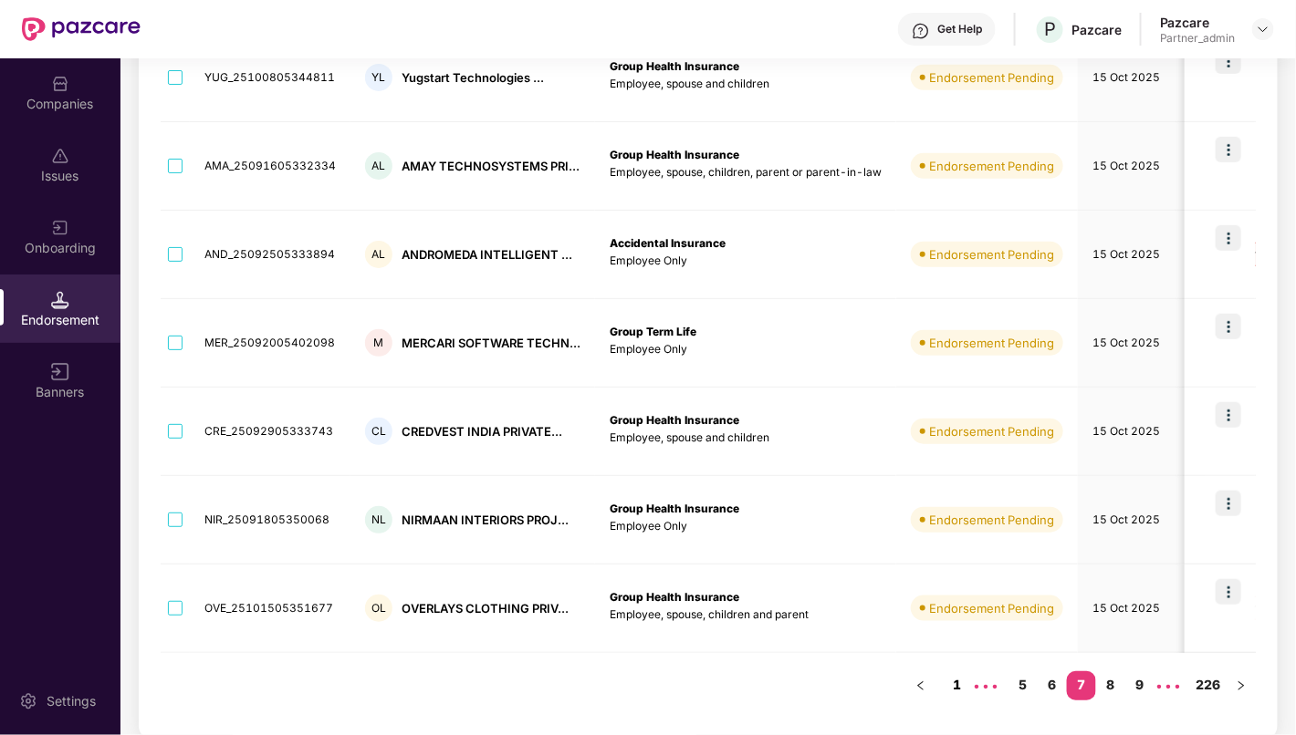
click at [961, 678] on link "1" at bounding box center [956, 685] width 29 height 27
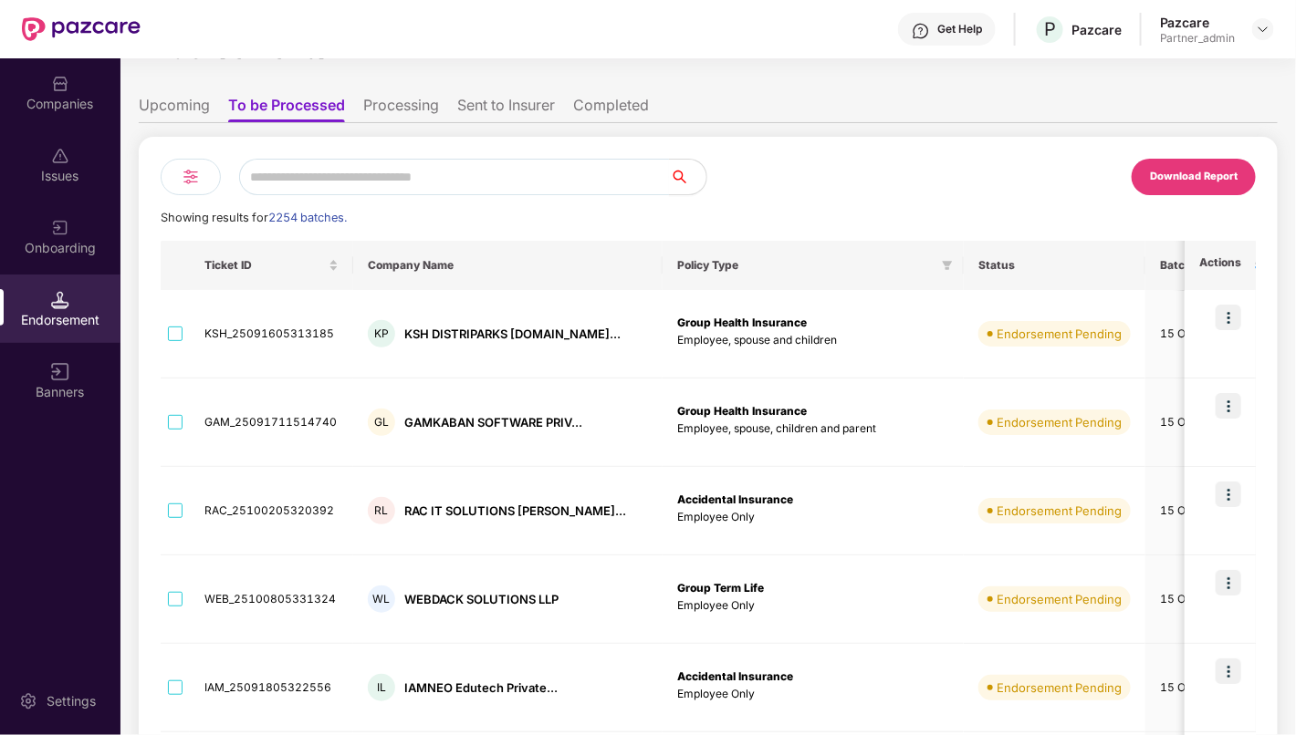
scroll to position [0, 0]
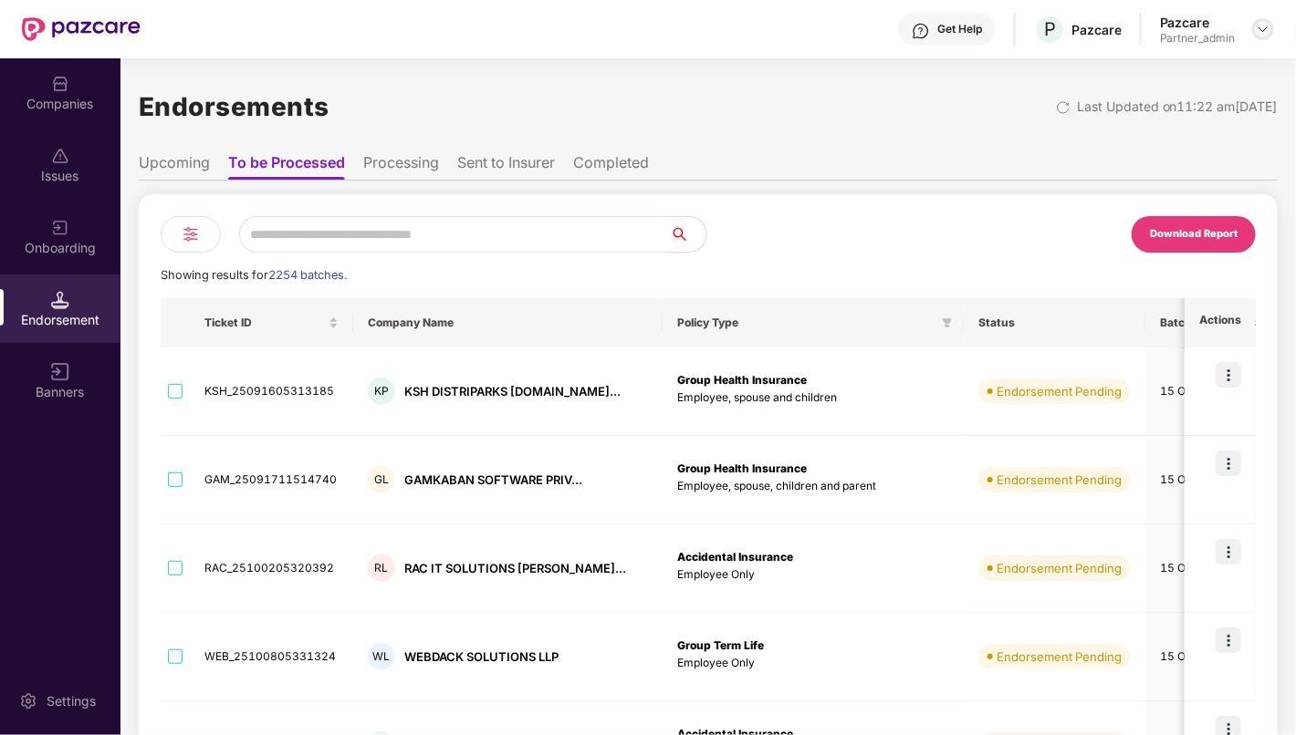
click at [1268, 29] on img at bounding box center [1262, 29] width 15 height 15
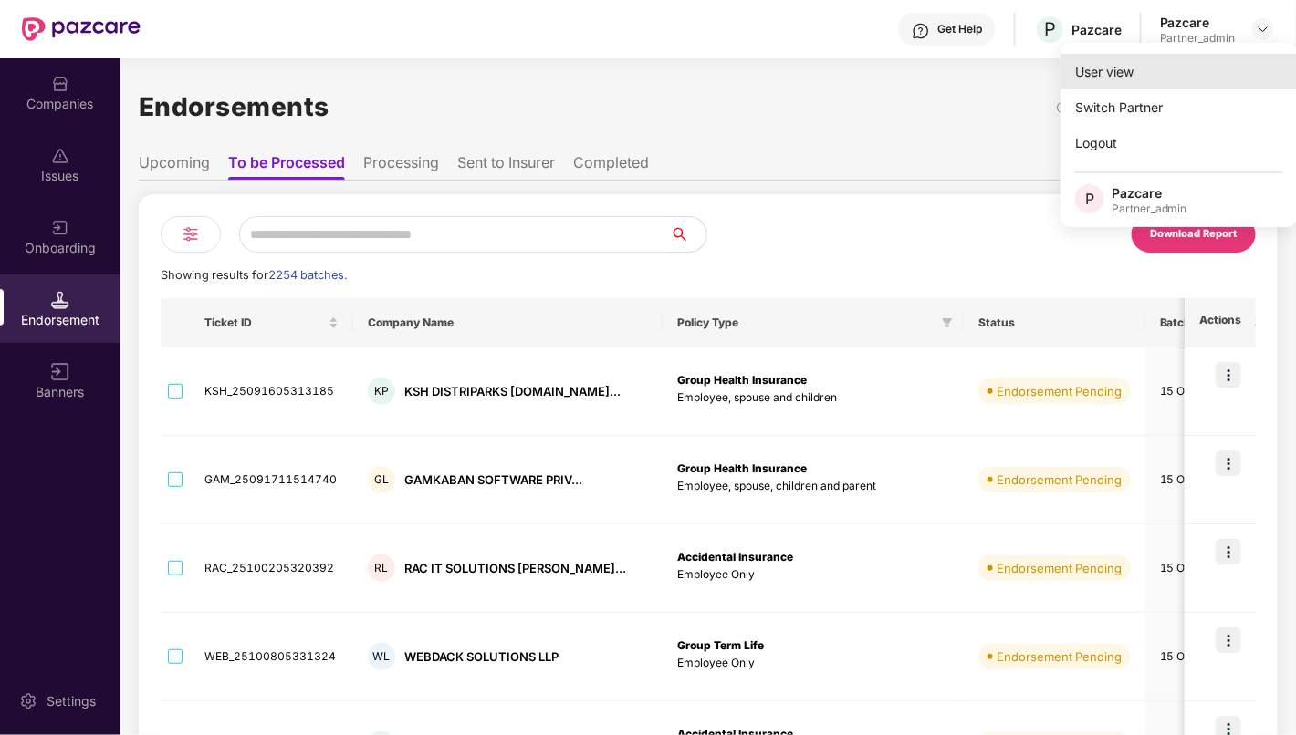
click at [1209, 67] on div "User view" at bounding box center [1178, 72] width 237 height 36
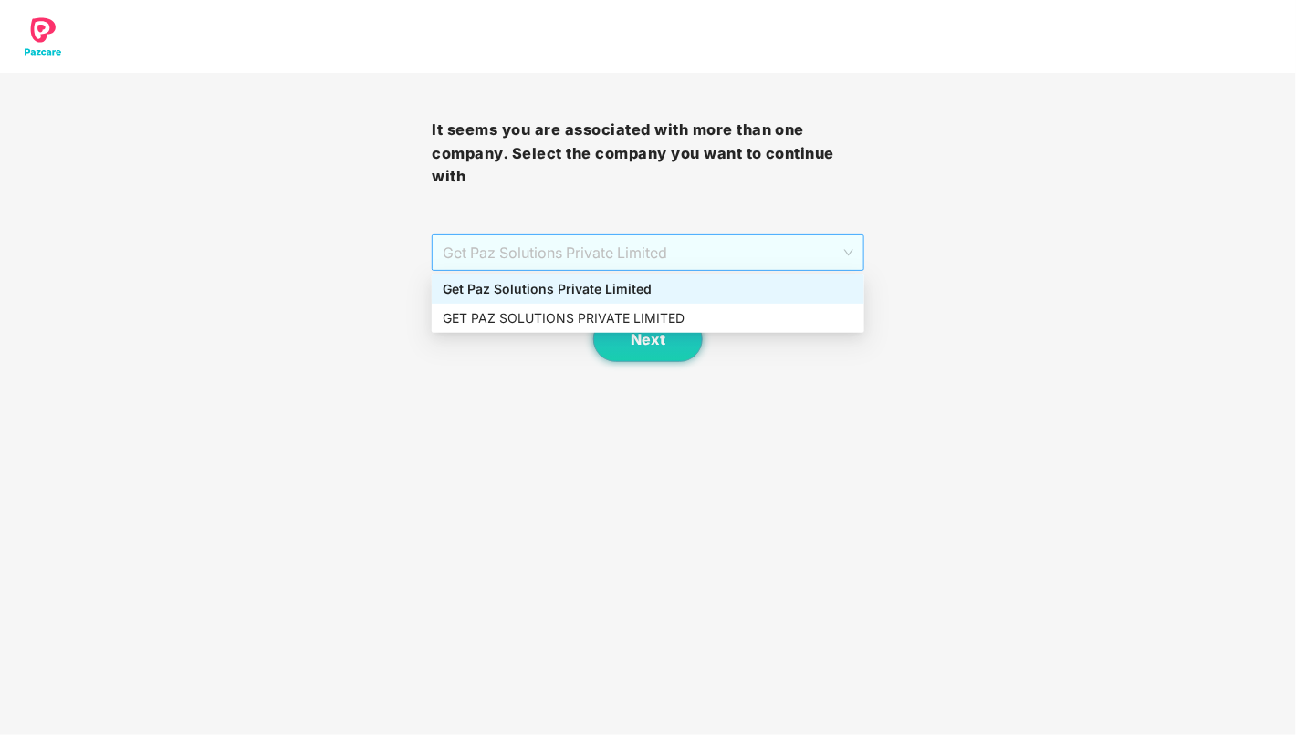
click at [822, 244] on span "Get Paz Solutions Private Limited" at bounding box center [647, 252] width 410 height 35
click at [686, 286] on div "Get Paz Solutions Private Limited" at bounding box center [647, 289] width 411 height 20
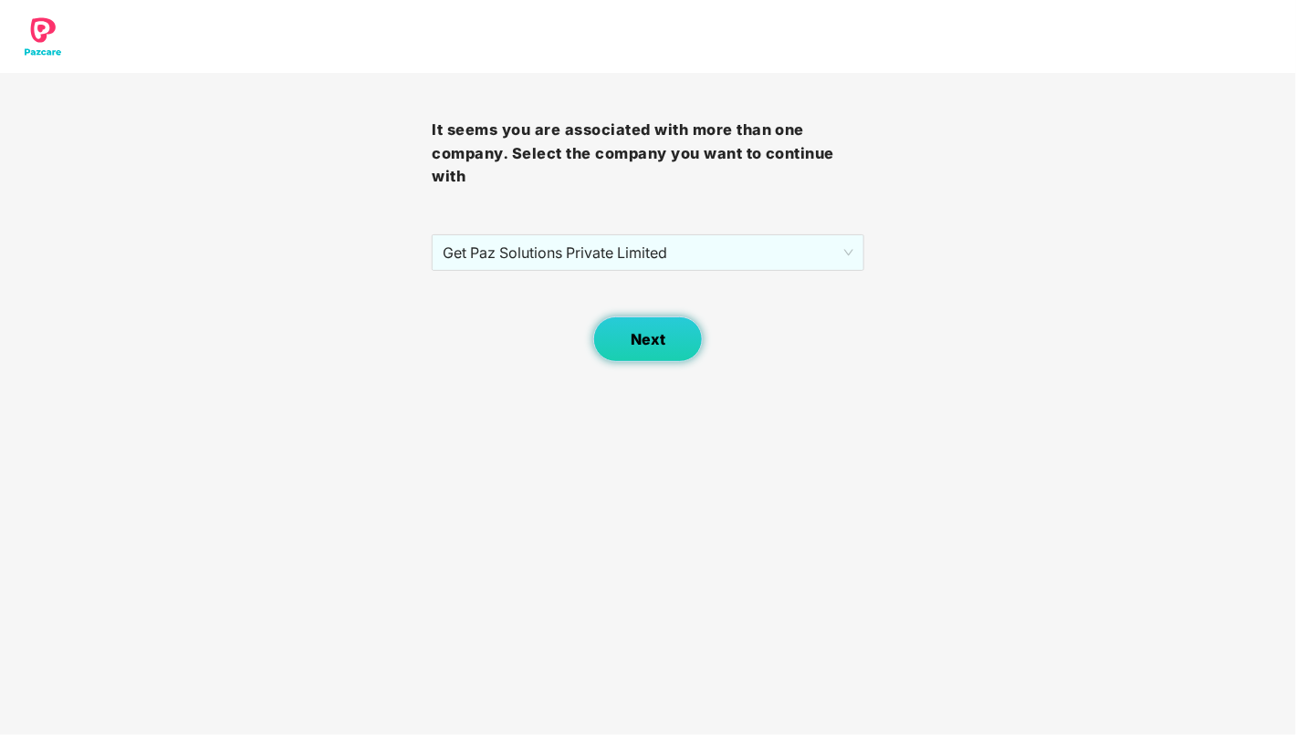
click at [668, 335] on button "Next" at bounding box center [647, 340] width 109 height 46
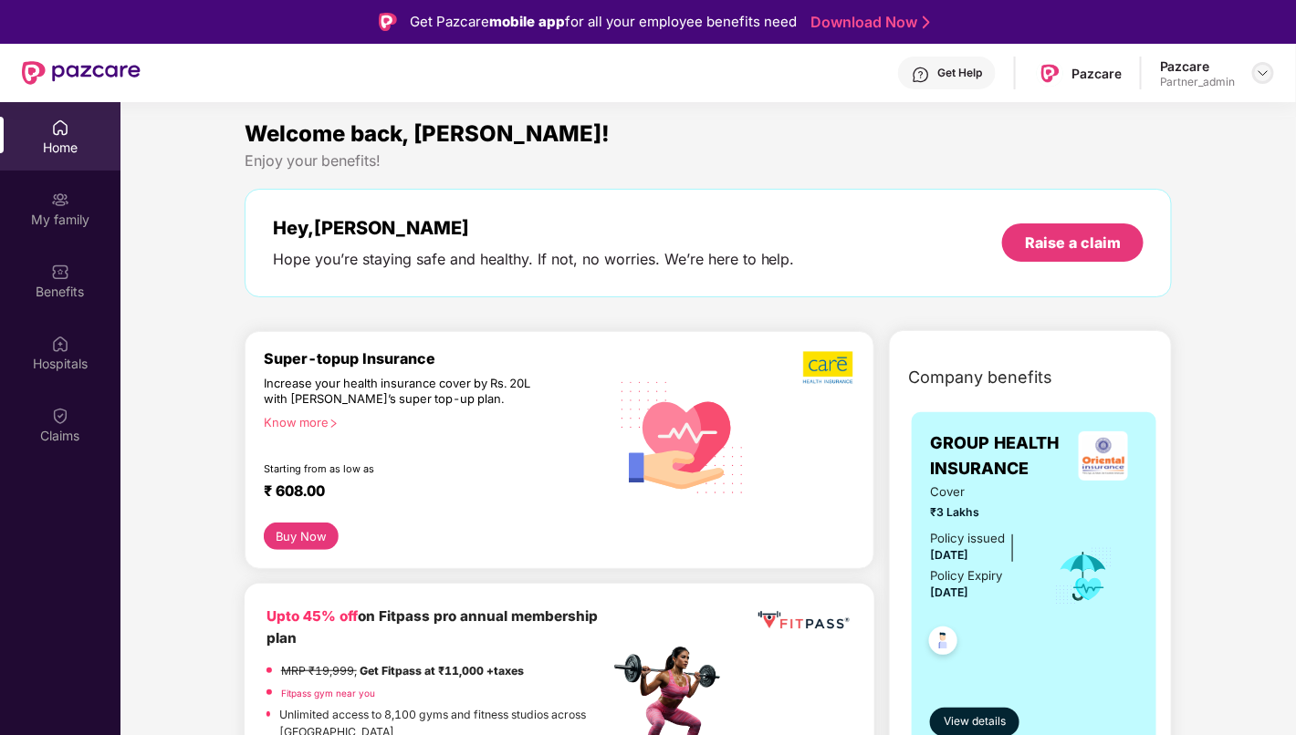
click at [1265, 69] on img at bounding box center [1262, 73] width 15 height 15
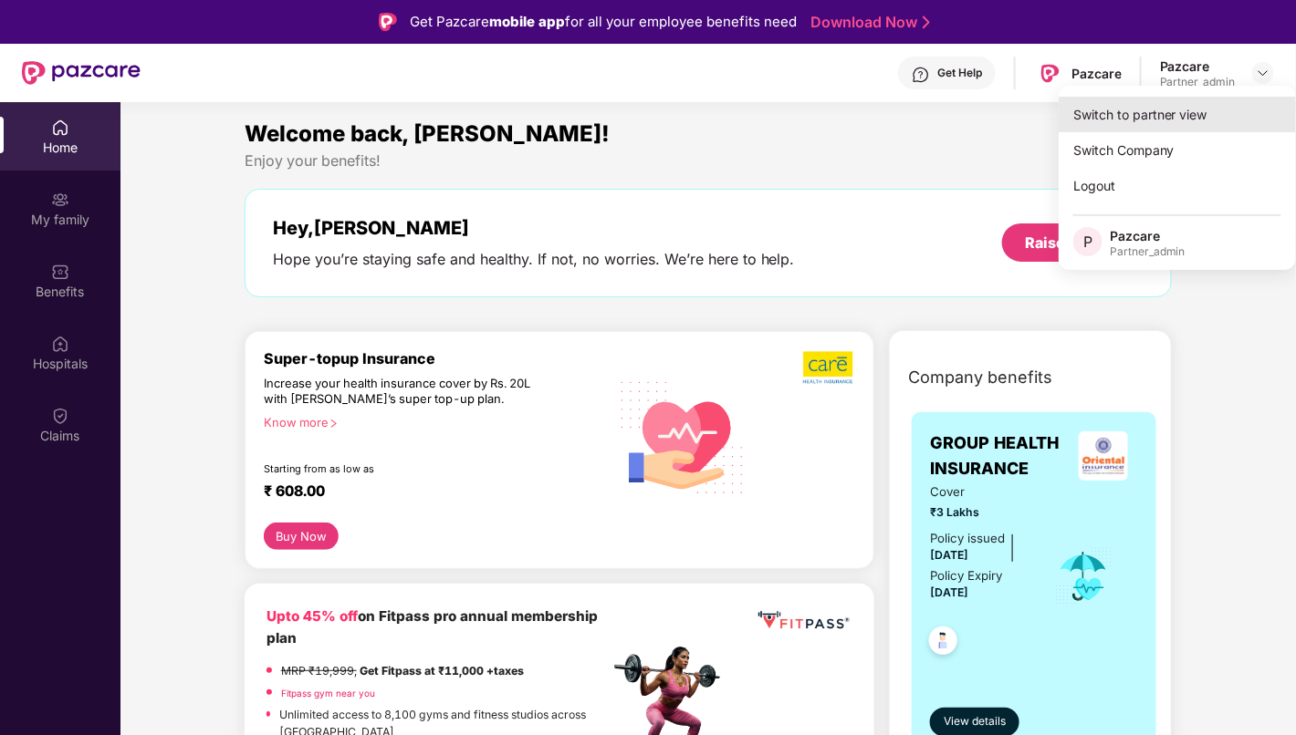
click at [1180, 114] on div "Switch to partner view" at bounding box center [1176, 115] width 237 height 36
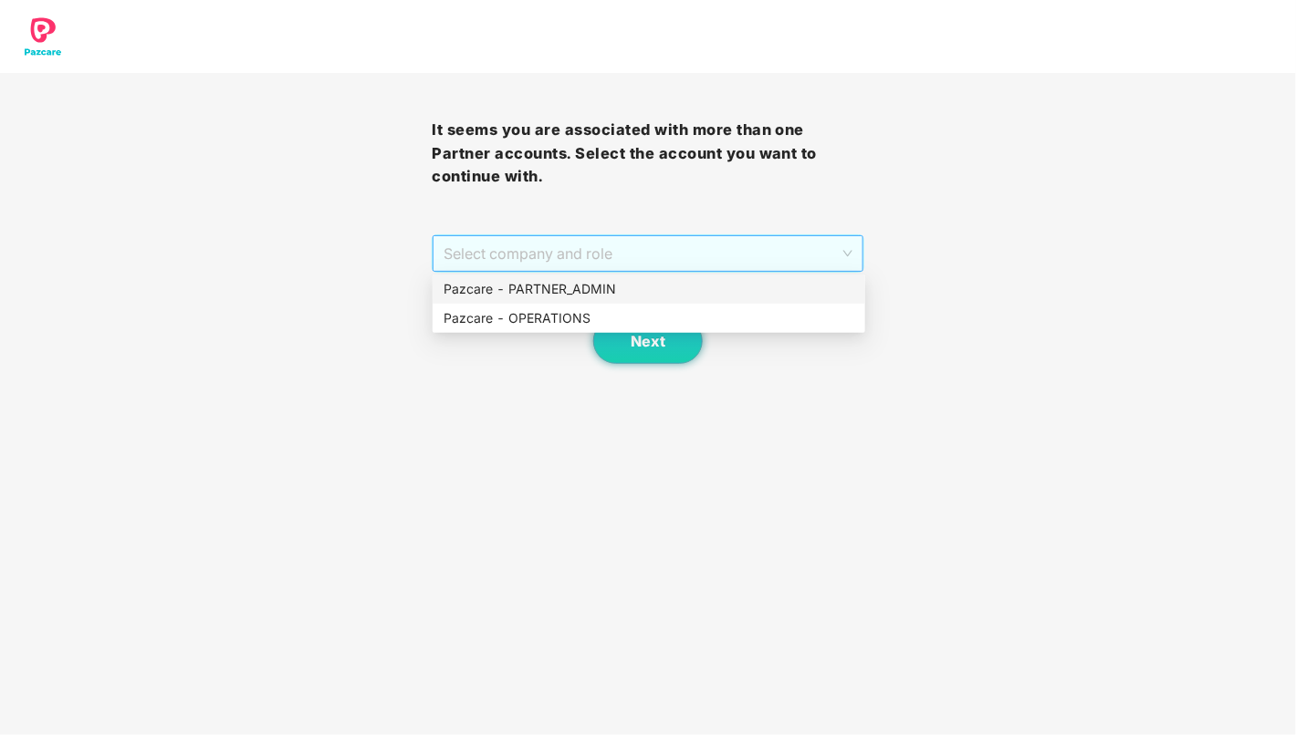
click at [803, 259] on span "Select company and role" at bounding box center [647, 253] width 408 height 35
click at [777, 283] on div "Pazcare - PARTNER_ADMIN" at bounding box center [648, 289] width 411 height 20
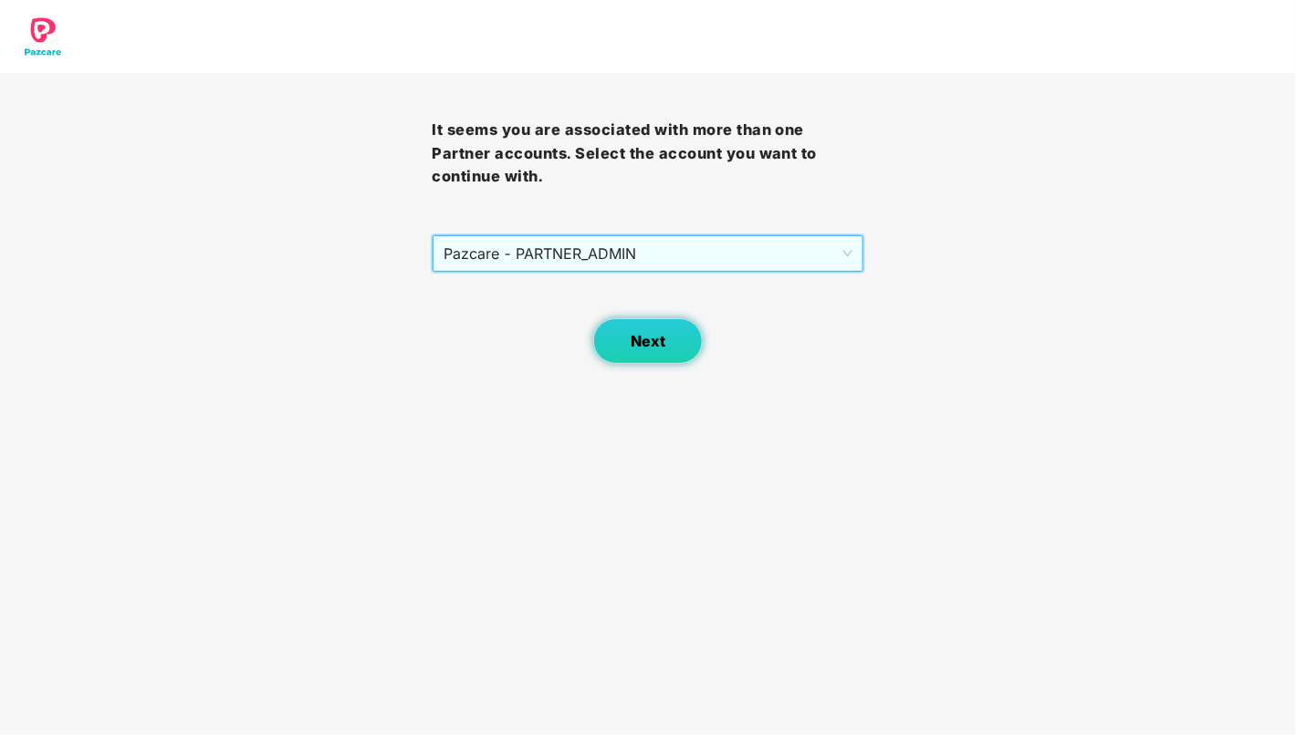
click at [654, 342] on span "Next" at bounding box center [647, 341] width 35 height 17
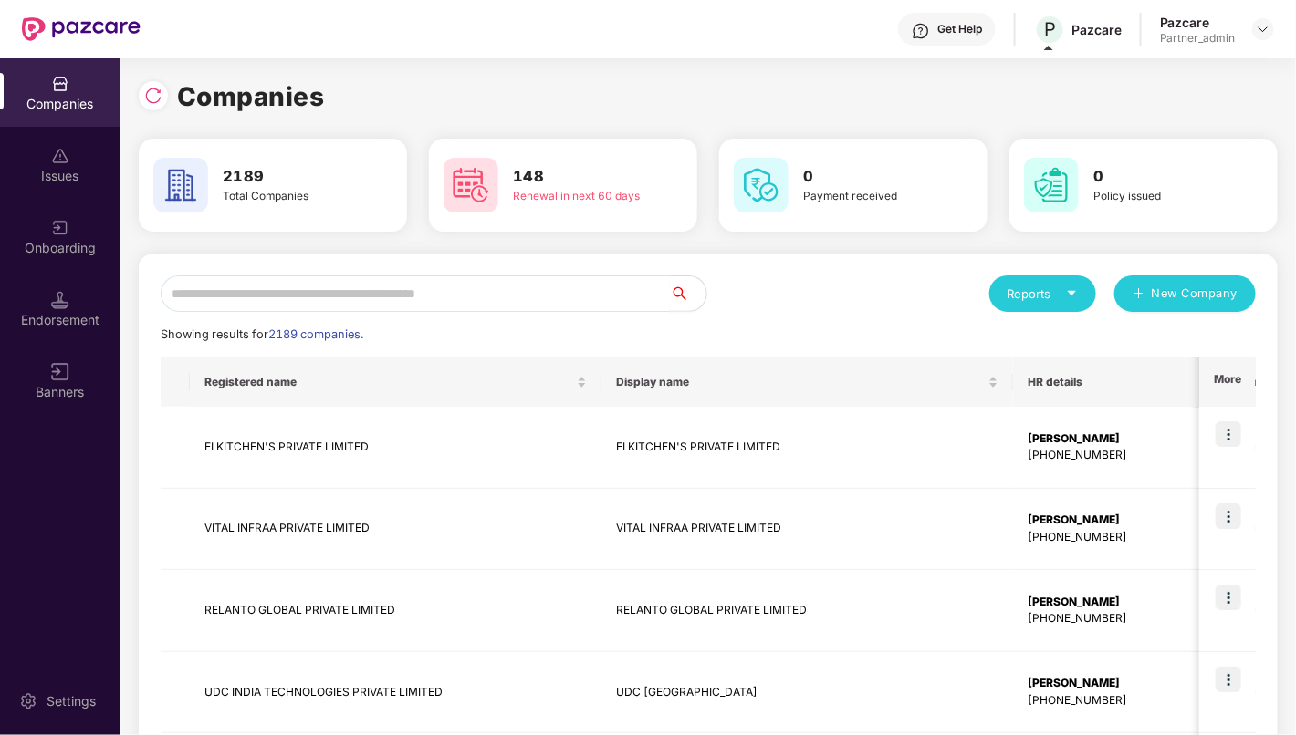
click at [588, 302] on input "text" at bounding box center [415, 294] width 509 height 36
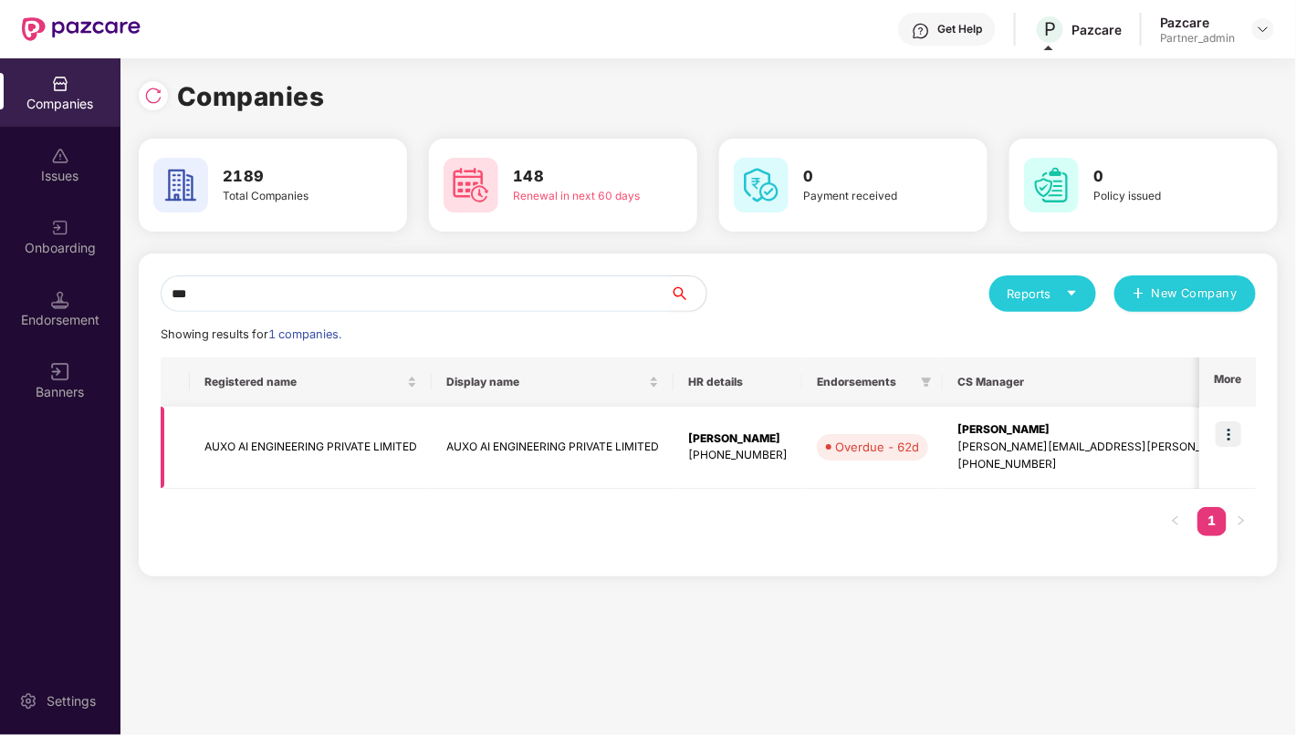
type input "***"
click at [1239, 441] on img at bounding box center [1228, 435] width 26 height 26
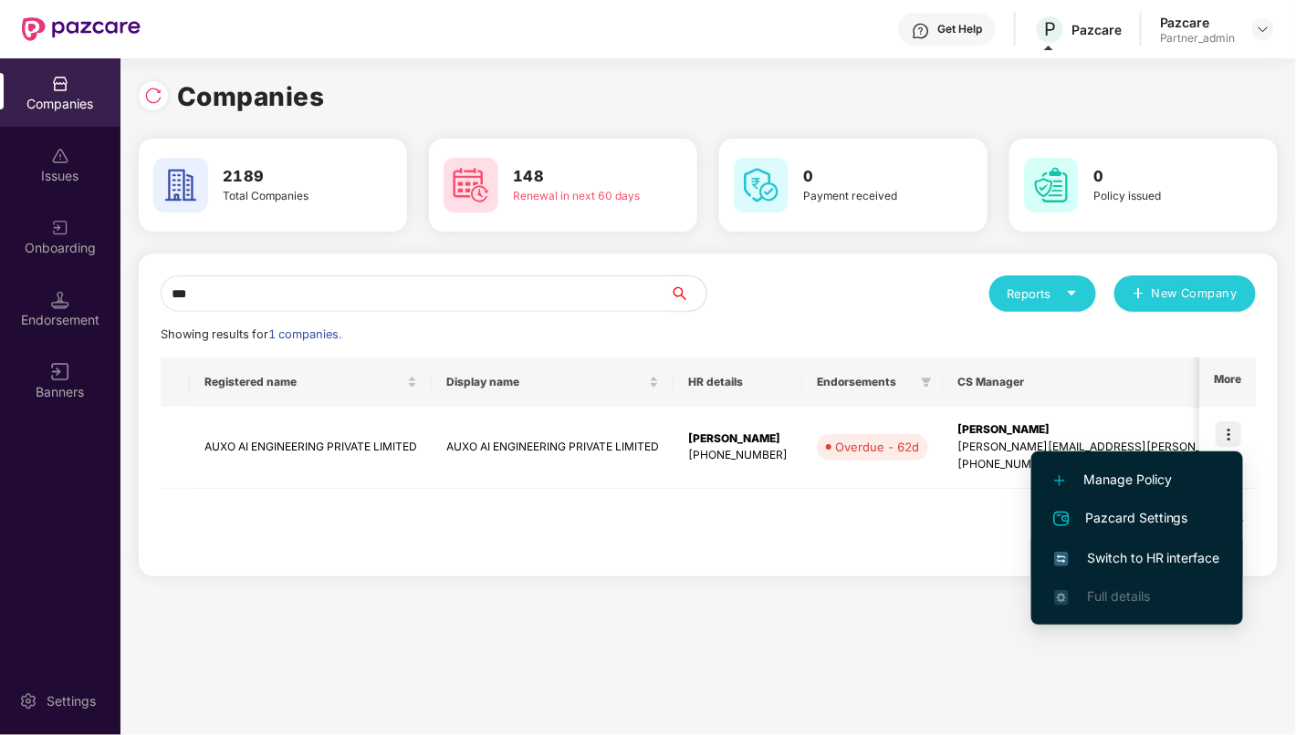
click at [1139, 559] on span "Switch to HR interface" at bounding box center [1137, 558] width 166 height 20
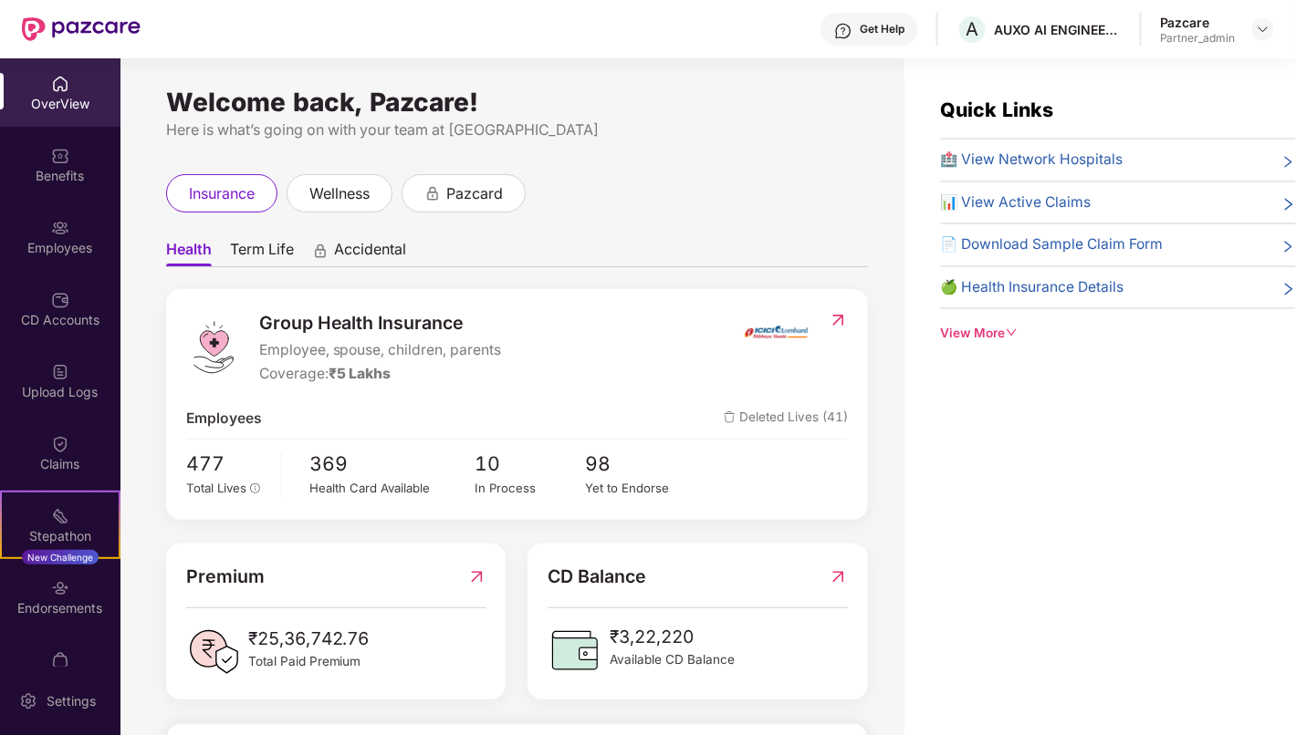
scroll to position [39, 0]
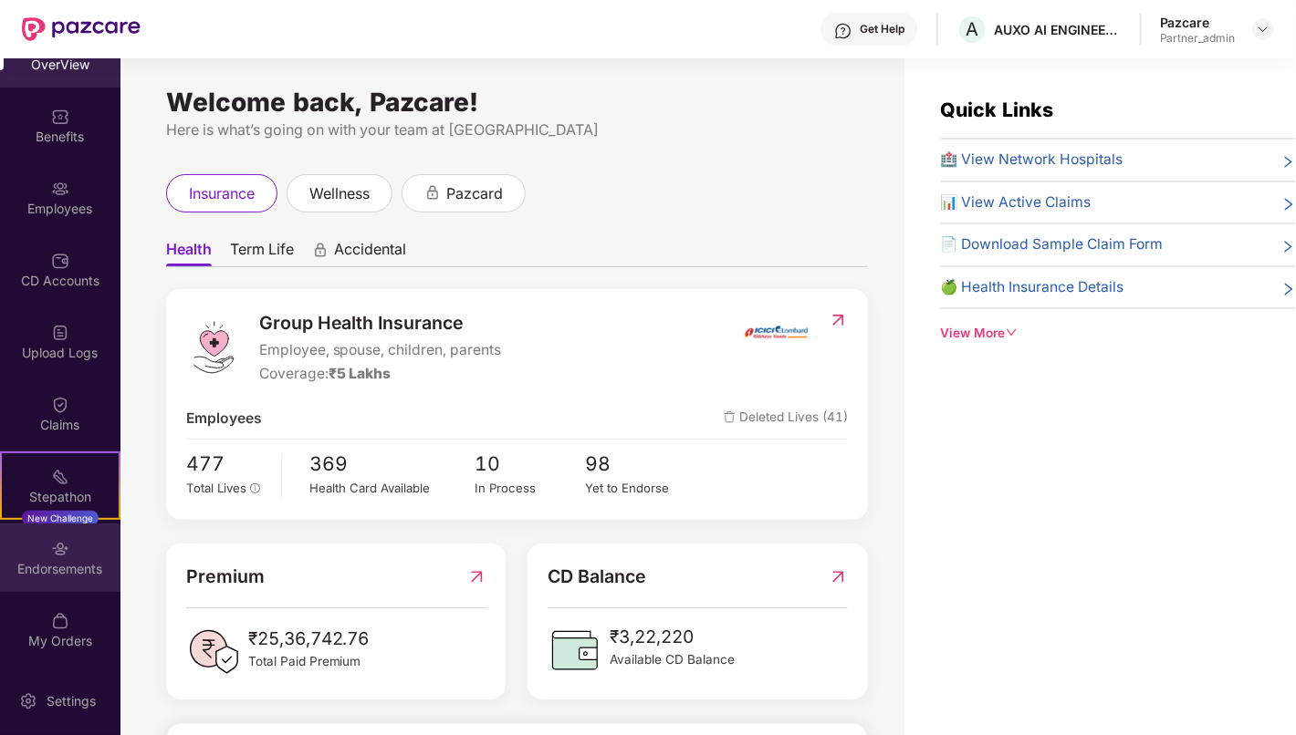
click at [50, 557] on div "Endorsements" at bounding box center [60, 558] width 120 height 68
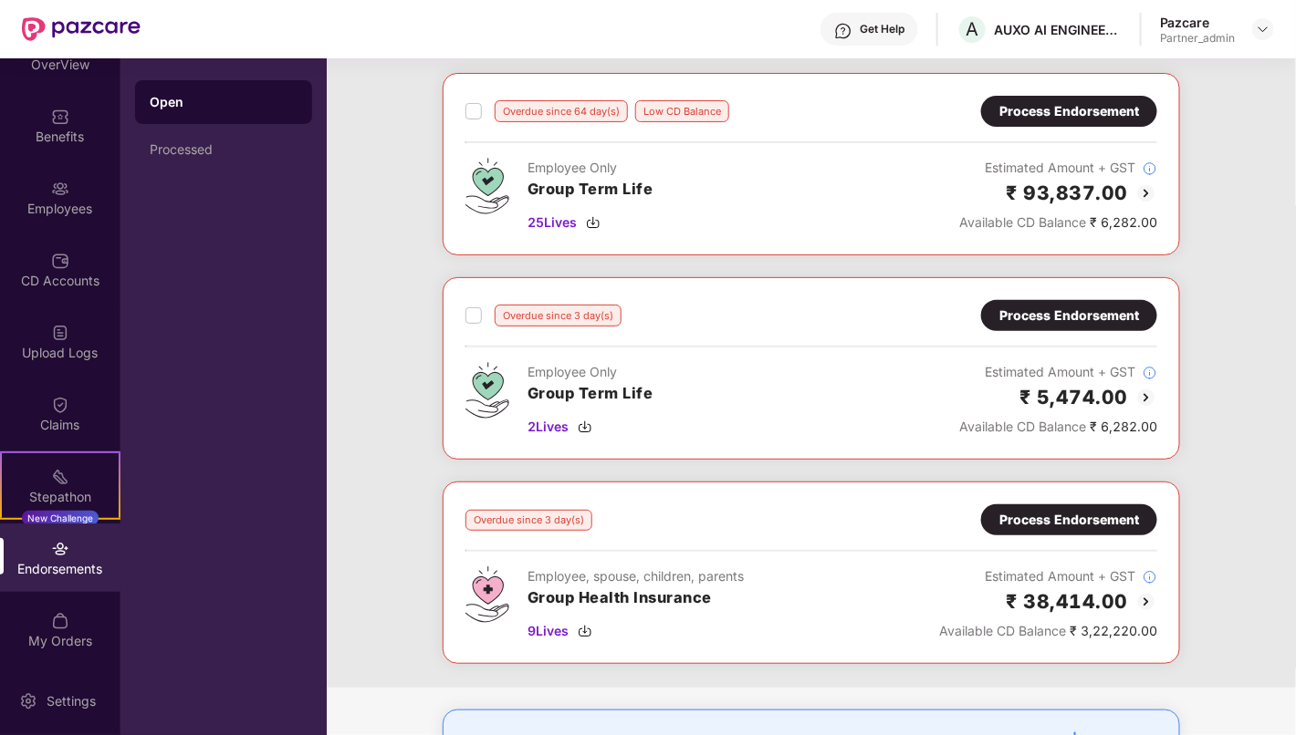
scroll to position [0, 0]
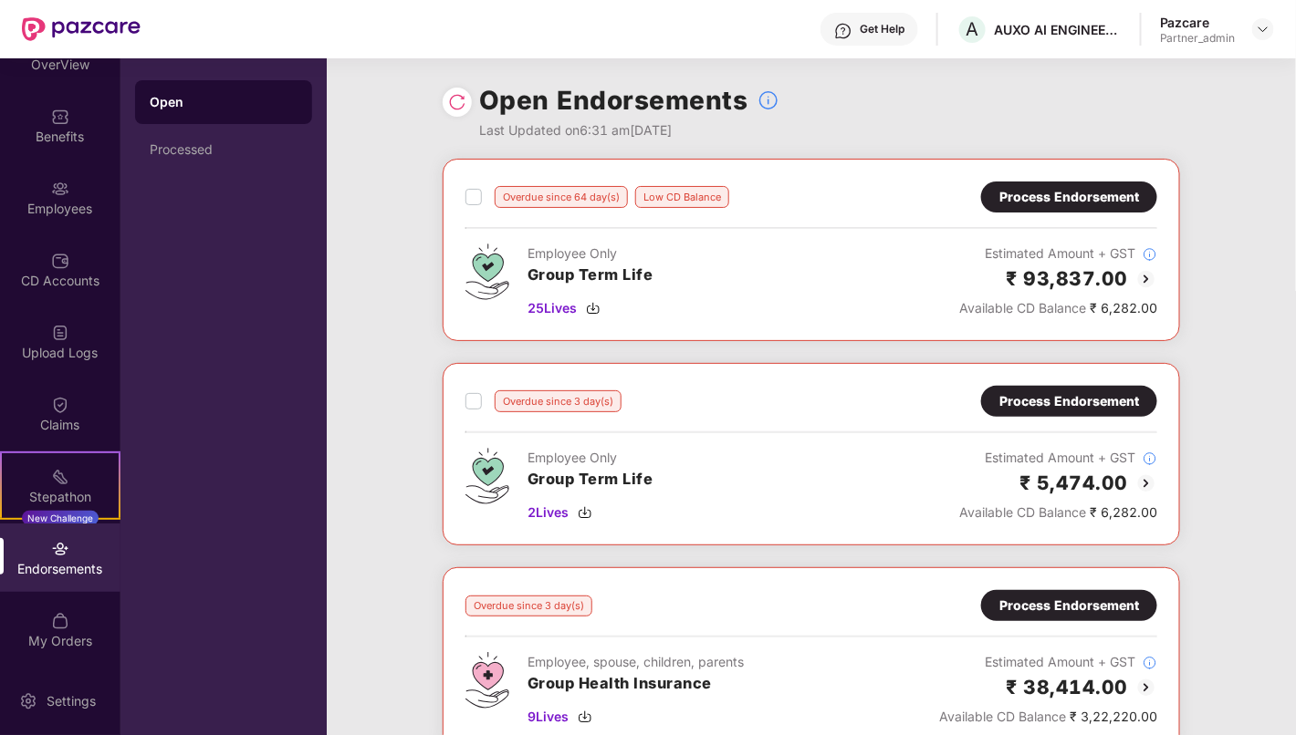
click at [466, 96] on div at bounding box center [456, 102] width 29 height 29
click at [458, 103] on img at bounding box center [457, 102] width 18 height 18
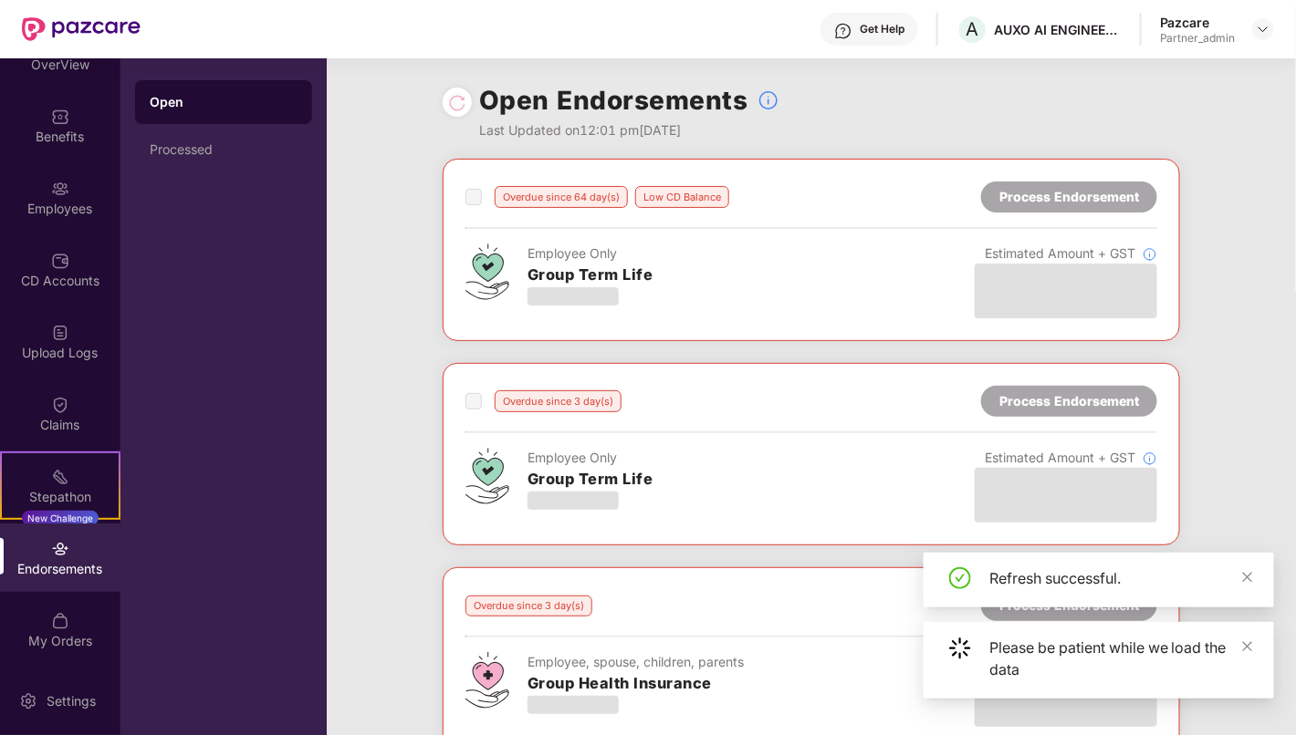
scroll to position [213, 0]
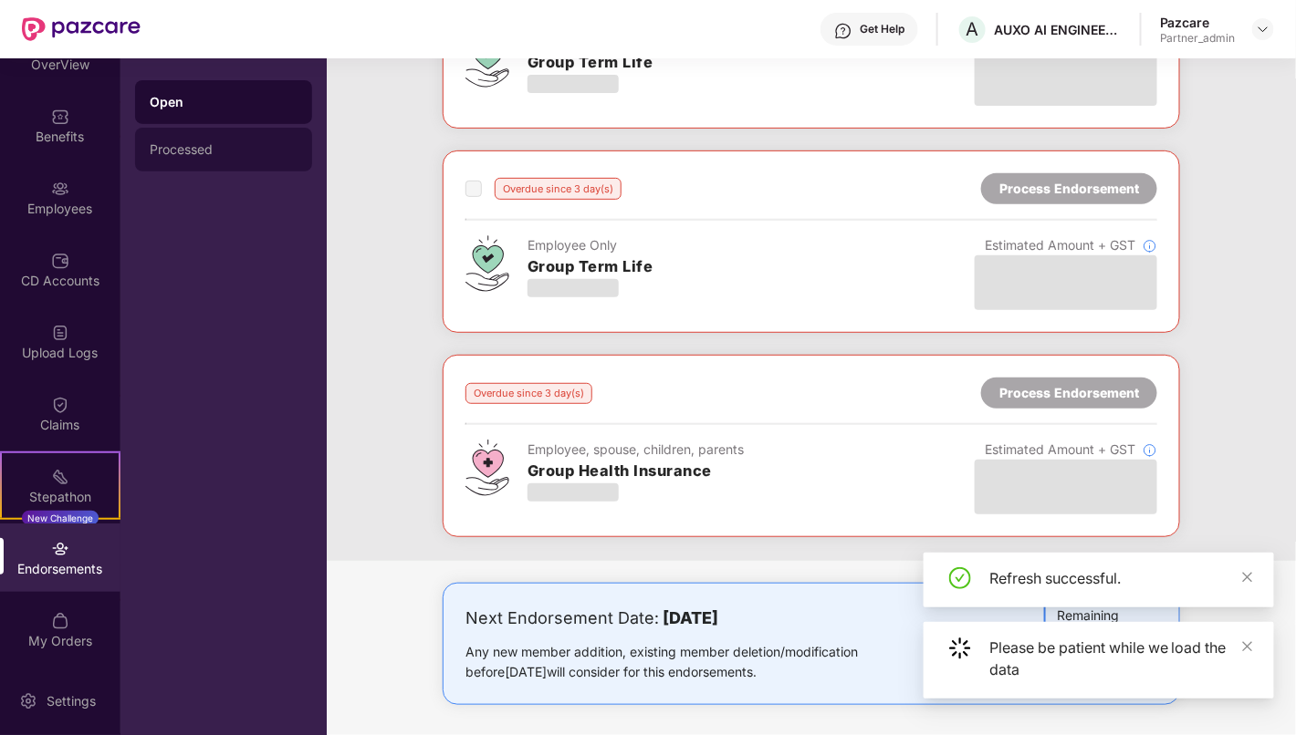
click at [176, 151] on div "Processed" at bounding box center [224, 149] width 148 height 15
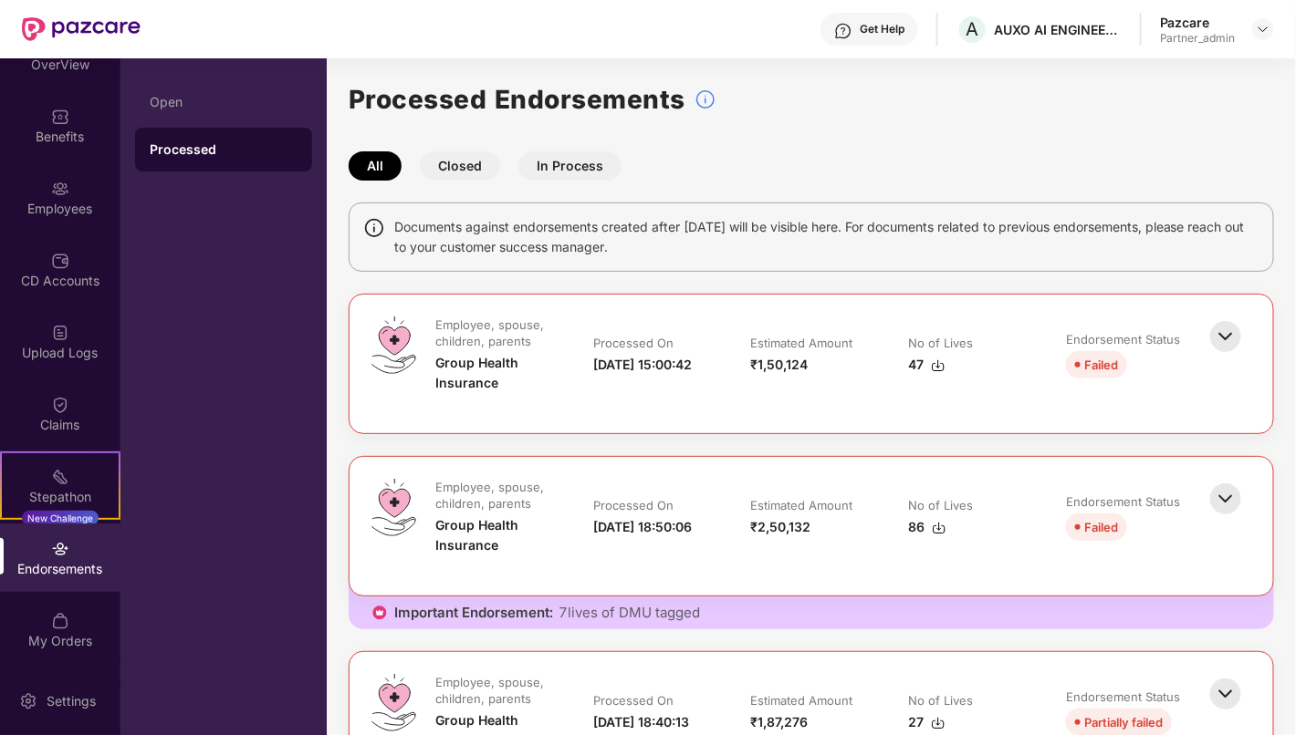
scroll to position [0, 0]
click at [203, 109] on div "Open" at bounding box center [224, 102] width 148 height 15
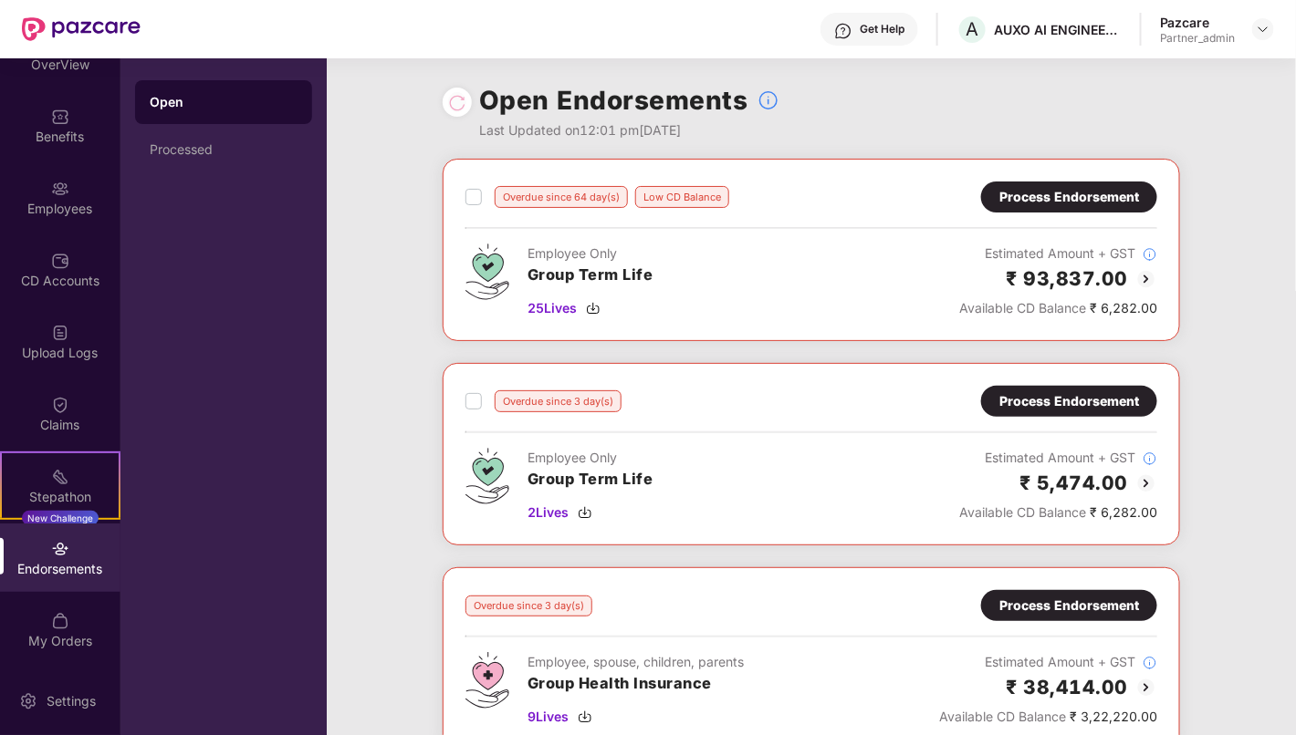
click at [1050, 189] on div "Process Endorsement" at bounding box center [1069, 197] width 140 height 20
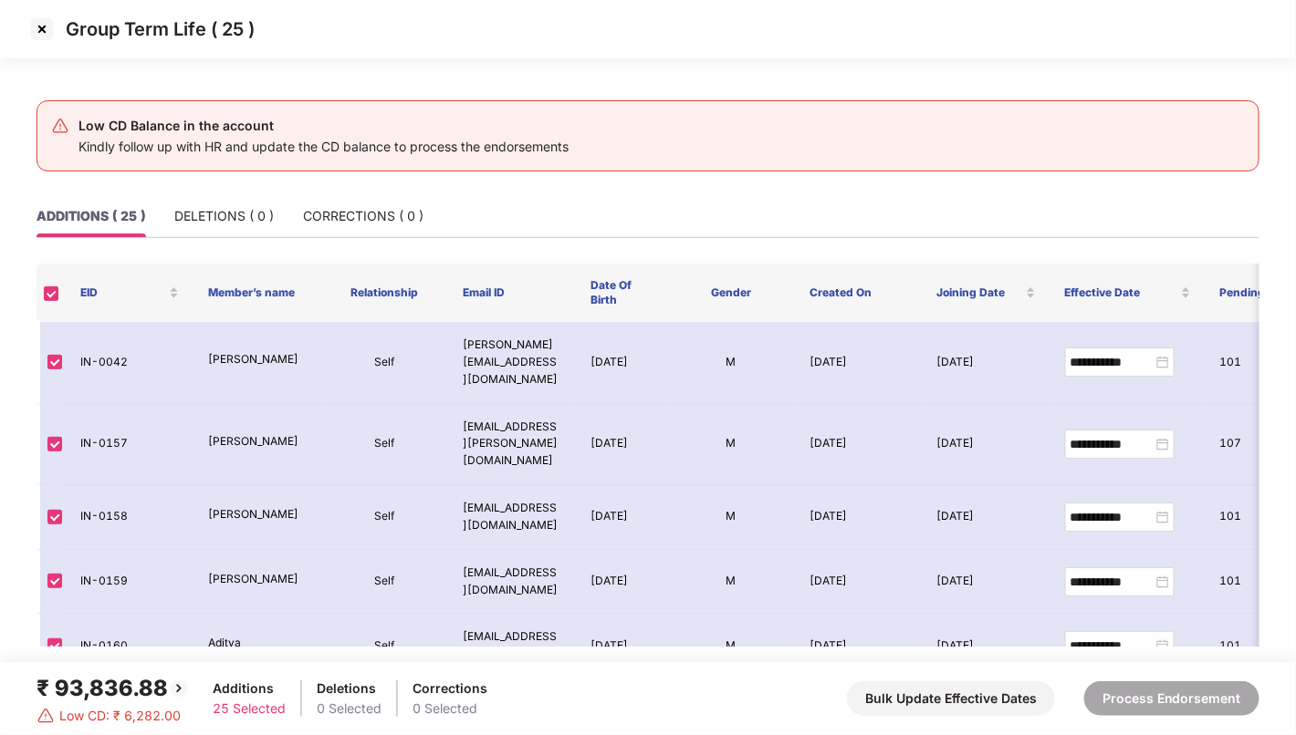
click at [46, 28] on img at bounding box center [41, 29] width 29 height 29
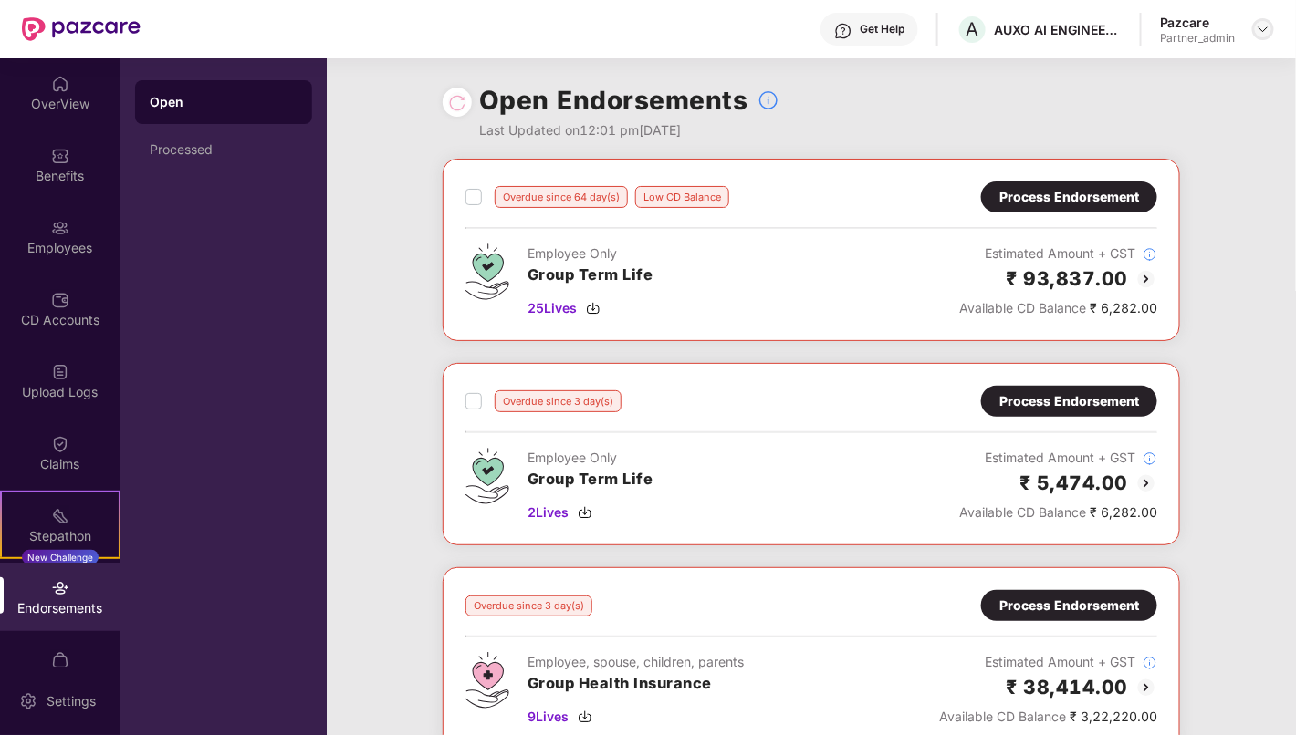
click at [1259, 27] on img at bounding box center [1262, 29] width 15 height 15
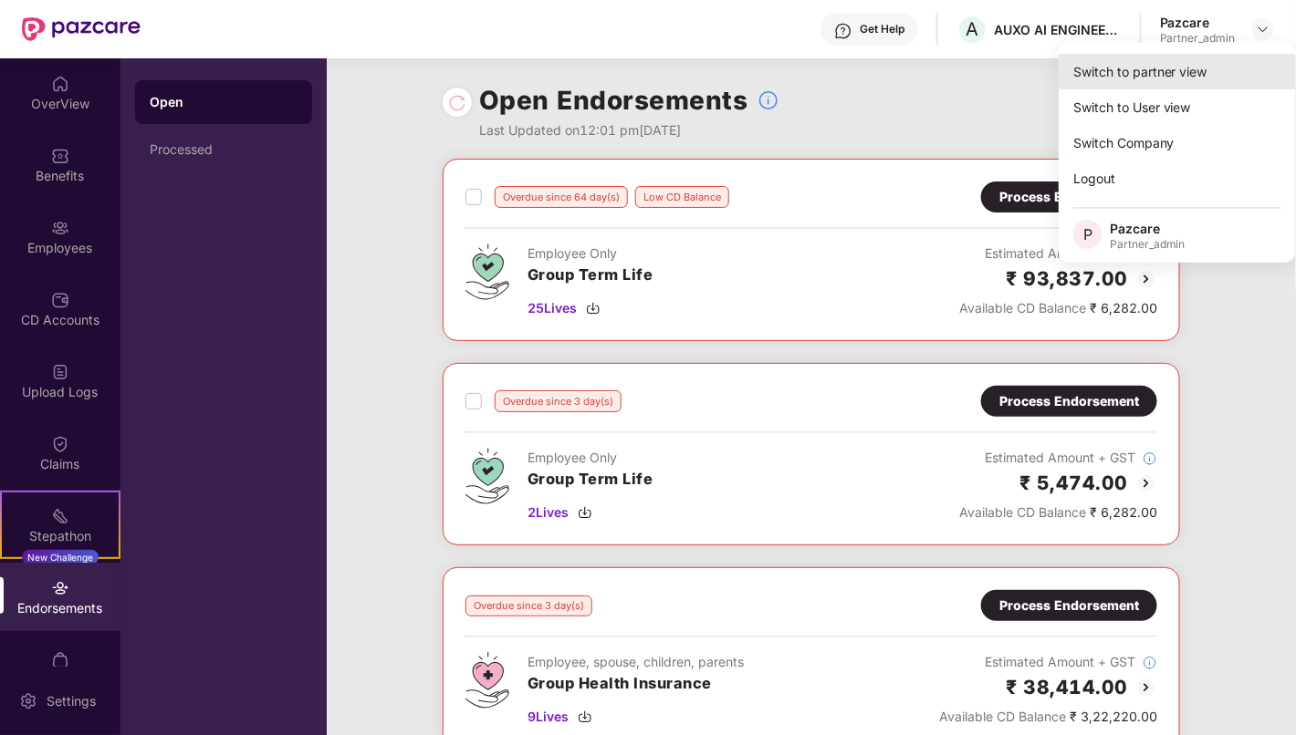
click at [1189, 71] on div "Switch to partner view" at bounding box center [1176, 72] width 237 height 36
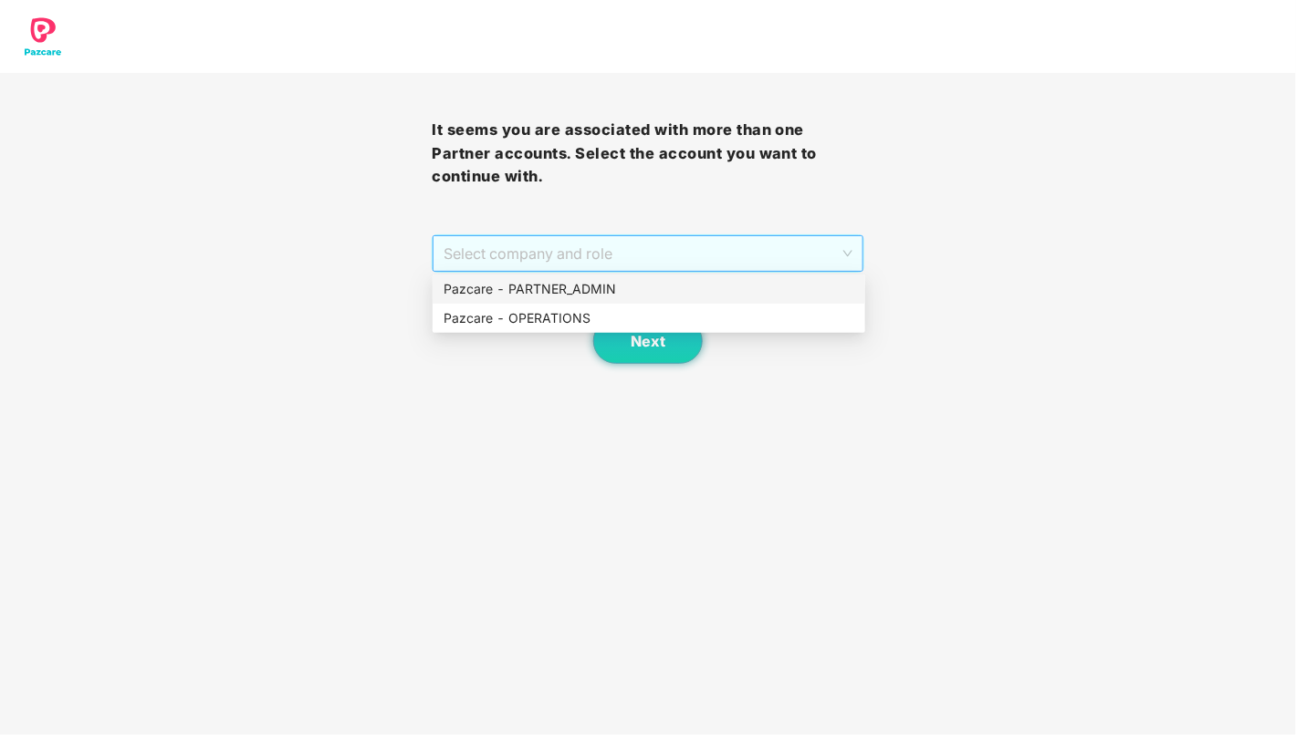
click at [817, 254] on span "Select company and role" at bounding box center [647, 253] width 408 height 35
click at [728, 295] on div "Pazcare - PARTNER_ADMIN" at bounding box center [648, 289] width 411 height 20
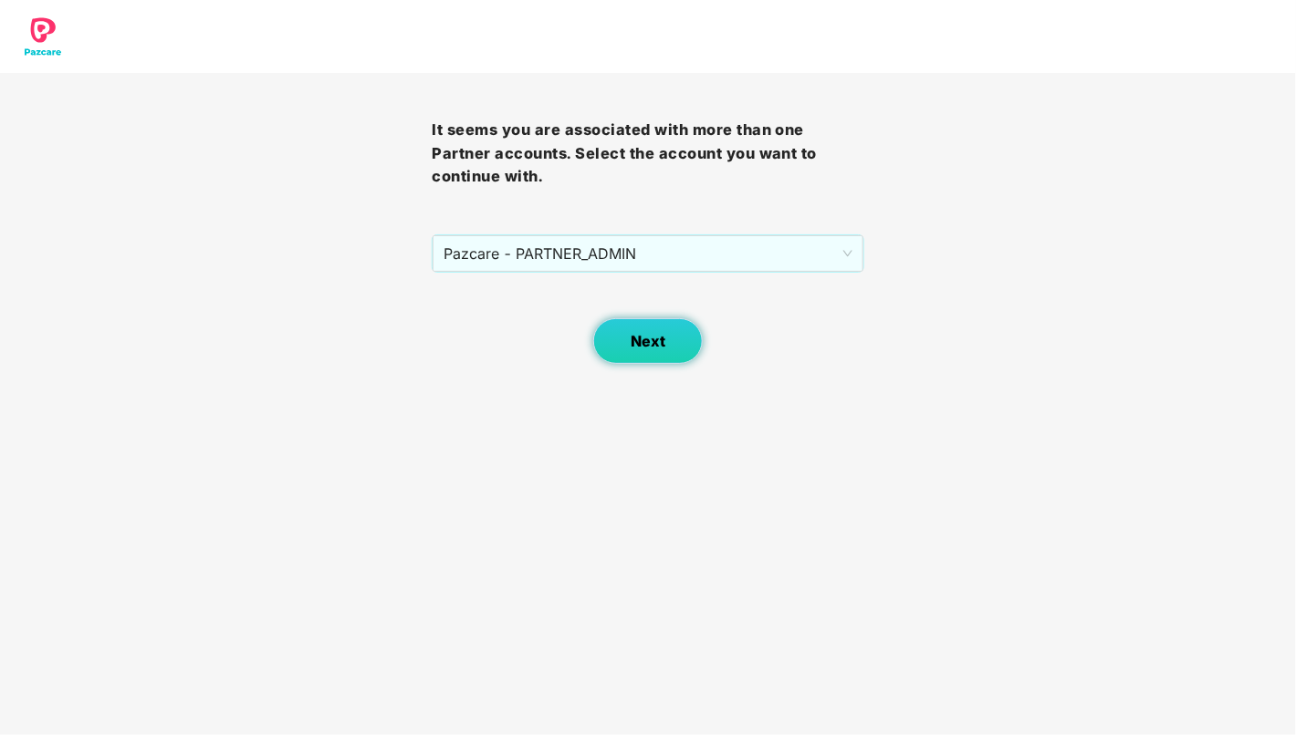
click at [673, 329] on button "Next" at bounding box center [647, 341] width 109 height 46
